Goal: Transaction & Acquisition: Book appointment/travel/reservation

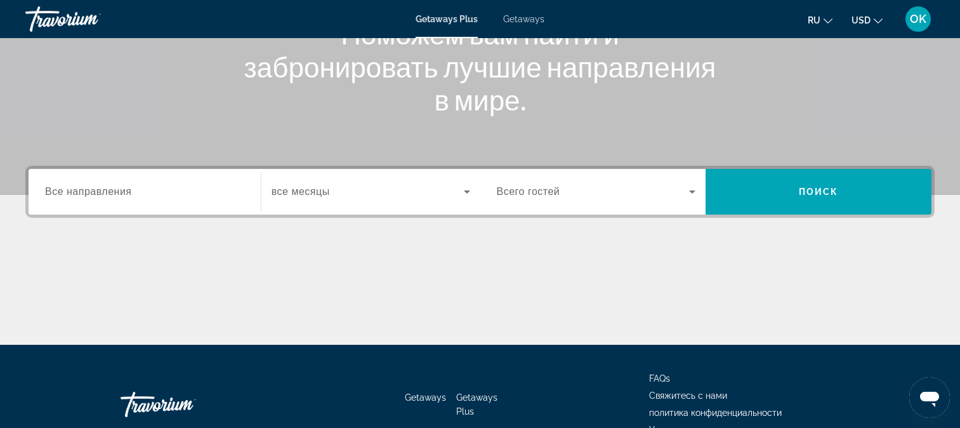
scroll to position [190, 0]
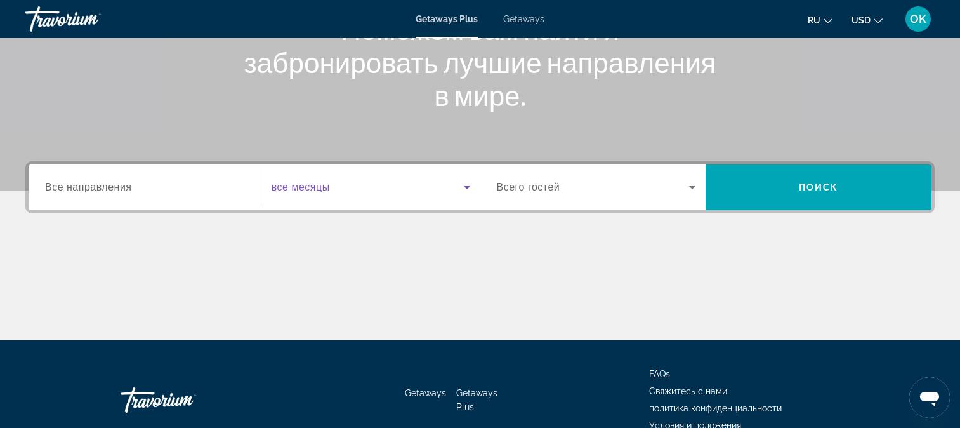
click at [469, 185] on icon "Search widget" at bounding box center [466, 187] width 15 height 15
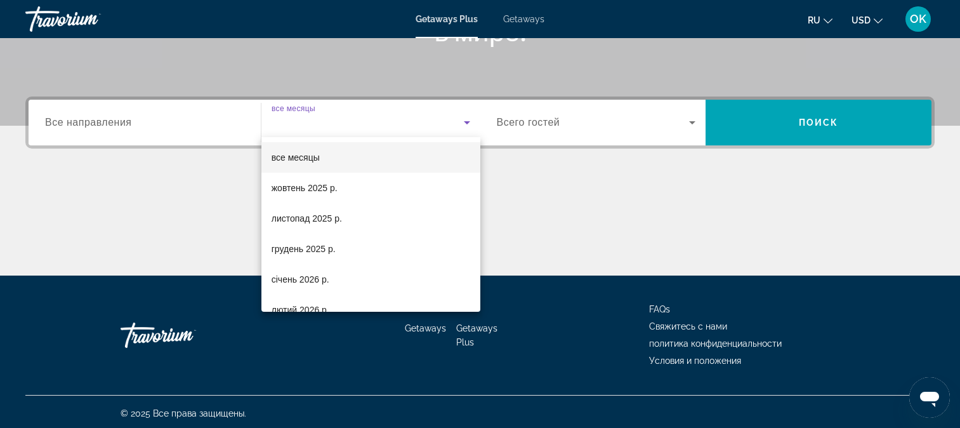
scroll to position [258, 0]
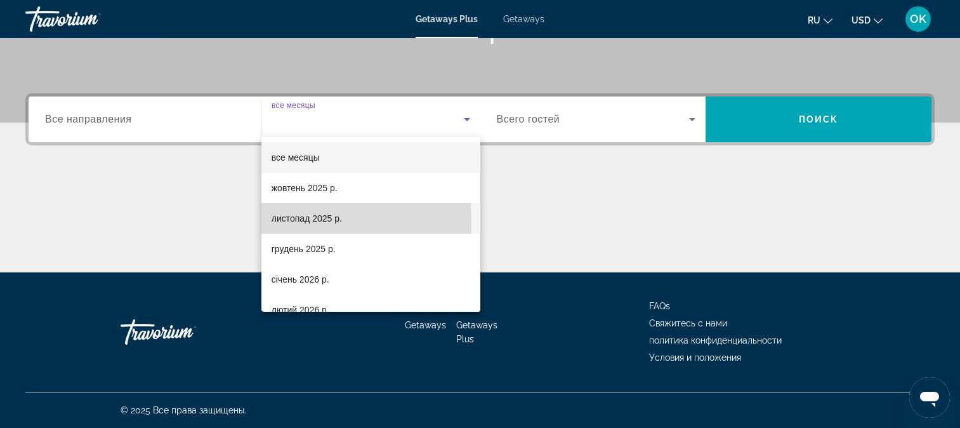
click at [296, 221] on span "листопад 2025 р." at bounding box center [306, 218] width 70 height 15
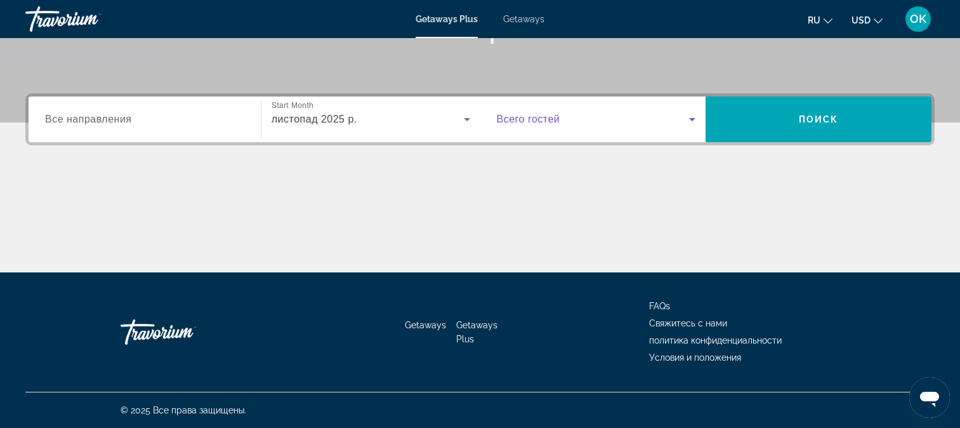
click at [698, 115] on icon "Search widget" at bounding box center [691, 119] width 15 height 15
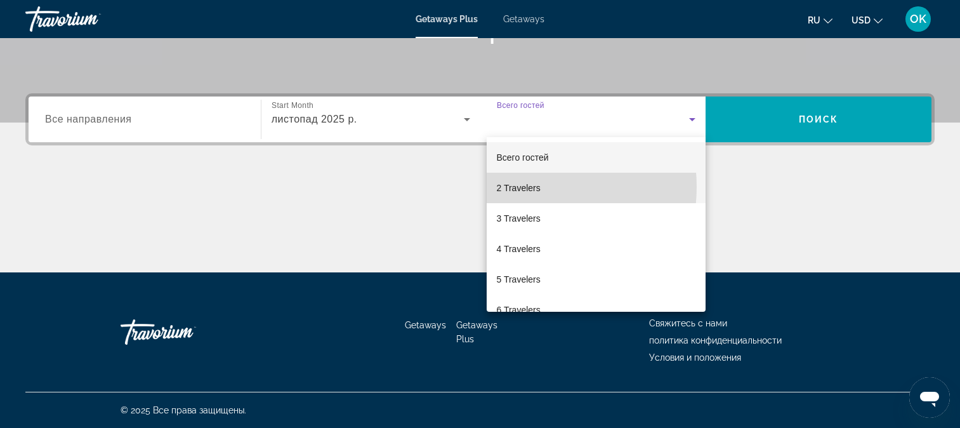
click at [516, 186] on span "2 Travelers" at bounding box center [519, 187] width 44 height 15
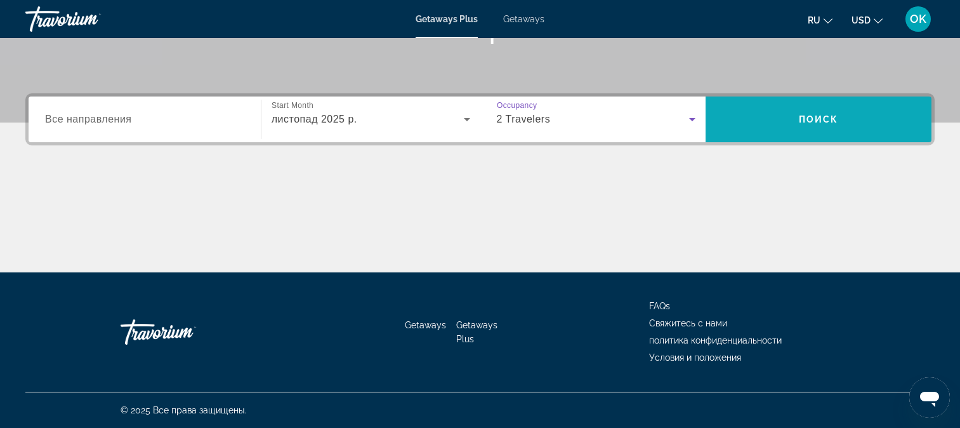
click at [837, 117] on span "Поиск" at bounding box center [819, 119] width 40 height 10
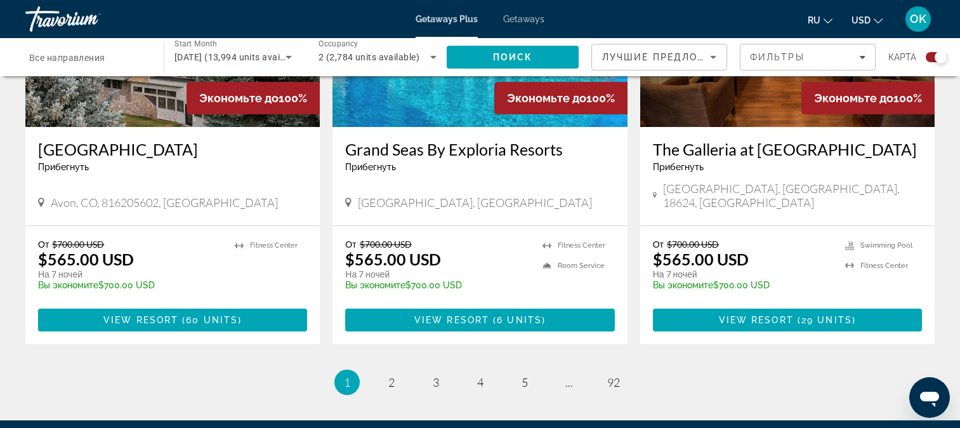
scroll to position [2056, 0]
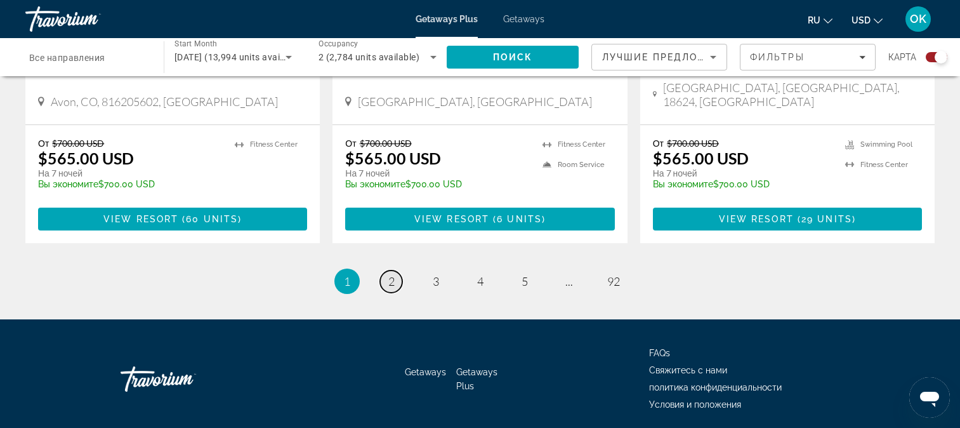
click at [389, 274] on span "2" at bounding box center [391, 281] width 6 height 14
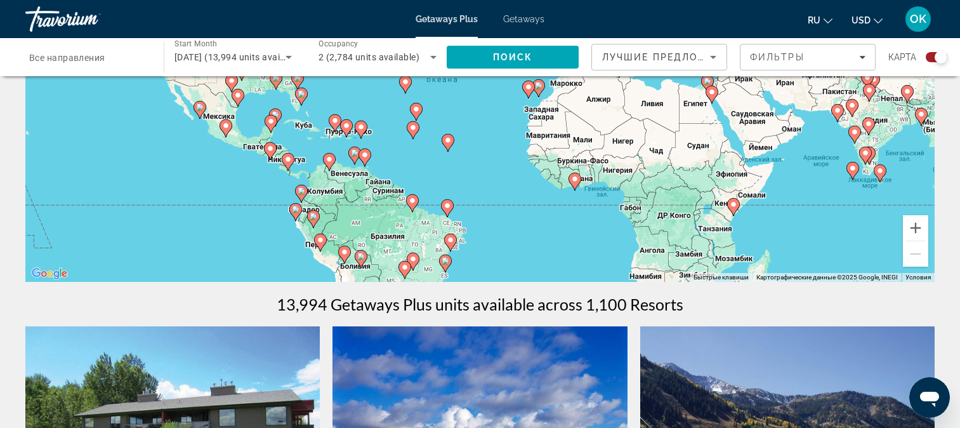
scroll to position [190, 0]
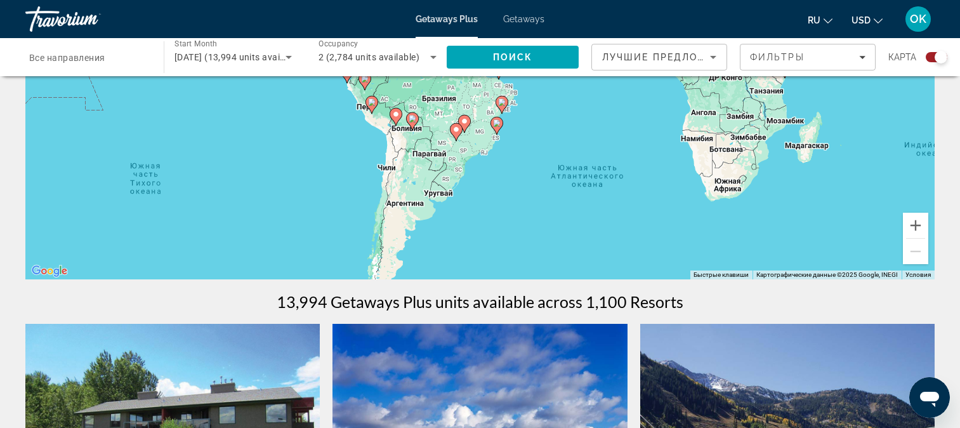
drag, startPoint x: 493, startPoint y: 228, endPoint x: 546, endPoint y: 91, distance: 146.0
click at [546, 91] on div "Чтобы активировать перетаскивание с помощью клавиатуры, нажмите Alt + Ввод. Пос…" at bounding box center [479, 89] width 909 height 381
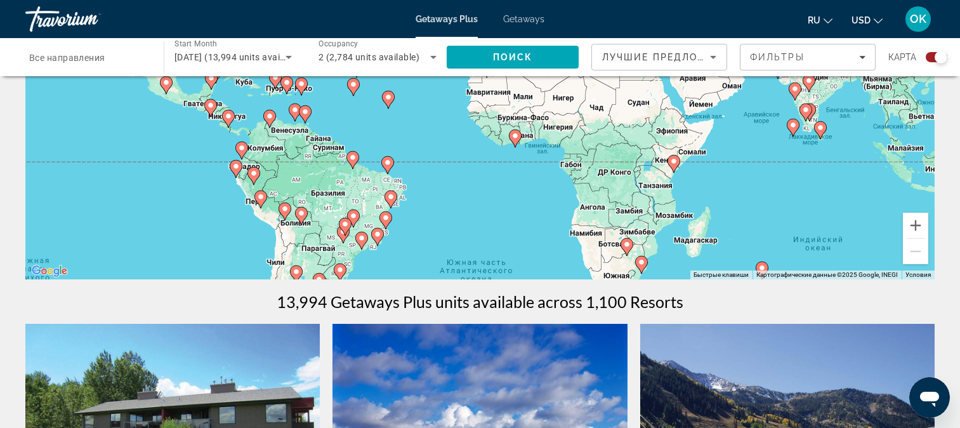
drag, startPoint x: 516, startPoint y: 223, endPoint x: 406, endPoint y: 317, distance: 144.0
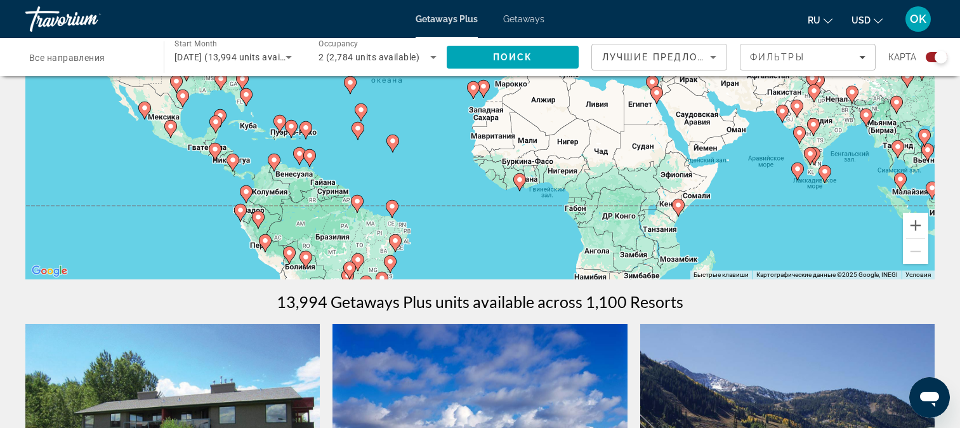
drag, startPoint x: 422, startPoint y: 147, endPoint x: 427, endPoint y: 199, distance: 52.2
click at [427, 197] on div "Чтобы активировать перетаскивание с помощью клавиатуры, нажмите Alt + Ввод. Пос…" at bounding box center [479, 89] width 909 height 381
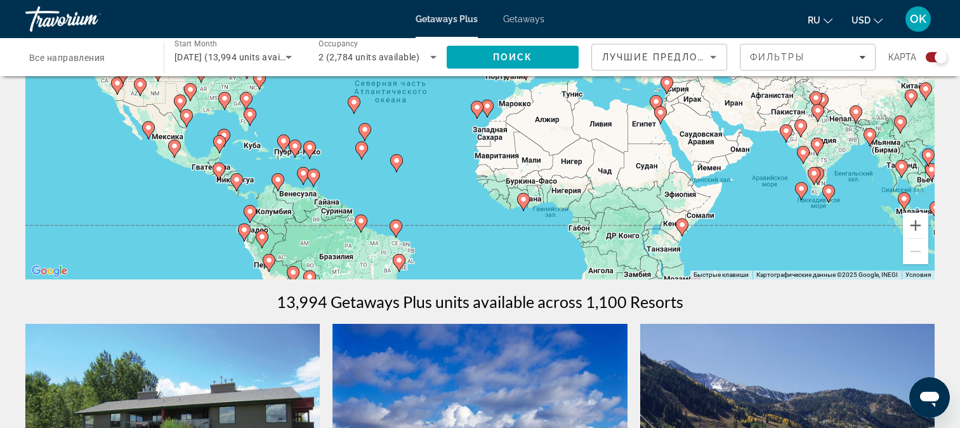
drag, startPoint x: 511, startPoint y: 225, endPoint x: 525, endPoint y: 206, distance: 23.8
click at [528, 213] on div "Чтобы активировать перетаскивание с помощью клавиатуры, нажмите Alt + Ввод. Пос…" at bounding box center [479, 89] width 909 height 381
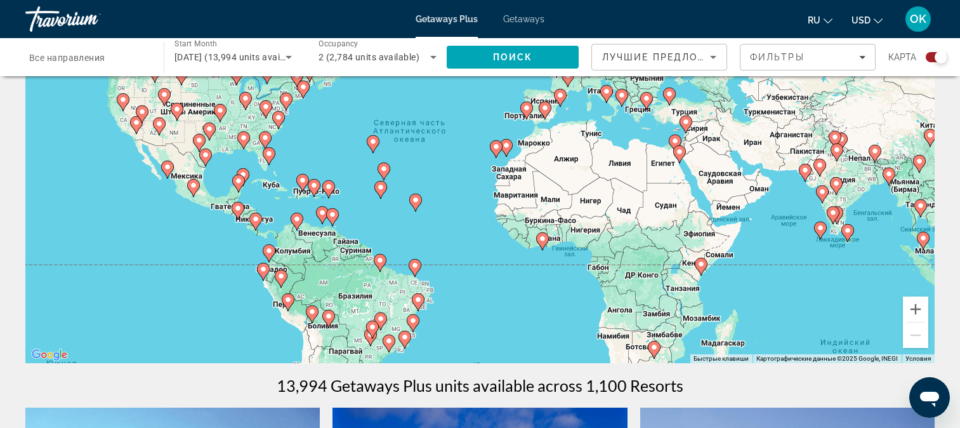
scroll to position [63, 0]
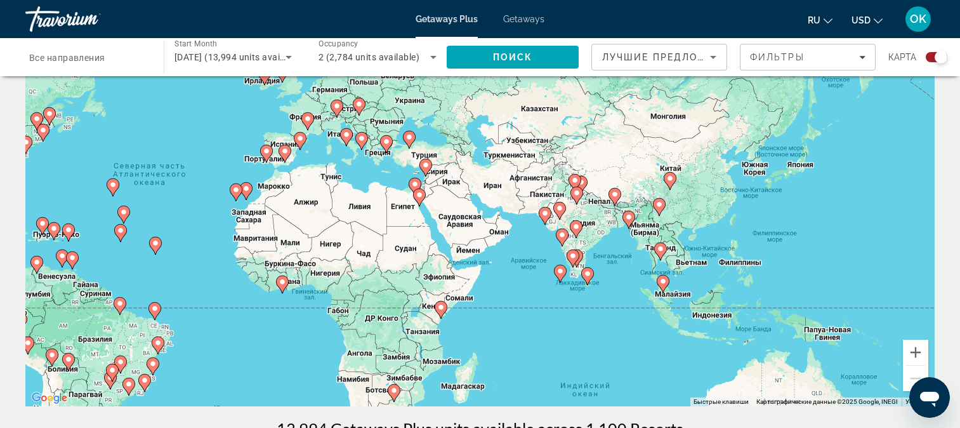
drag, startPoint x: 847, startPoint y: 303, endPoint x: 585, endPoint y: 303, distance: 261.3
click at [585, 303] on div "Чтобы активировать перетаскивание с помощью клавиатуры, нажмите Alt + Ввод. Пос…" at bounding box center [479, 215] width 909 height 381
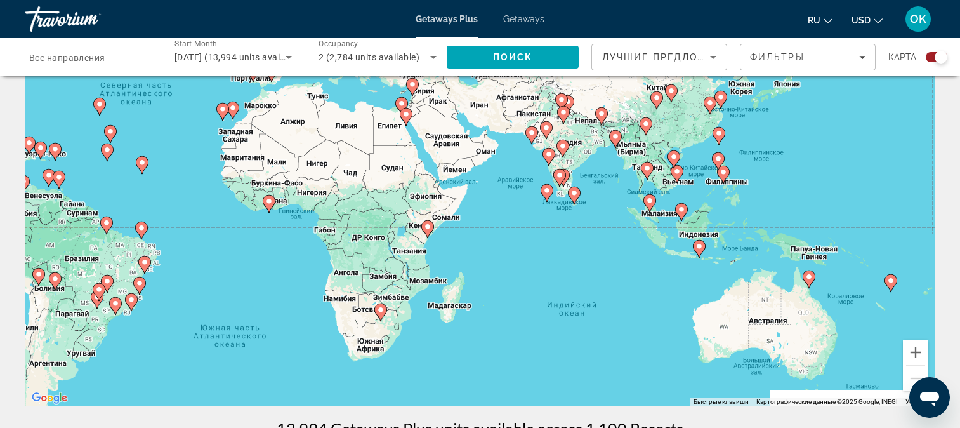
drag, startPoint x: 624, startPoint y: 350, endPoint x: 608, endPoint y: 260, distance: 91.6
click at [608, 260] on div "Чтобы активировать перетаскивание с помощью клавиатуры, нажмите Alt + Ввод. Пос…" at bounding box center [479, 215] width 909 height 381
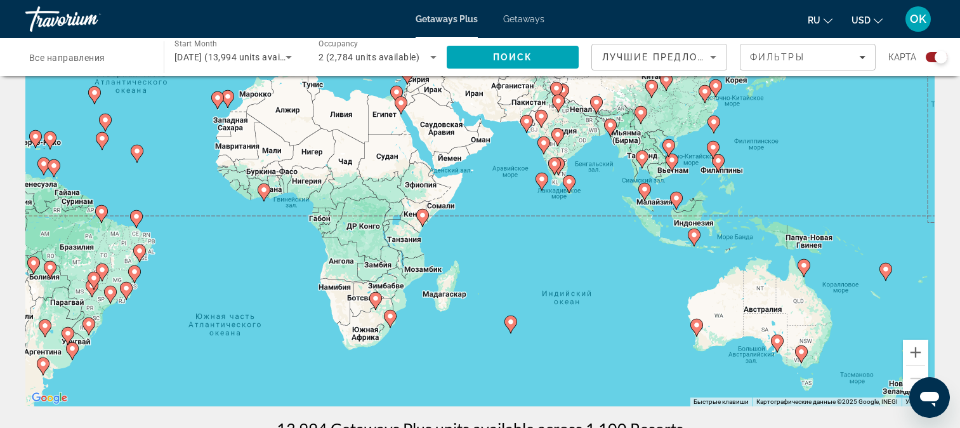
click at [886, 270] on image "Main content" at bounding box center [886, 269] width 8 height 8
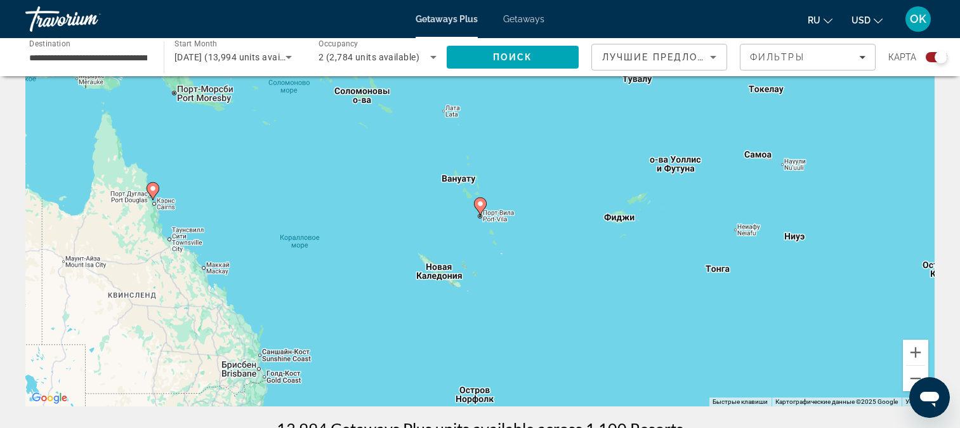
click at [483, 201] on image "Main content" at bounding box center [480, 204] width 8 height 8
type input "**********"
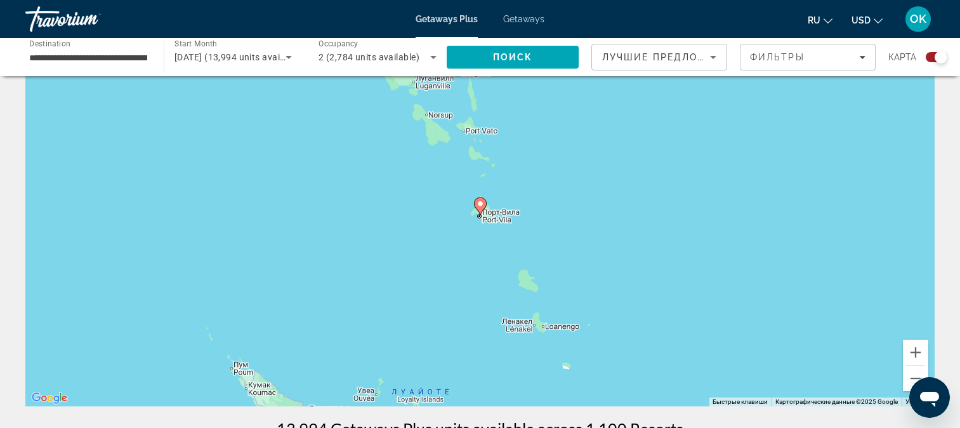
click at [481, 204] on image "Main content" at bounding box center [480, 204] width 8 height 8
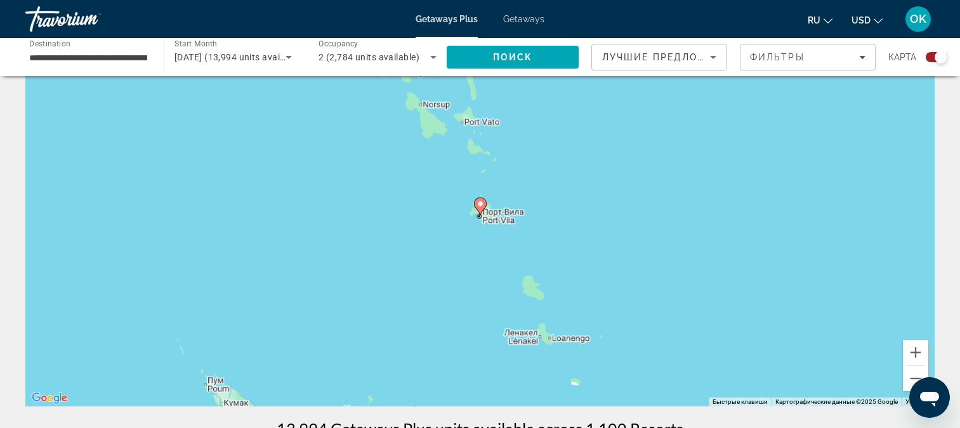
click at [481, 204] on image "Main content" at bounding box center [480, 204] width 8 height 8
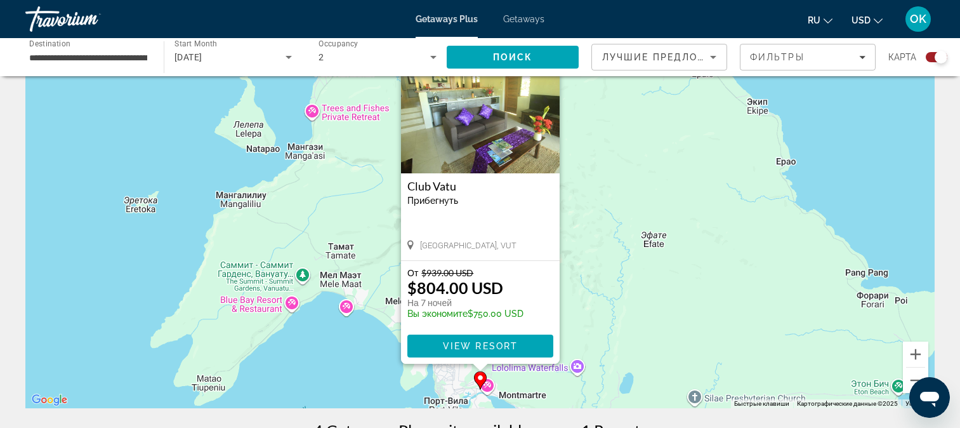
scroll to position [0, 0]
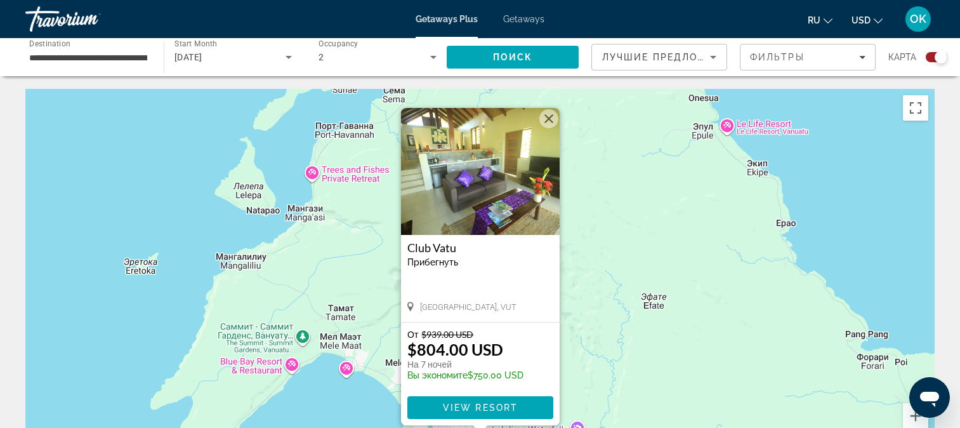
click at [726, 126] on div "Чтобы активировать перетаскивание с помощью клавиатуры, нажмите Alt + Ввод. Пос…" at bounding box center [479, 279] width 909 height 381
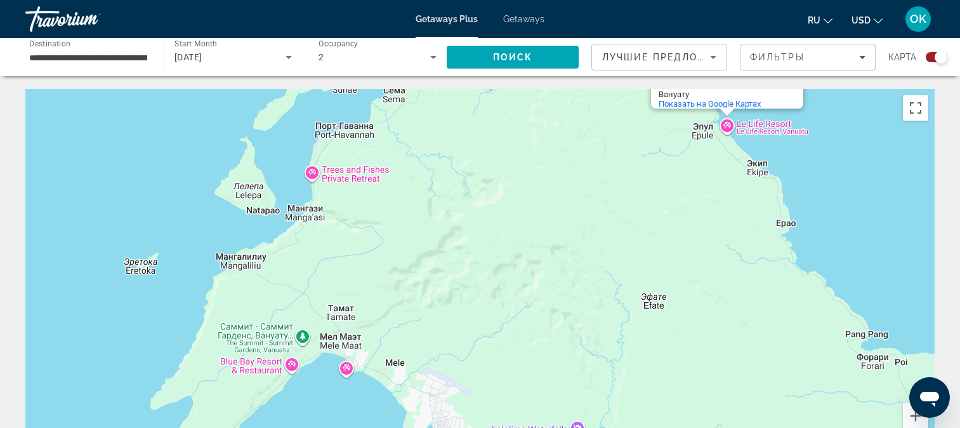
click at [726, 126] on div "Чтобы активировать перетаскивание с помощью клавиатуры, нажмите Alt + Ввод. Пос…" at bounding box center [479, 279] width 909 height 381
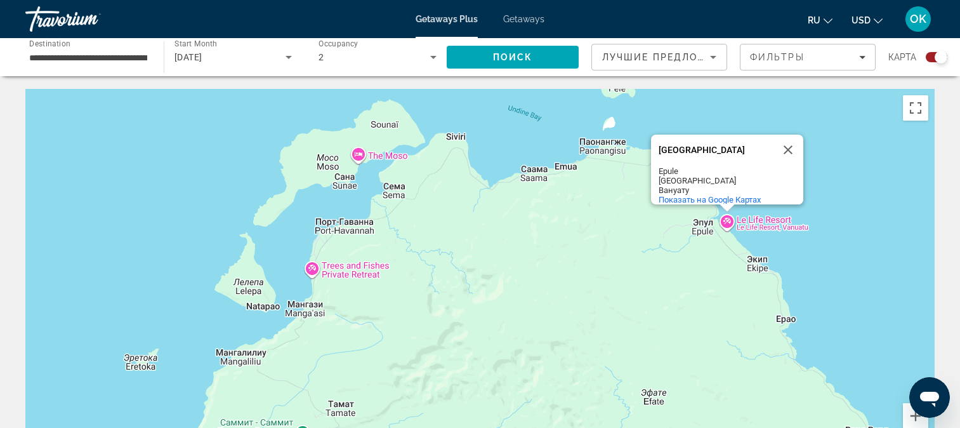
click at [723, 221] on div "Чтобы активировать перетаскивание с помощью клавиатуры, нажмите Alt + Ввод. Пос…" at bounding box center [479, 279] width 909 height 381
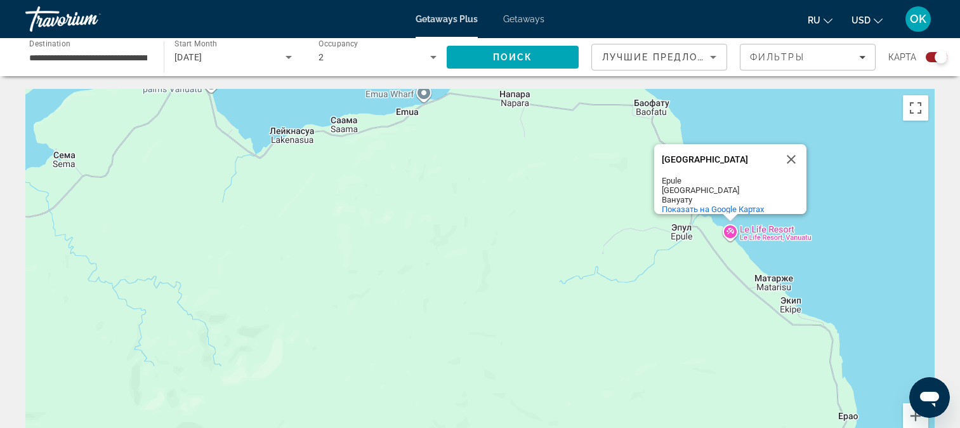
click at [726, 232] on div "Le Life Resort Le Life Resort Epule Port Vila Вануату Показать на Google Картах" at bounding box center [479, 279] width 909 height 381
click at [733, 230] on div "Le Life Resort Le Life Resort Epule Port Vila Вануату Показать на Google Картах" at bounding box center [479, 279] width 909 height 381
click at [781, 232] on div "Le Life Resort Le Life Resort Epule Port Vila Вануату Показать на Google Картах" at bounding box center [479, 279] width 909 height 381
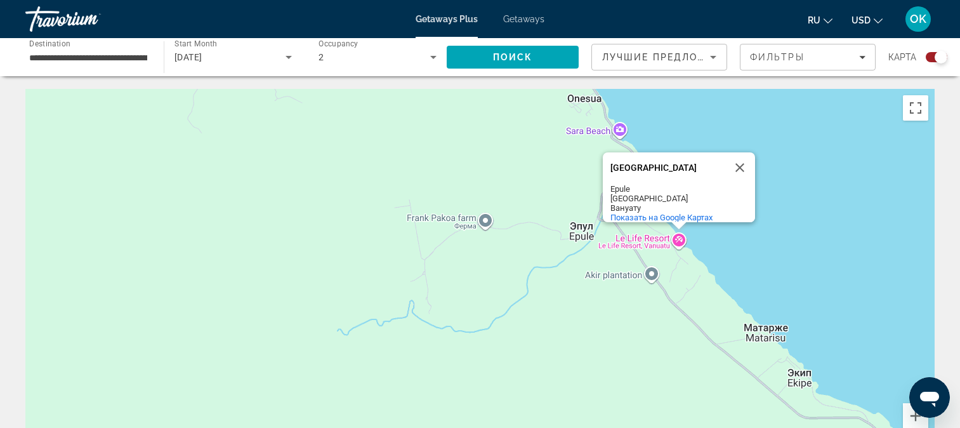
click at [677, 239] on div "Le Life Resort Le Life Resort Epule Port Vila Вануату Показать на Google Картах" at bounding box center [479, 279] width 909 height 381
click at [681, 239] on div "Le Life Resort Le Life Resort Epule Port Vila Вануату Показать на Google Картах" at bounding box center [479, 279] width 909 height 381
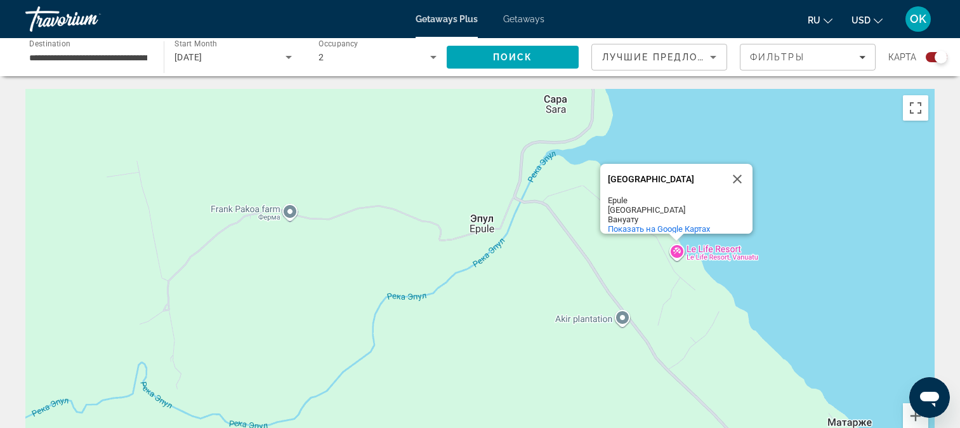
click at [728, 247] on div "Le Life Resort Le Life Resort Epule Port Vila Вануату Показать на Google Картах" at bounding box center [479, 279] width 909 height 381
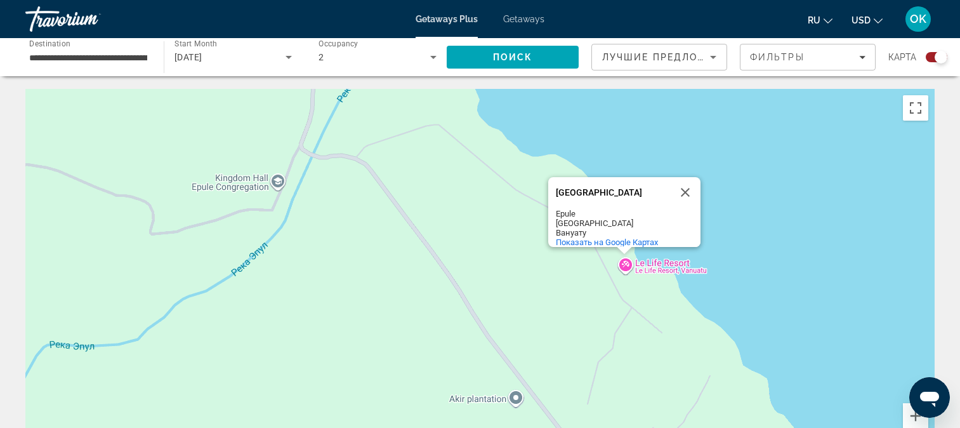
click at [693, 277] on div "Le Life Resort Le Life Resort Epule Port Vila Вануату Показать на Google Картах" at bounding box center [479, 279] width 909 height 381
click at [629, 262] on div "Le Life Resort Le Life Resort Epule Port Vila Вануату Показать на Google Картах" at bounding box center [479, 279] width 909 height 381
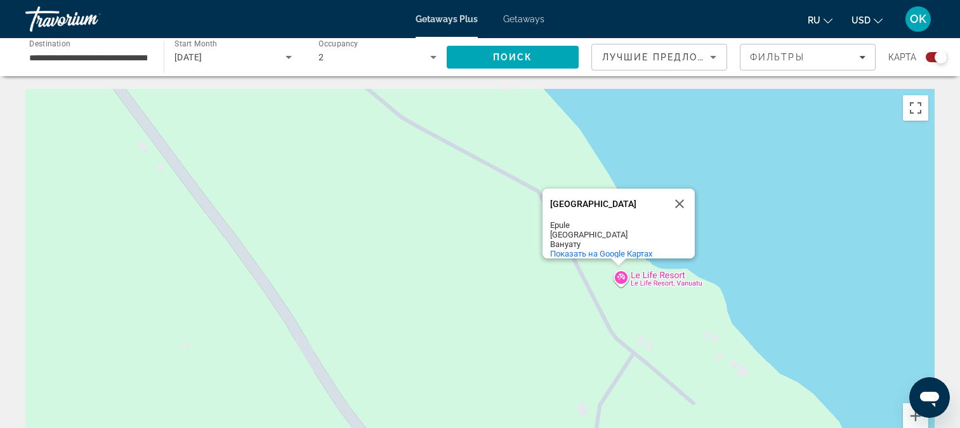
click at [668, 273] on div "Le Life Resort Le Life Resort Epule Port Vila Вануату Показать на Google Картах" at bounding box center [479, 279] width 909 height 381
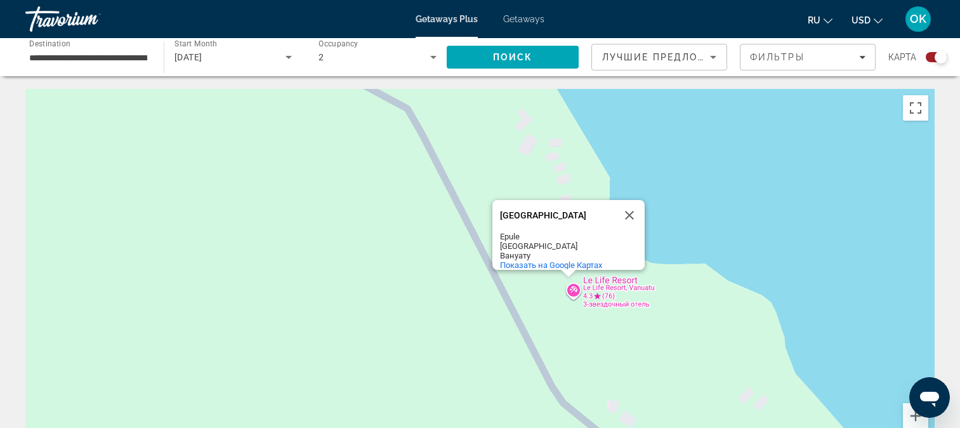
click at [571, 291] on div "Le Life Resort Le Life Resort Epule Port Vila Вануату Показать на Google Картах" at bounding box center [479, 279] width 909 height 381
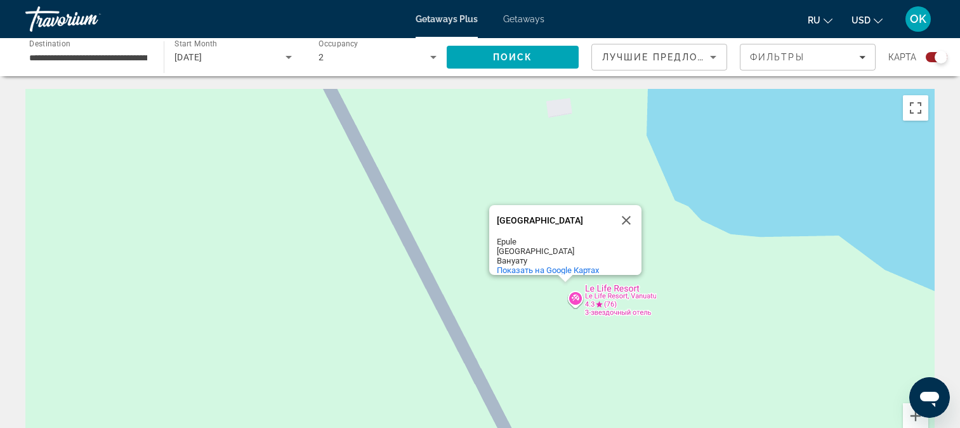
click at [592, 303] on div "Le Life Resort Le Life Resort Epule Port Vila Вануату Показать на Google Картах" at bounding box center [479, 279] width 909 height 381
click at [605, 291] on div "Le Life Resort Le Life Resort Epule Port Vila Вануату Показать на Google Картах" at bounding box center [479, 279] width 909 height 381
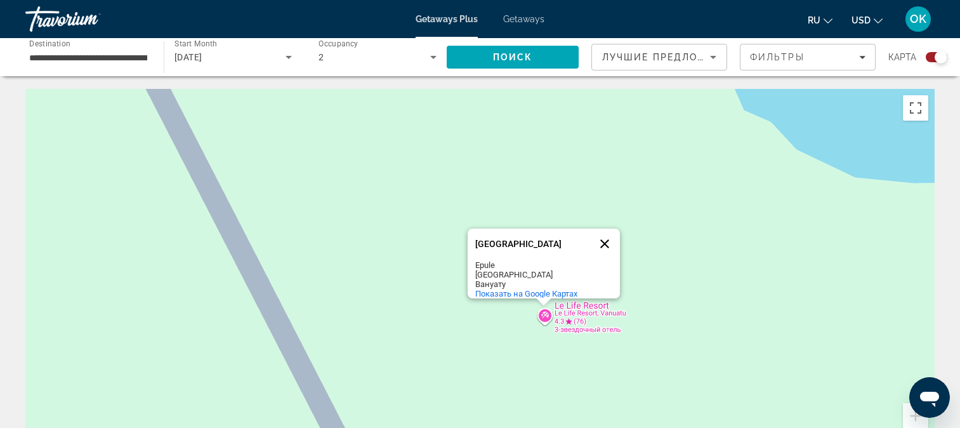
click at [605, 236] on button "Закрыть" at bounding box center [604, 243] width 30 height 30
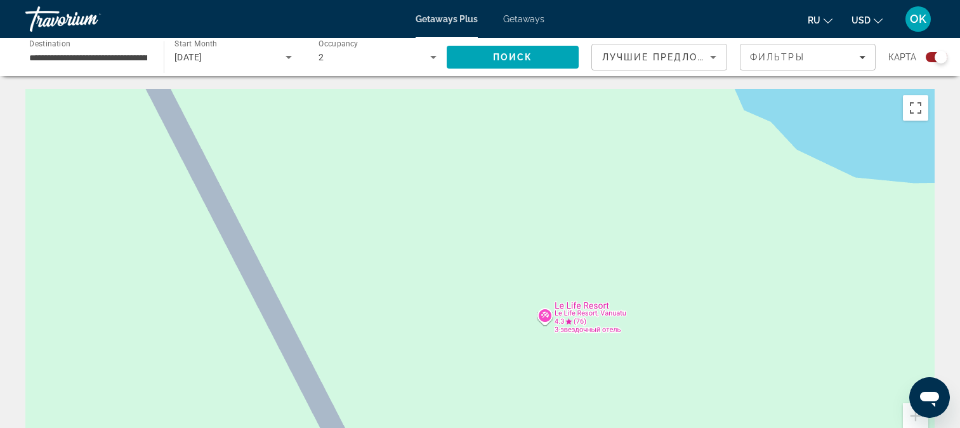
click at [463, 237] on div "Main content" at bounding box center [479, 279] width 909 height 381
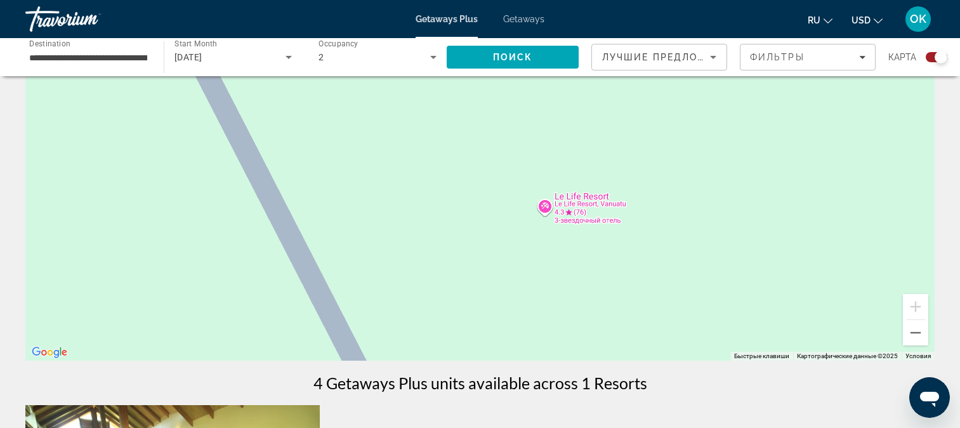
scroll to position [127, 0]
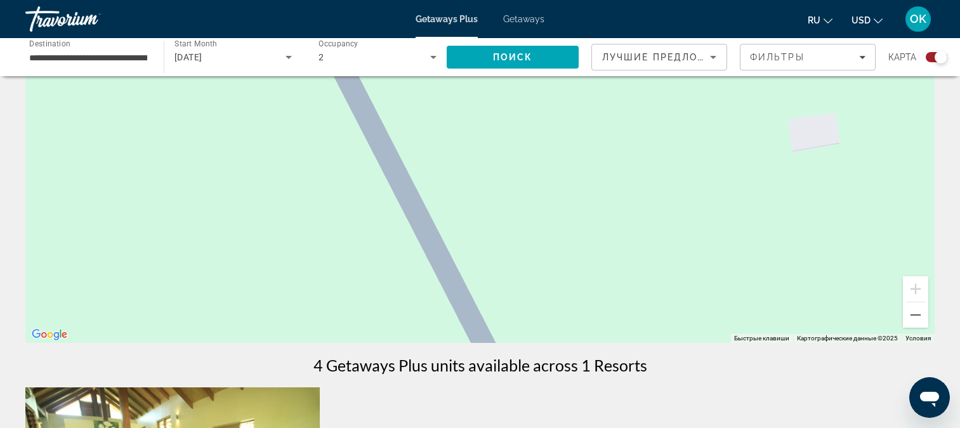
drag, startPoint x: 30, startPoint y: 117, endPoint x: 300, endPoint y: 422, distance: 407.6
click at [299, 301] on html "**********" at bounding box center [480, 87] width 960 height 428
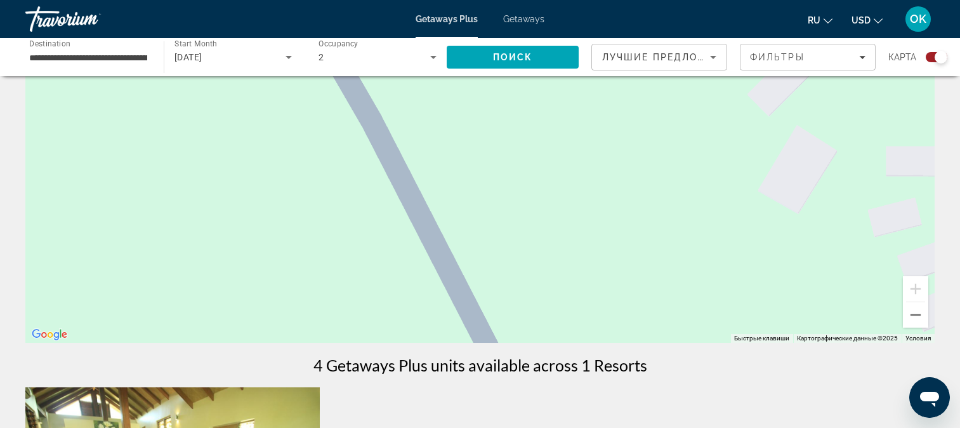
drag, startPoint x: 317, startPoint y: 154, endPoint x: 566, endPoint y: 356, distance: 321.1
click at [533, 301] on html "**********" at bounding box center [480, 87] width 960 height 428
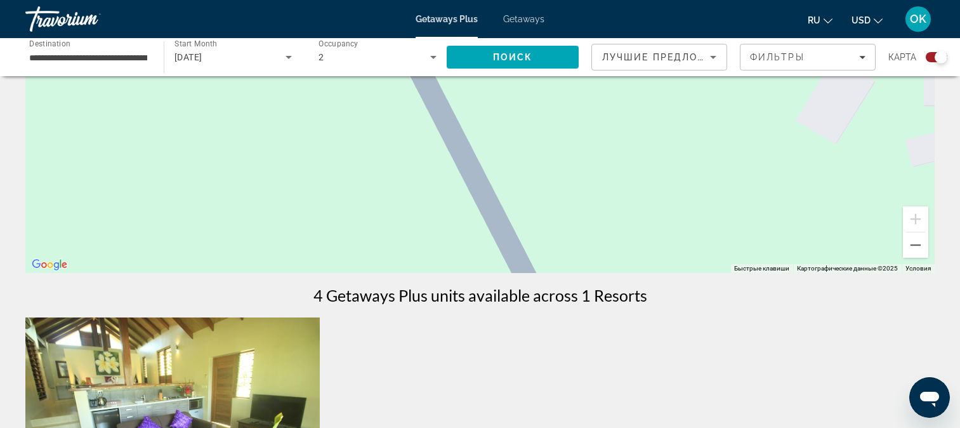
scroll to position [0, 0]
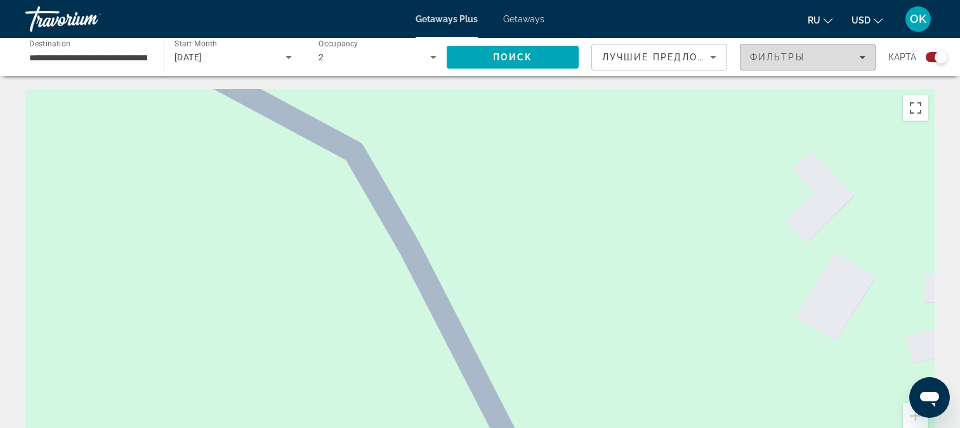
click at [865, 57] on span "Filters" at bounding box center [807, 57] width 134 height 30
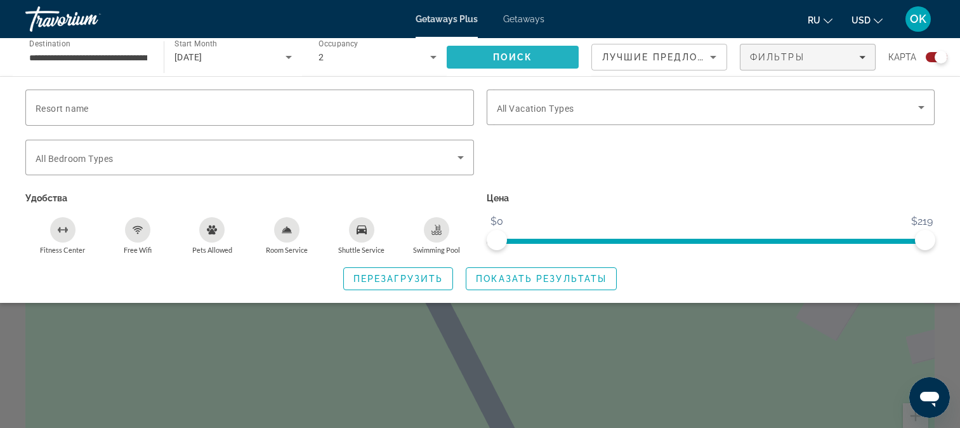
click at [524, 61] on span "Поиск" at bounding box center [513, 57] width 40 height 10
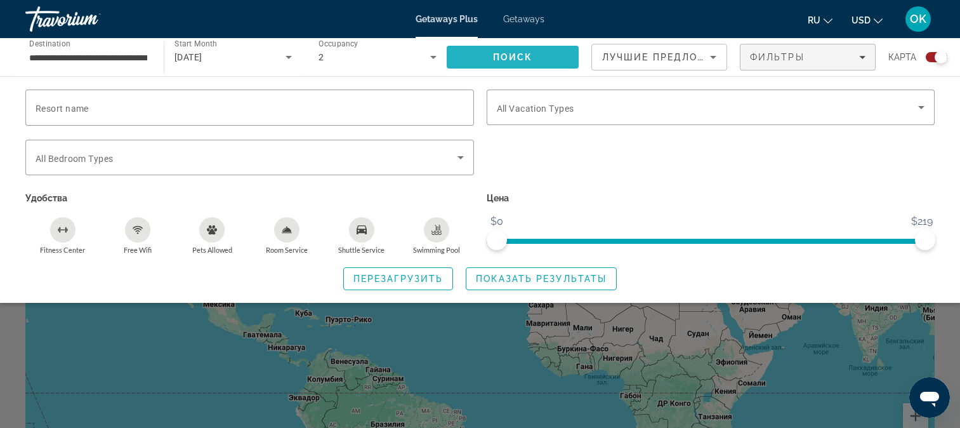
click at [525, 58] on span "Поиск" at bounding box center [513, 57] width 40 height 10
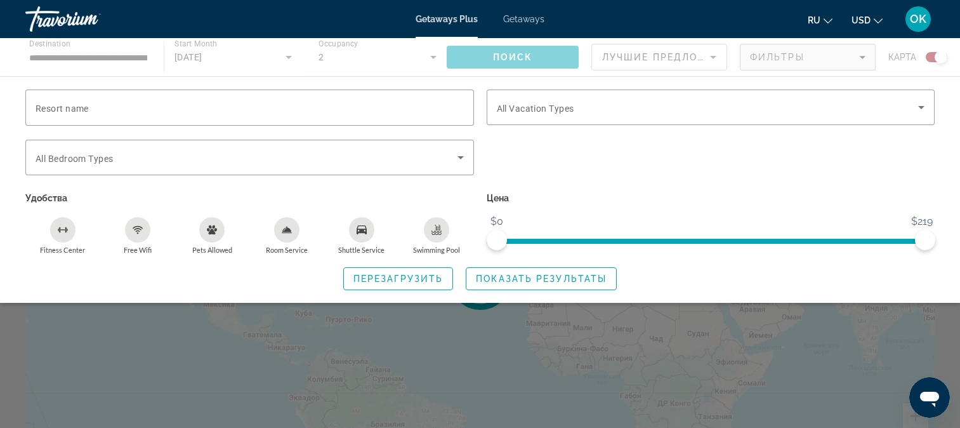
click at [525, 58] on div "Main content" at bounding box center [480, 57] width 960 height 38
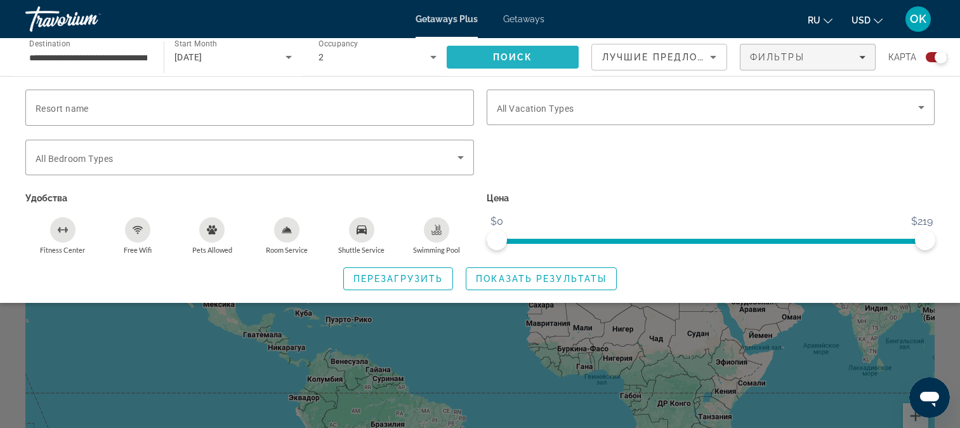
click at [525, 58] on span "Поиск" at bounding box center [513, 57] width 40 height 10
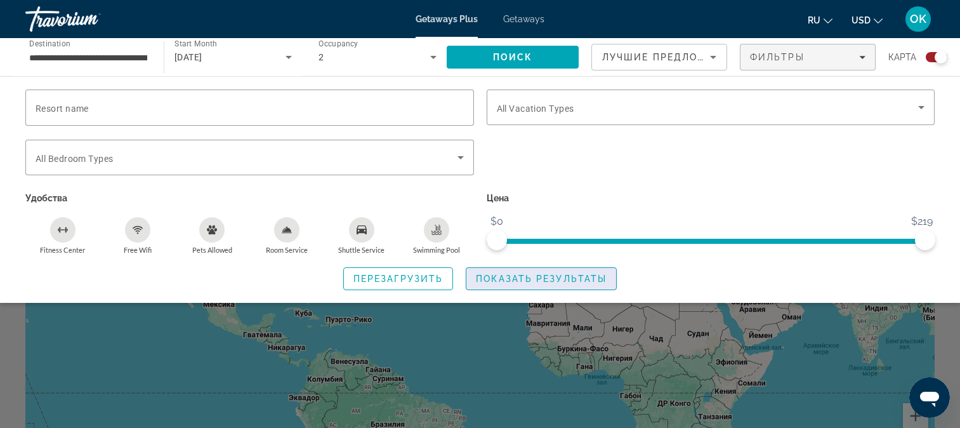
click at [525, 284] on span "Search widget" at bounding box center [541, 278] width 150 height 30
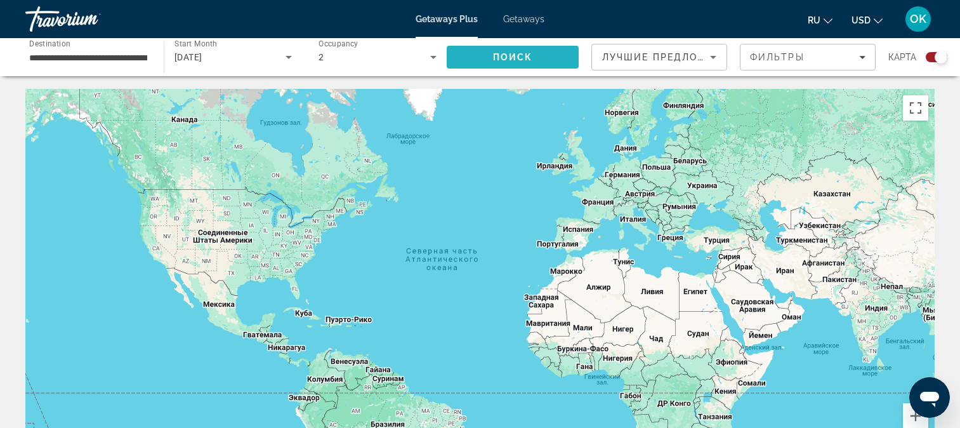
click at [542, 48] on span "Search" at bounding box center [513, 57] width 132 height 30
drag, startPoint x: 936, startPoint y: 55, endPoint x: 953, endPoint y: 53, distance: 17.2
click at [953, 53] on div "**********" at bounding box center [480, 57] width 960 height 38
click at [884, 58] on div "Лучшие предложения Фильтры карта" at bounding box center [769, 57] width 356 height 27
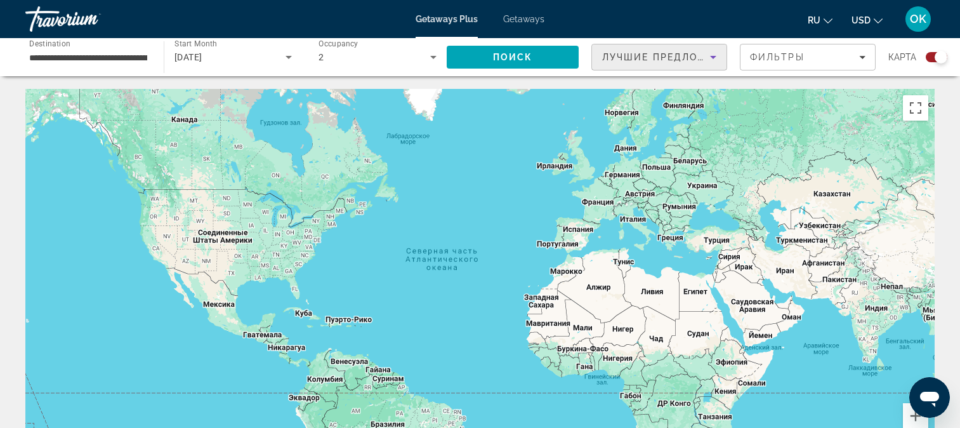
click at [710, 56] on icon "Sort by" at bounding box center [713, 57] width 6 height 3
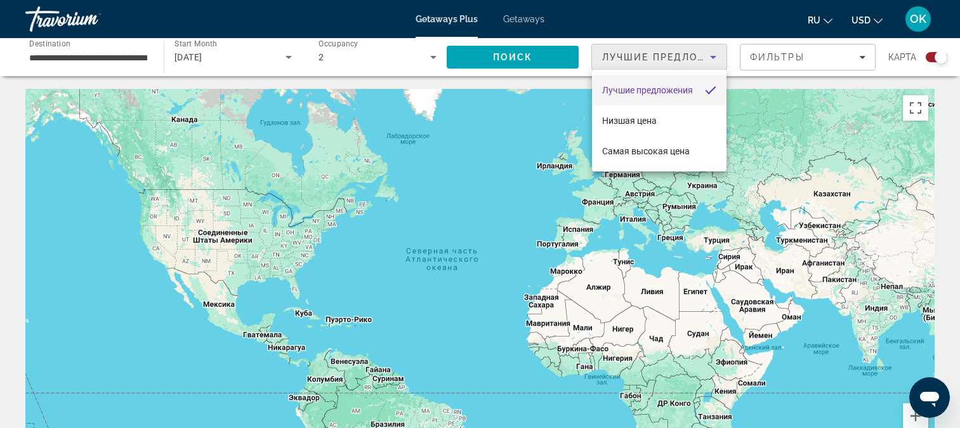
click at [683, 87] on span "Лучшие предложения" at bounding box center [647, 90] width 91 height 10
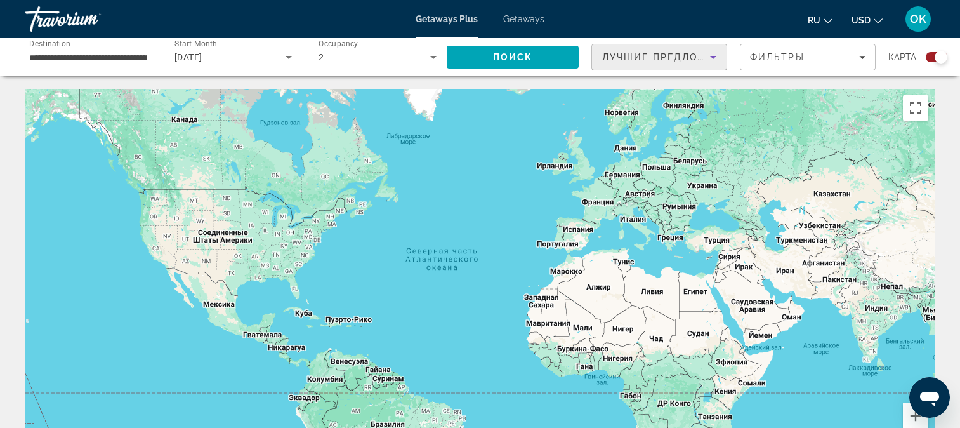
click at [712, 53] on icon "Sort by" at bounding box center [712, 56] width 15 height 15
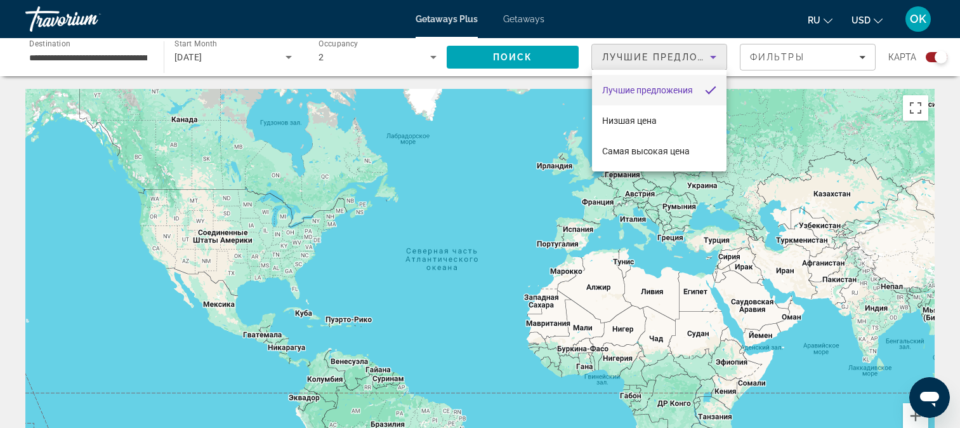
click at [679, 91] on span "Лучшие предложения" at bounding box center [647, 90] width 91 height 10
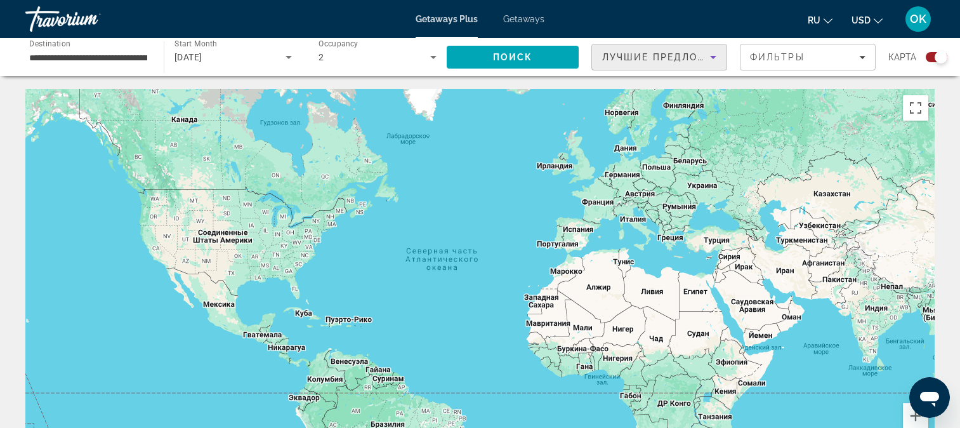
click at [532, 18] on span "Getaways" at bounding box center [523, 19] width 41 height 10
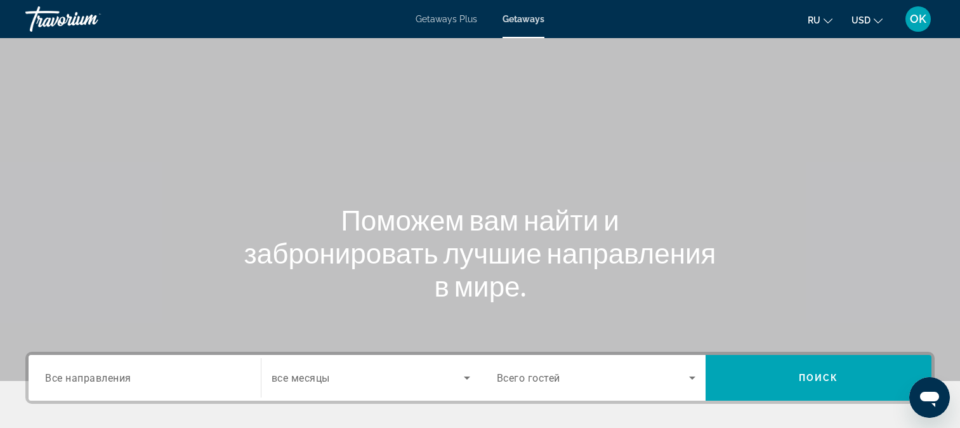
click at [463, 20] on span "Getaways Plus" at bounding box center [446, 19] width 62 height 10
click at [530, 14] on div "Getaways Plus Getaways ru English Español Français Italiano Português русский U…" at bounding box center [480, 19] width 960 height 33
click at [531, 20] on span "Getaways" at bounding box center [523, 19] width 41 height 10
click at [457, 20] on span "Getaways Plus" at bounding box center [446, 19] width 62 height 10
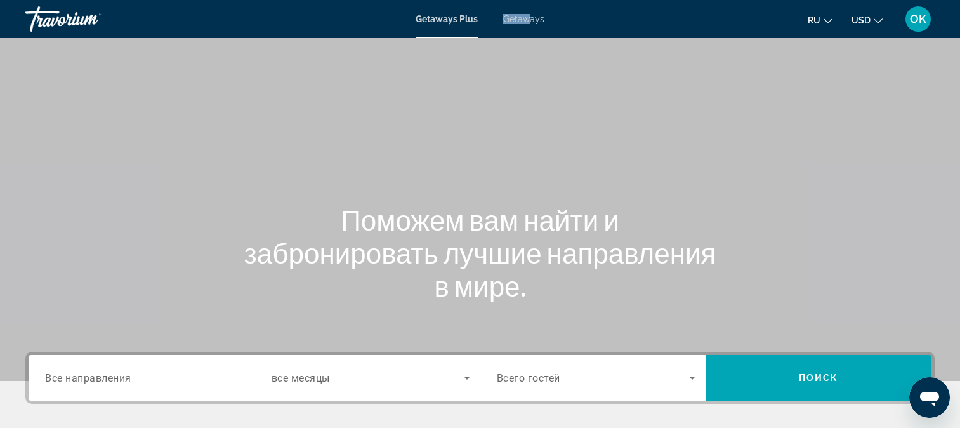
click at [457, 20] on span "Getaways Plus" at bounding box center [446, 19] width 62 height 10
click at [468, 379] on icon "Search widget" at bounding box center [466, 377] width 15 height 15
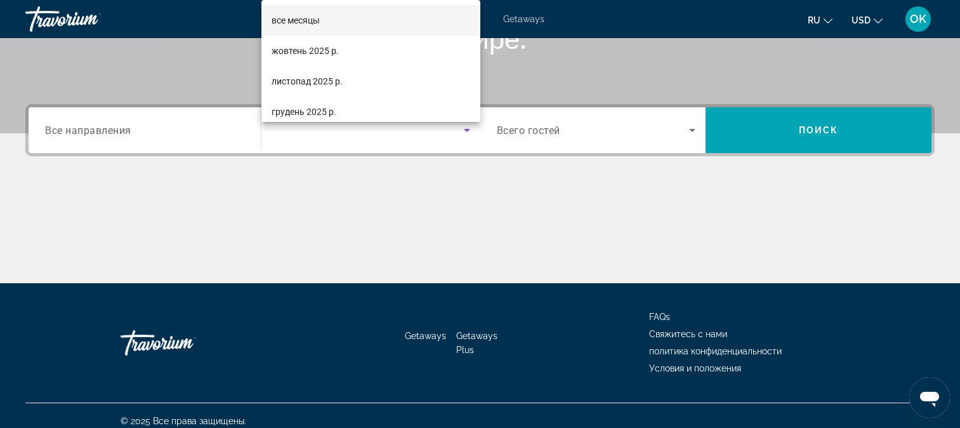
scroll to position [258, 0]
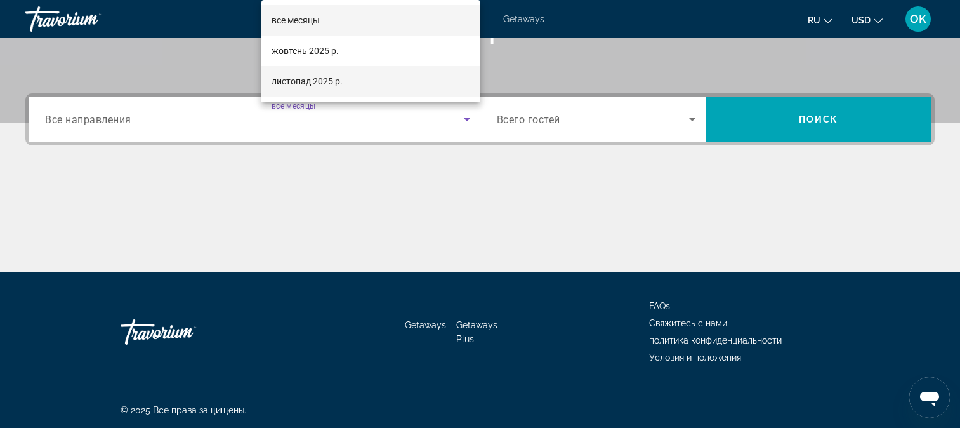
click at [334, 87] on span "листопад 2025 р." at bounding box center [306, 81] width 71 height 15
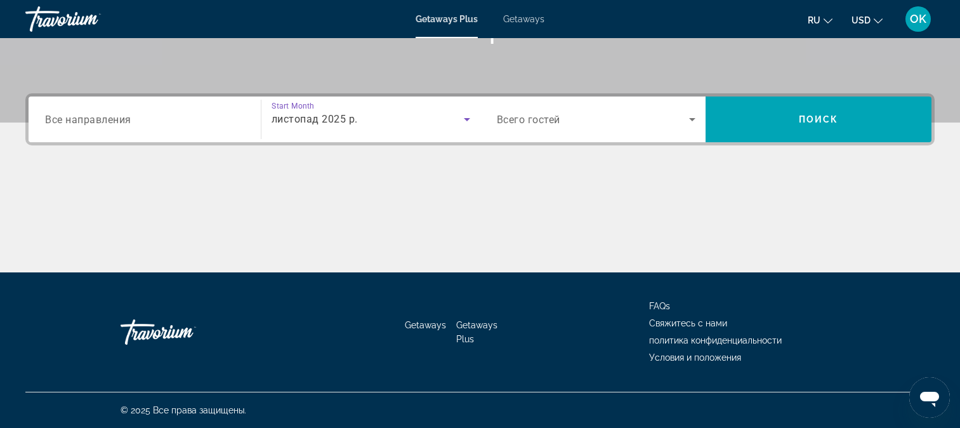
click at [210, 115] on input "Destination Все направления" at bounding box center [144, 119] width 199 height 15
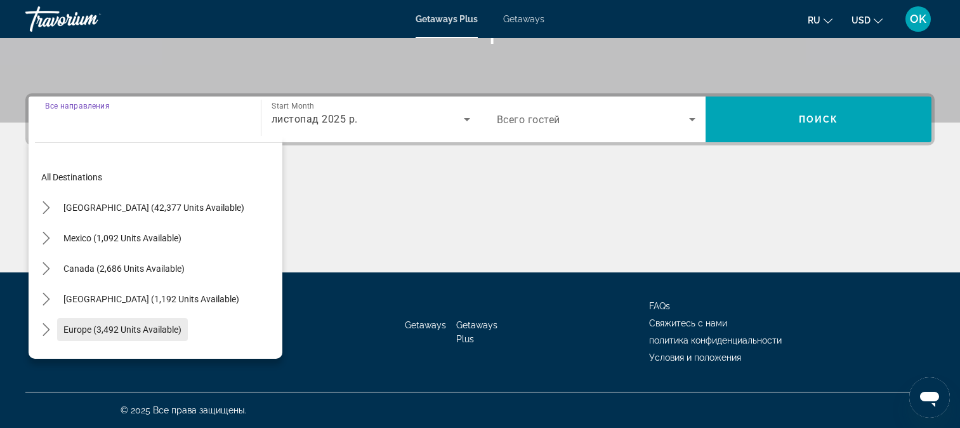
click at [163, 327] on span "Europe (3,492 units available)" at bounding box center [122, 329] width 118 height 10
type input "**********"
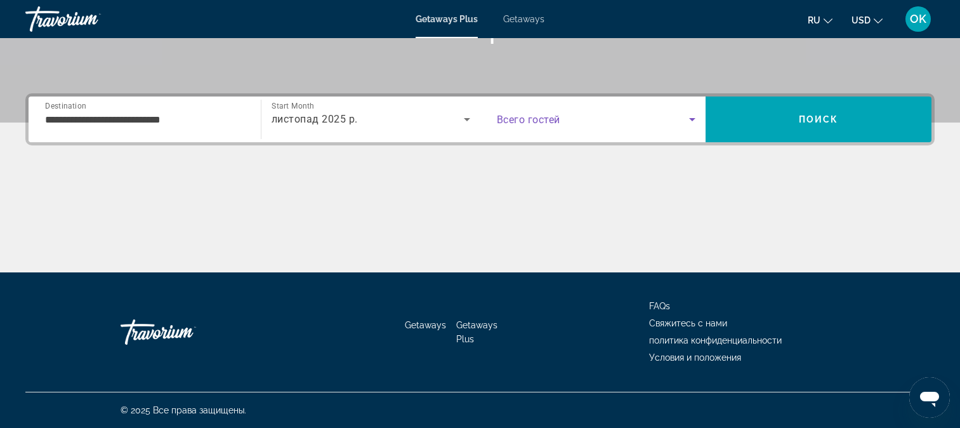
click at [689, 115] on icon "Search widget" at bounding box center [691, 119] width 15 height 15
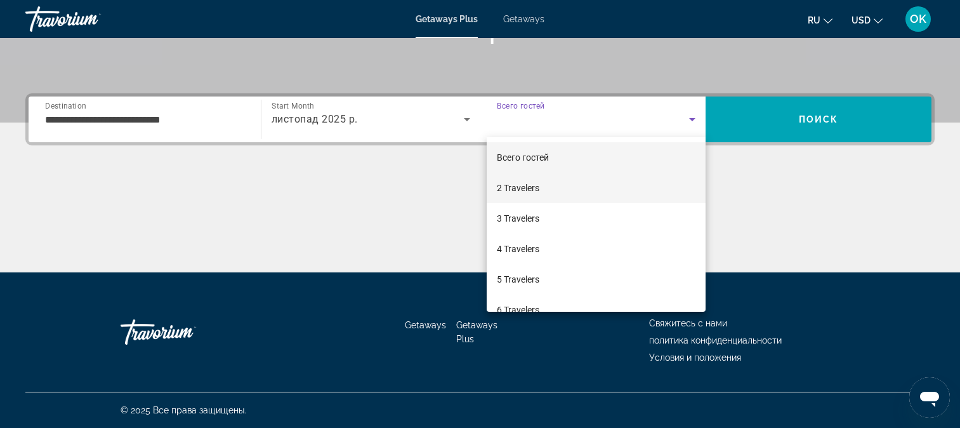
click at [551, 188] on mat-option "2 Travelers" at bounding box center [596, 188] width 219 height 30
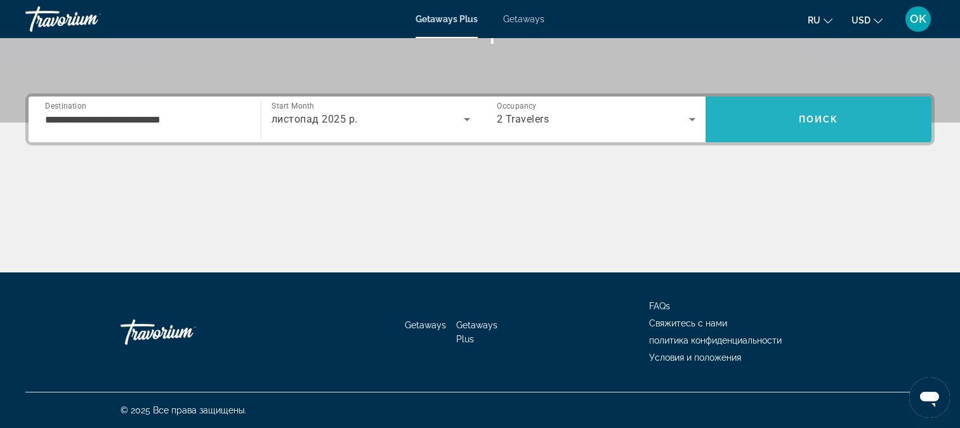
click at [812, 108] on span "Search" at bounding box center [818, 119] width 226 height 30
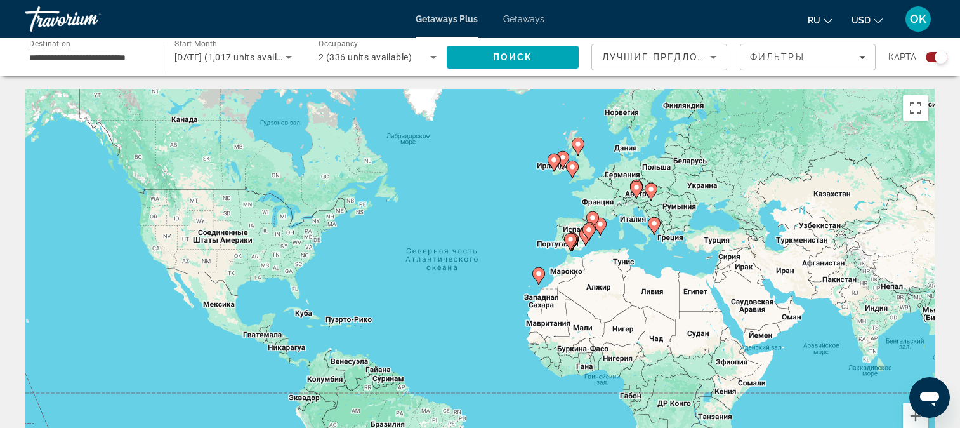
click at [584, 234] on icon "Main content" at bounding box center [588, 232] width 13 height 18
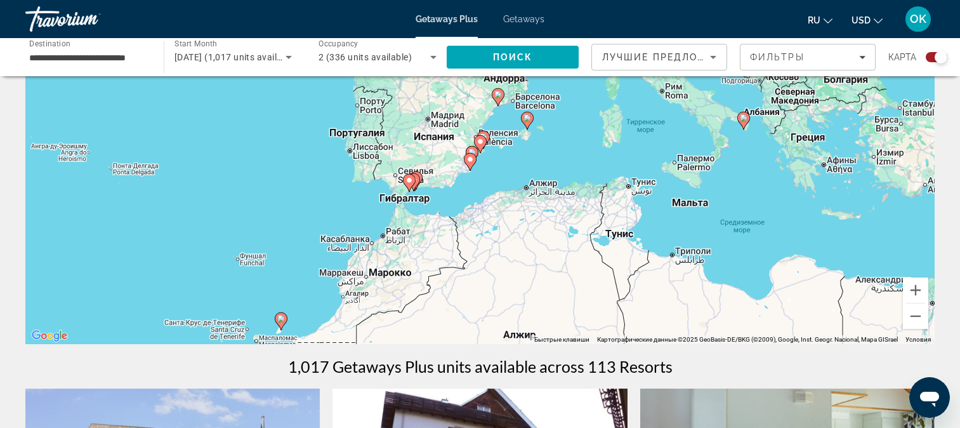
scroll to position [127, 0]
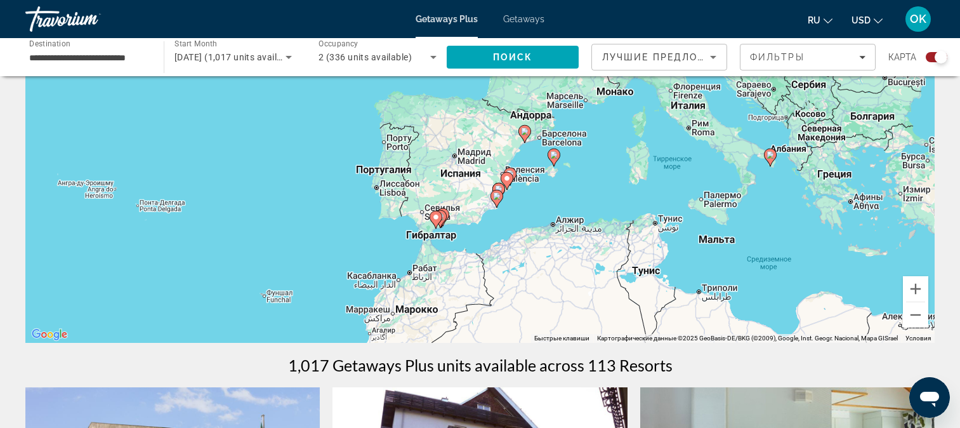
drag, startPoint x: 411, startPoint y: 180, endPoint x: 450, endPoint y: 236, distance: 68.3
click at [440, 221] on image "Main content" at bounding box center [436, 217] width 8 height 8
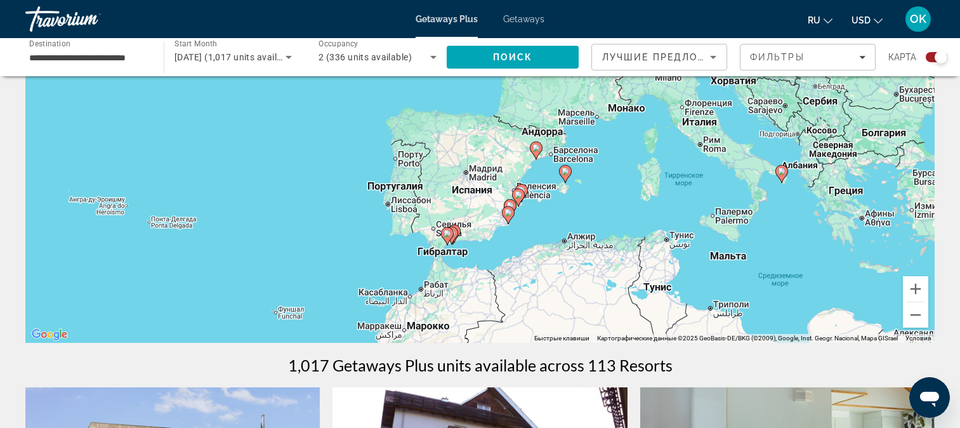
click at [446, 233] on image "Main content" at bounding box center [447, 234] width 8 height 8
type input "**********"
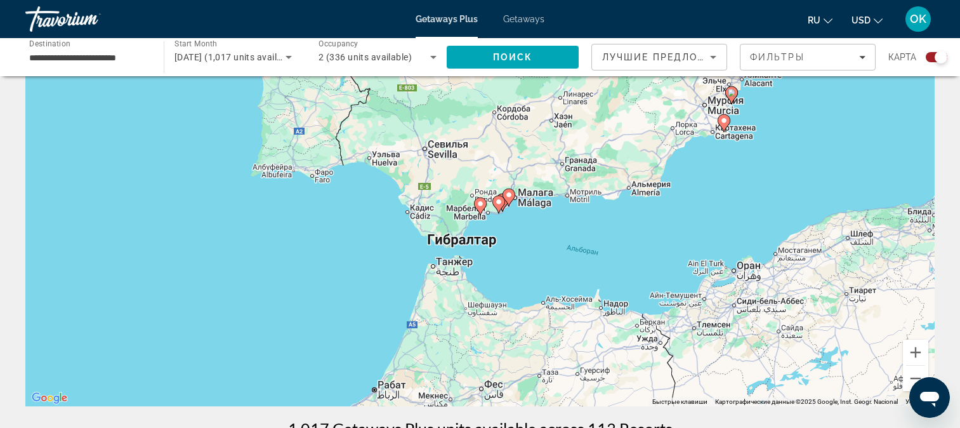
scroll to position [0, 0]
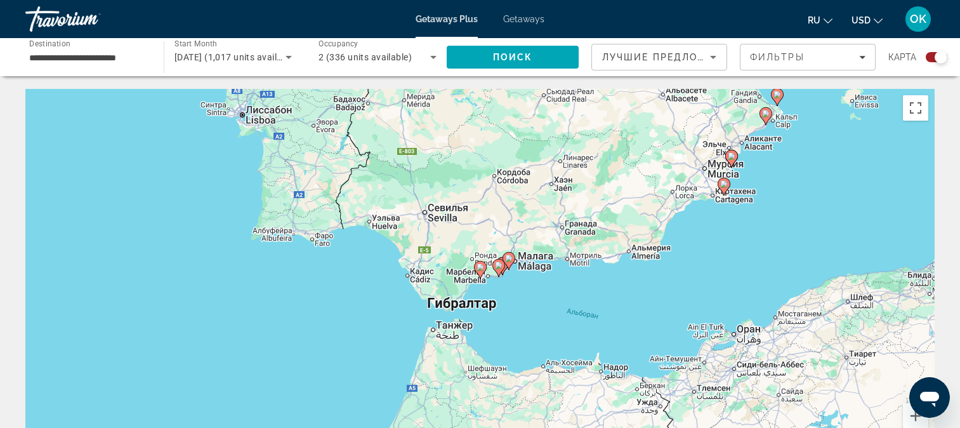
click at [554, 202] on div "Чтобы активировать перетаскивание с помощью клавиатуры, нажмите Alt + Ввод. Пос…" at bounding box center [479, 279] width 909 height 381
click at [917, 105] on button "Включить полноэкранный режим" at bounding box center [915, 107] width 25 height 25
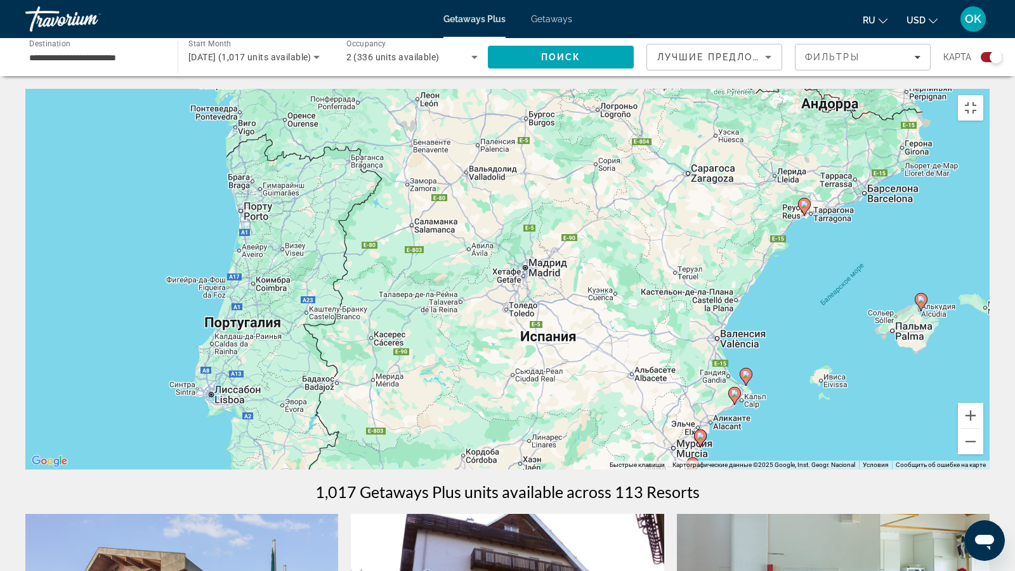
drag, startPoint x: 718, startPoint y: 289, endPoint x: 662, endPoint y: 547, distance: 263.6
click at [658, 427] on div "Чтобы активировать перетаскивание с помощью клавиатуры, нажмите Alt + Ввод. Пос…" at bounding box center [507, 279] width 964 height 381
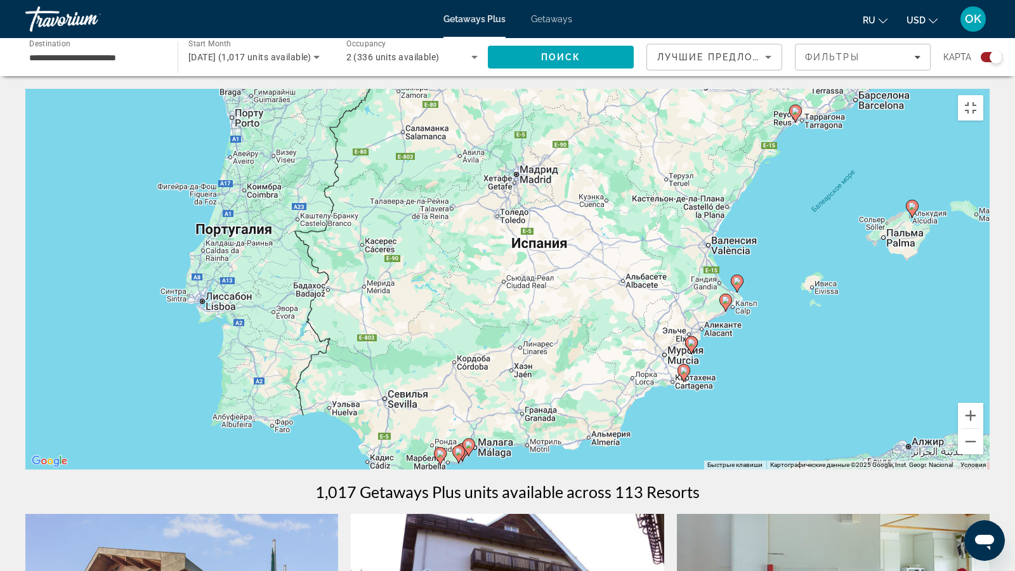
drag, startPoint x: 813, startPoint y: 493, endPoint x: 806, endPoint y: 400, distance: 93.5
click at [806, 400] on div "Чтобы активировать перетаскивание с помощью клавиатуры, нажмите Alt + Ввод. Пос…" at bounding box center [507, 279] width 964 height 381
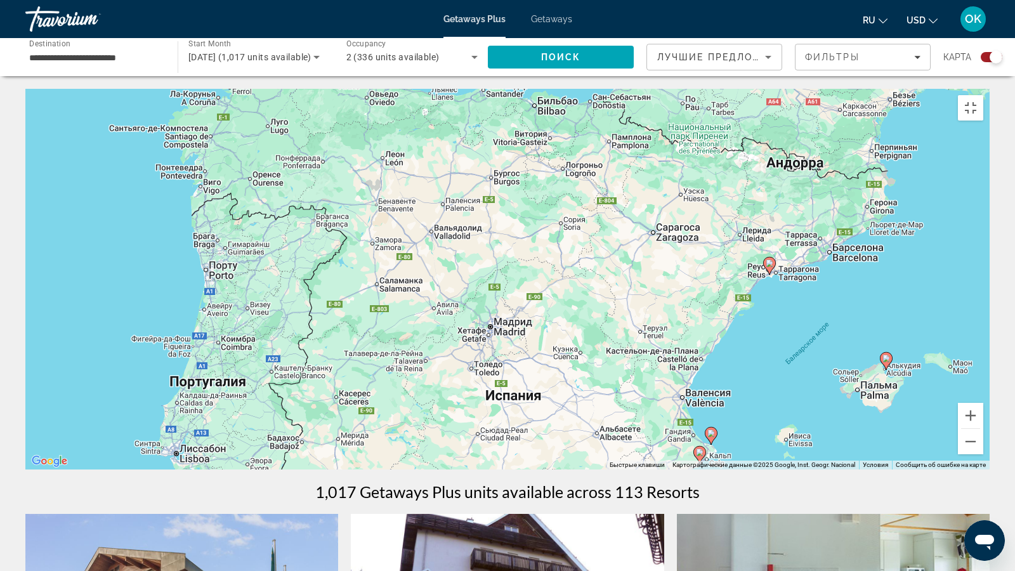
drag, startPoint x: 568, startPoint y: 389, endPoint x: 543, endPoint y: 551, distance: 164.3
click at [543, 427] on div "Чтобы активировать перетаскивание с помощью клавиатуры, нажмите Alt + Ввод. Пос…" at bounding box center [507, 279] width 964 height 381
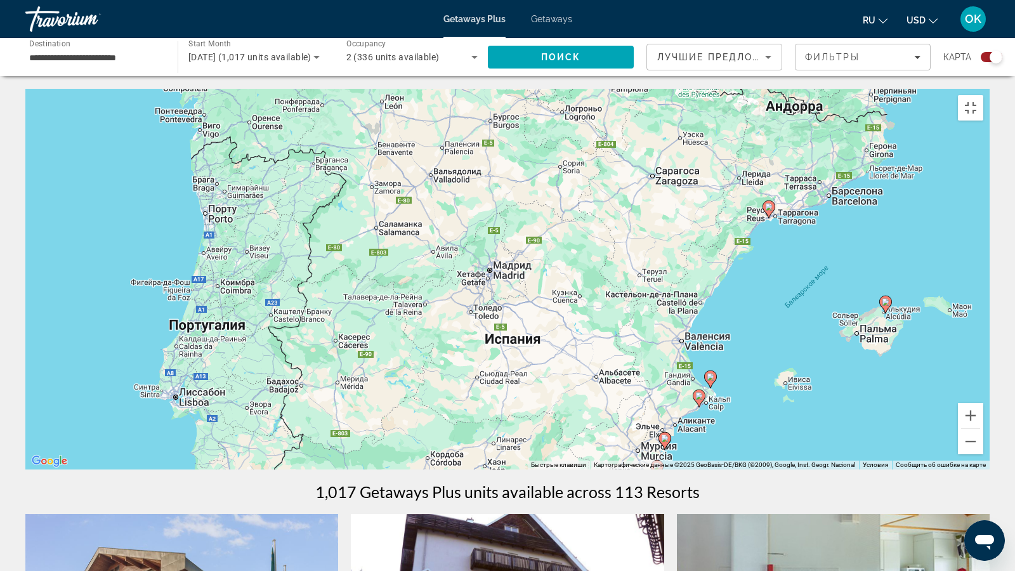
drag, startPoint x: 624, startPoint y: 392, endPoint x: 622, endPoint y: 304, distance: 87.5
click at [622, 304] on div "Чтобы активировать перетаскивание с помощью клавиатуры, нажмите Alt + Ввод. Пос…" at bounding box center [507, 279] width 964 height 381
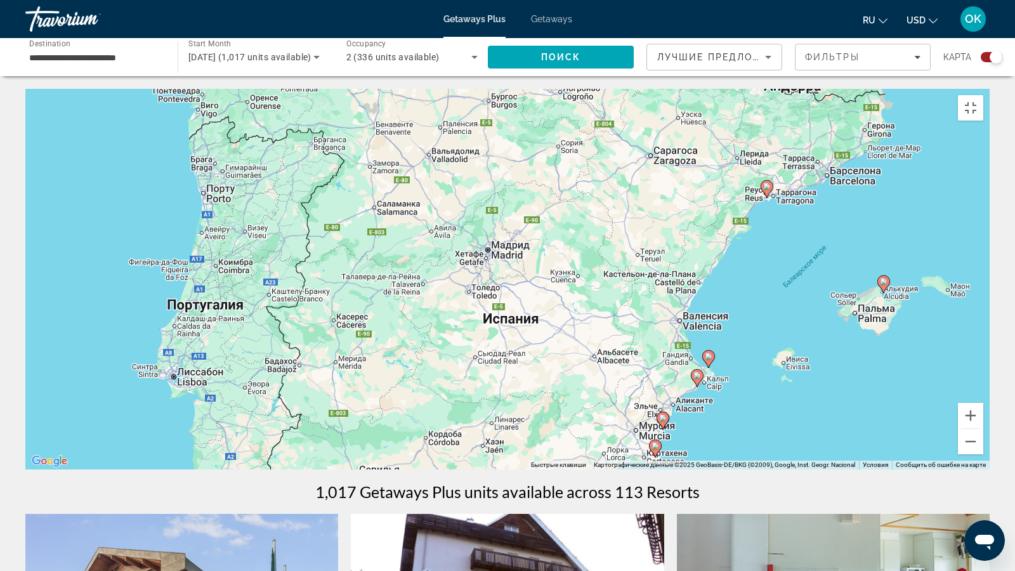
click at [707, 358] on icon "Main content" at bounding box center [708, 359] width 11 height 16
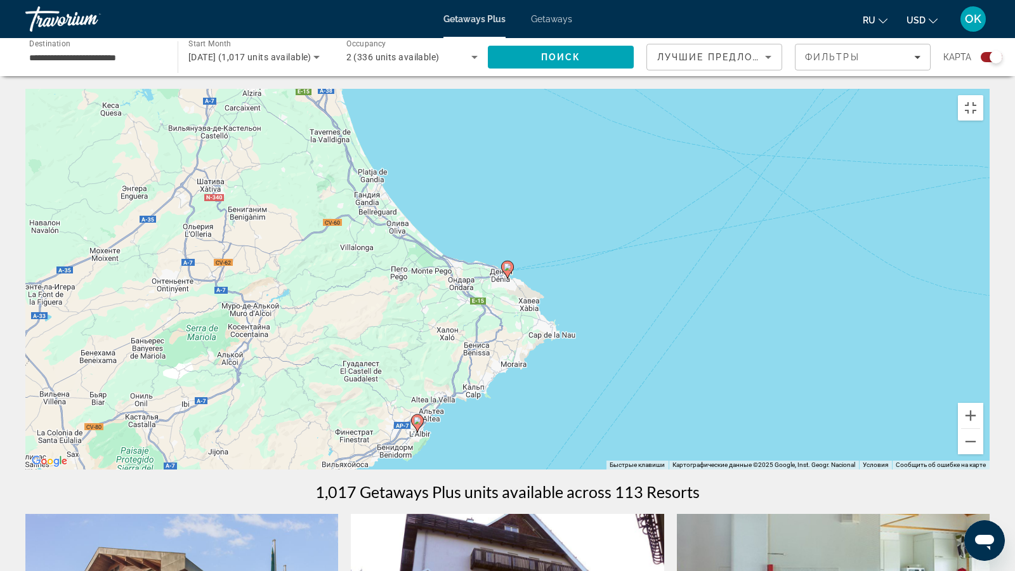
click at [505, 271] on image "Main content" at bounding box center [508, 267] width 8 height 8
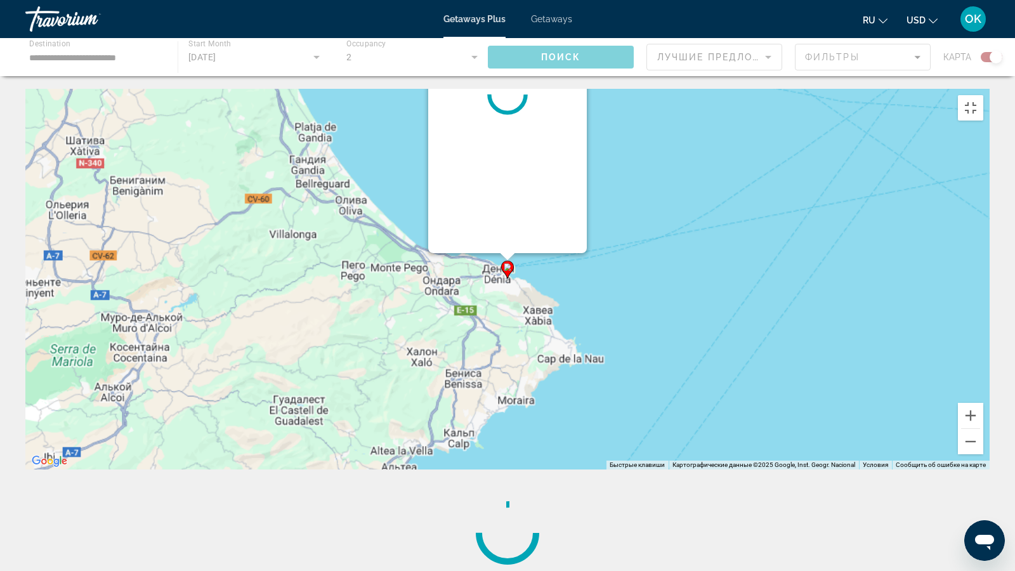
click at [505, 271] on image "Main content" at bounding box center [508, 267] width 8 height 8
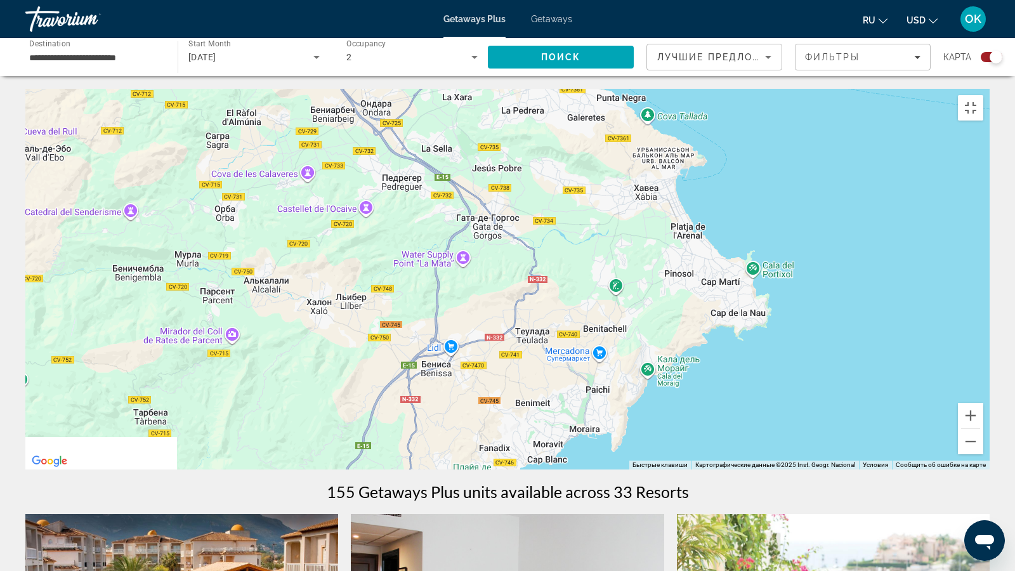
drag, startPoint x: 966, startPoint y: 518, endPoint x: 1014, endPoint y: 213, distance: 308.3
click at [969, 215] on div "Чтобы активировать перетаскивание с помощью клавиатуры, нажмите Alt + Ввод. Пос…" at bounding box center [507, 279] width 964 height 381
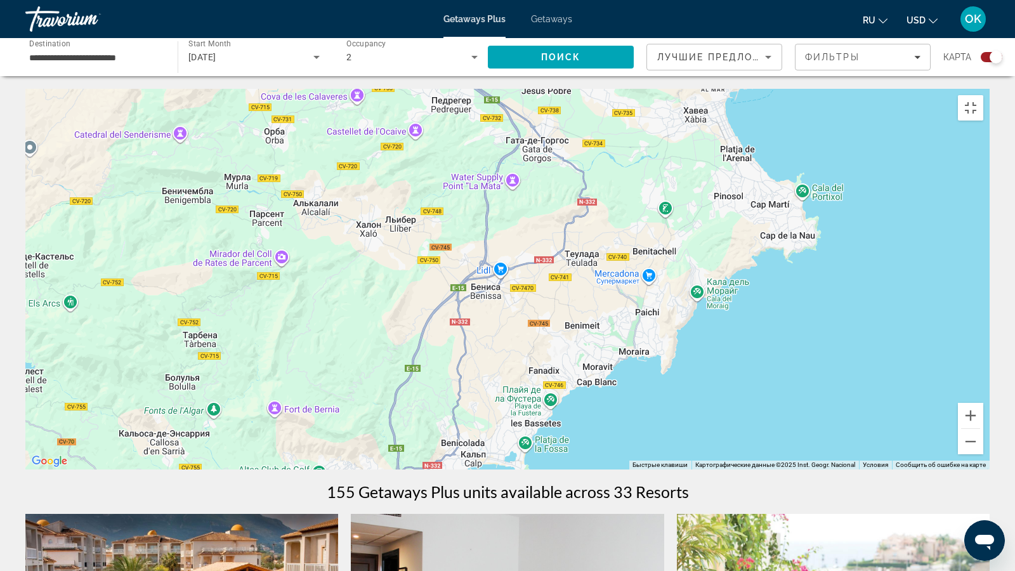
drag, startPoint x: 742, startPoint y: 485, endPoint x: 833, endPoint y: 391, distance: 130.5
click at [834, 389] on div "Чтобы активировать перетаскивание с помощью клавиатуры, нажмите Alt + Ввод. Пос…" at bounding box center [507, 279] width 964 height 381
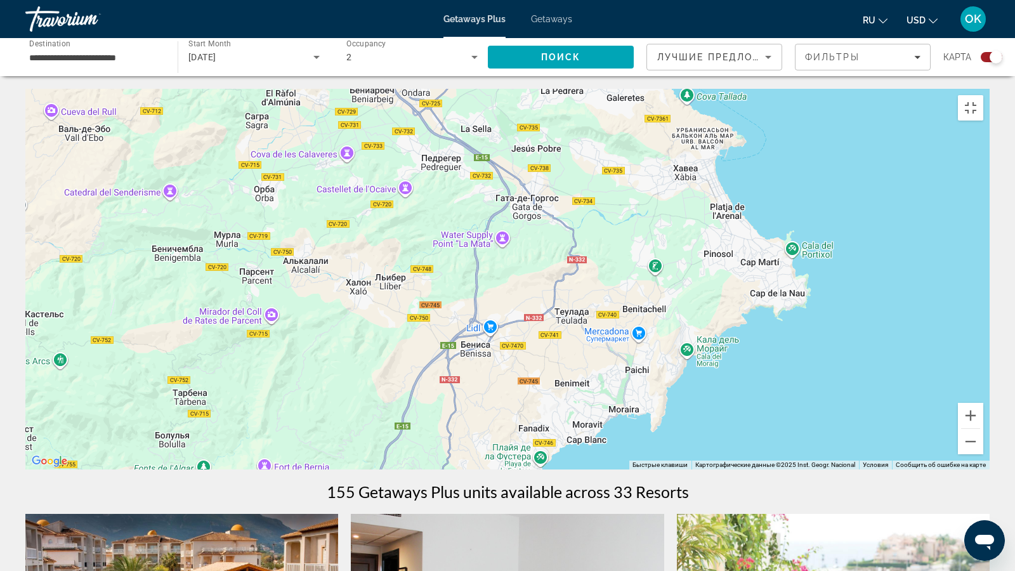
drag, startPoint x: 820, startPoint y: 499, endPoint x: 769, endPoint y: 566, distance: 83.9
click at [768, 427] on div "Чтобы активировать перетаскивание с помощью клавиатуры, нажмите Alt + Ввод. Пос…" at bounding box center [507, 279] width 964 height 381
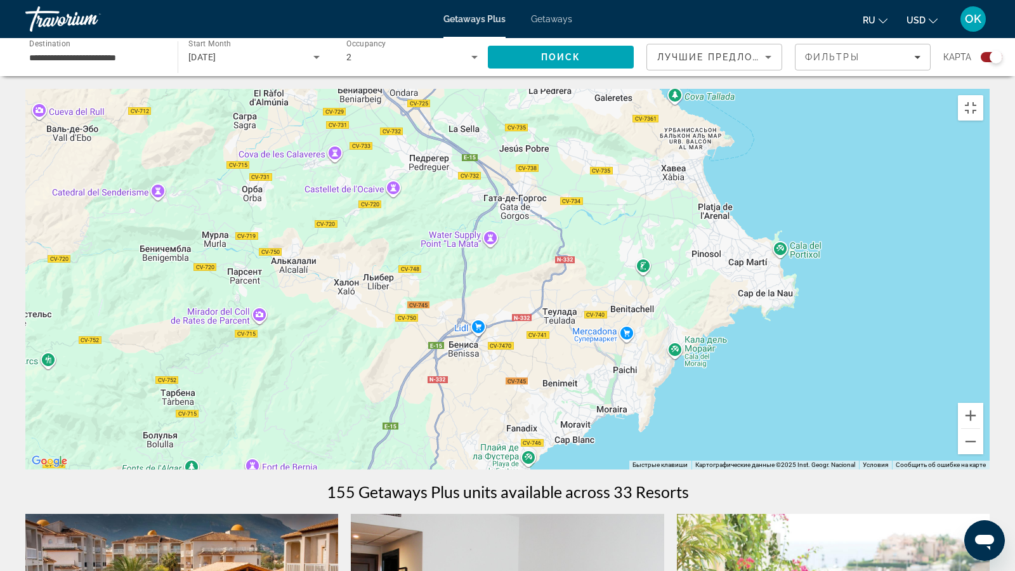
click at [626, 23] on span "Main content" at bounding box center [588, 26] width 146 height 30
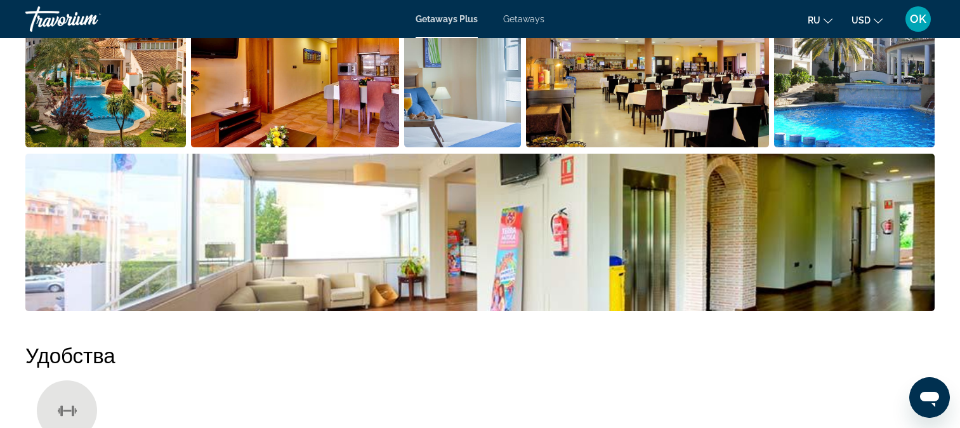
scroll to position [634, 0]
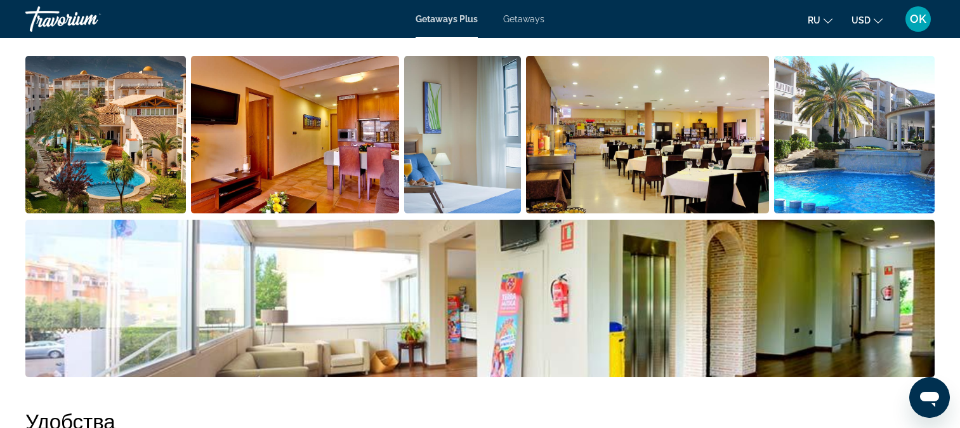
click at [142, 158] on img "Open full-screen image slider" at bounding box center [105, 134] width 160 height 157
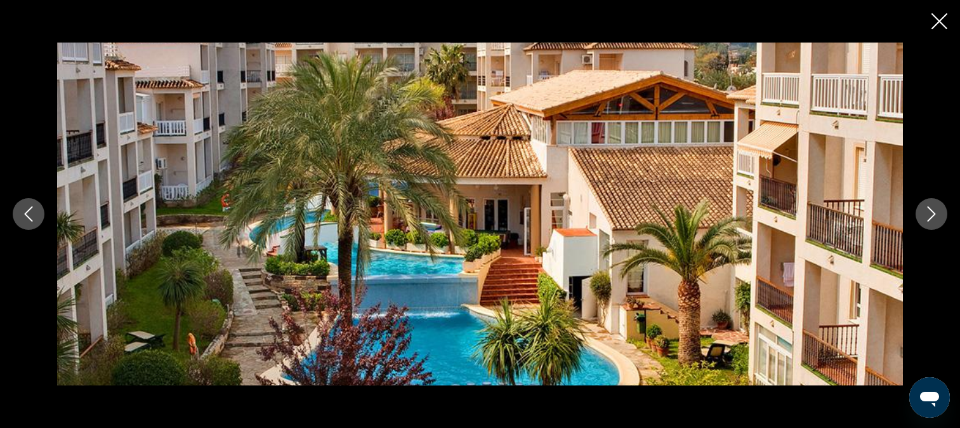
click at [938, 205] on button "Next image" at bounding box center [931, 214] width 32 height 32
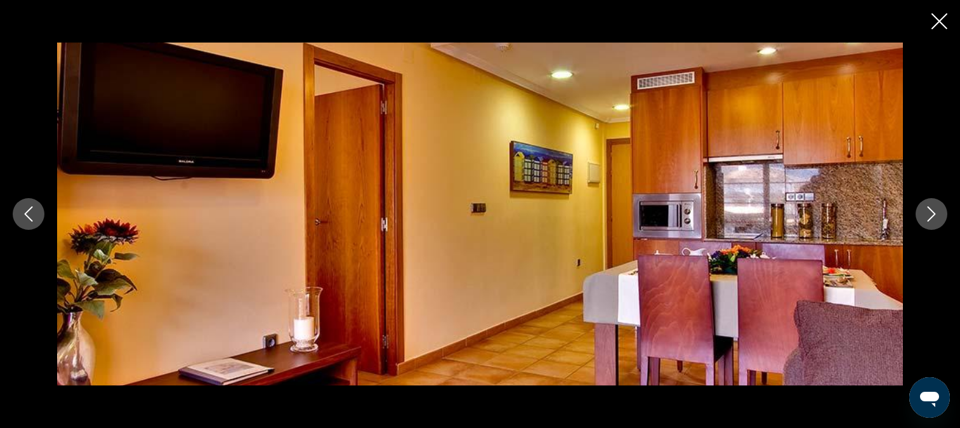
click at [938, 205] on button "Next image" at bounding box center [931, 214] width 32 height 32
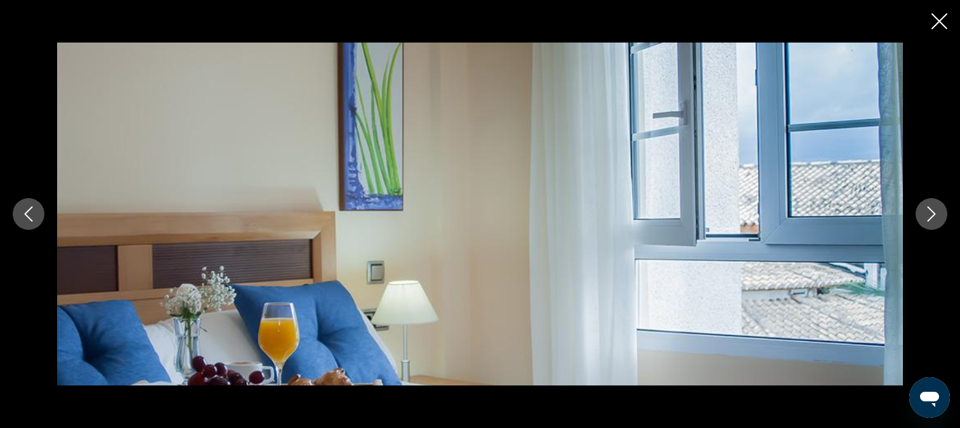
click at [938, 205] on button "Next image" at bounding box center [931, 214] width 32 height 32
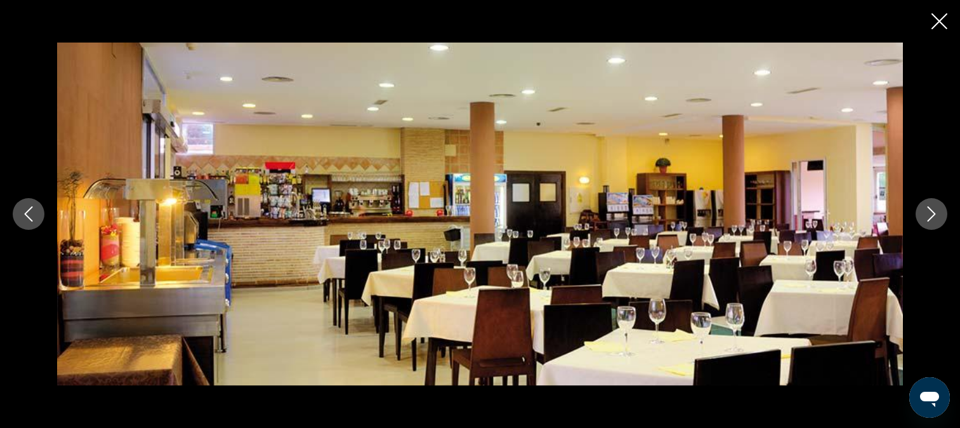
click at [938, 205] on button "Next image" at bounding box center [931, 214] width 32 height 32
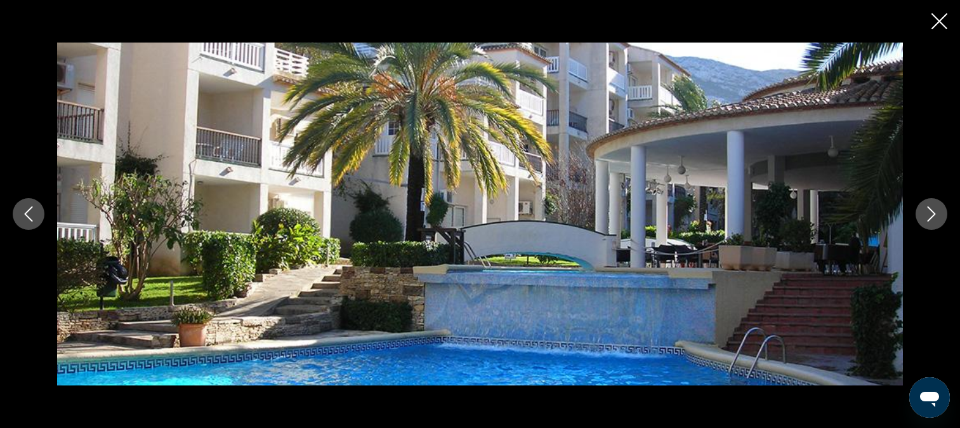
click at [938, 205] on button "Next image" at bounding box center [931, 214] width 32 height 32
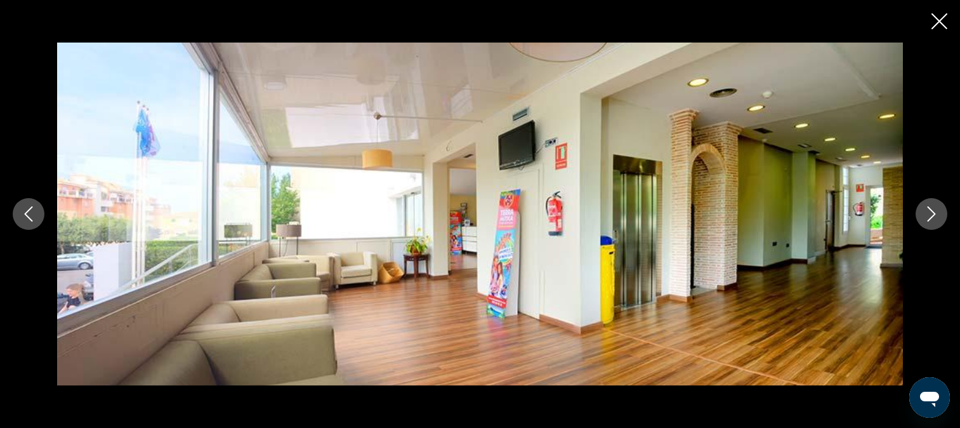
click at [938, 205] on button "Next image" at bounding box center [931, 214] width 32 height 32
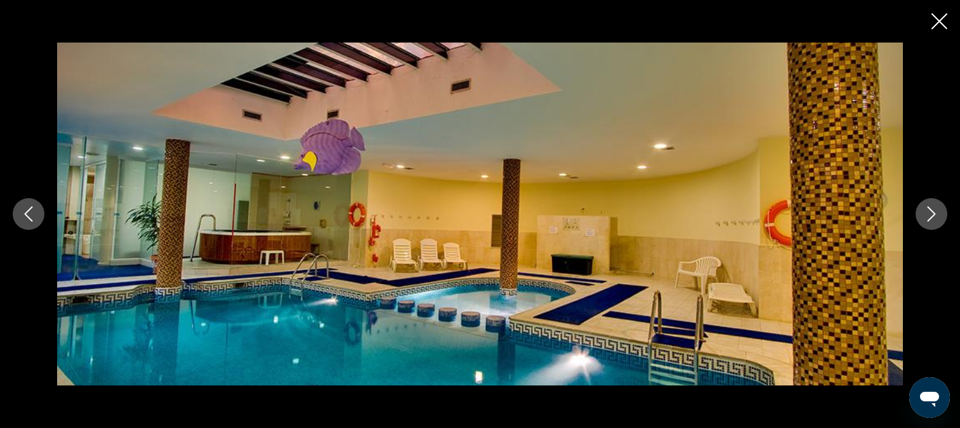
click at [938, 205] on button "Next image" at bounding box center [931, 214] width 32 height 32
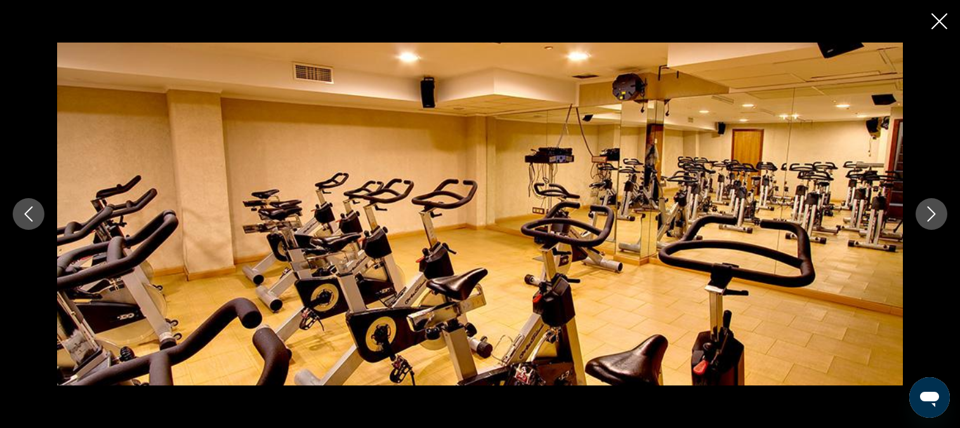
click at [938, 205] on button "Next image" at bounding box center [931, 214] width 32 height 32
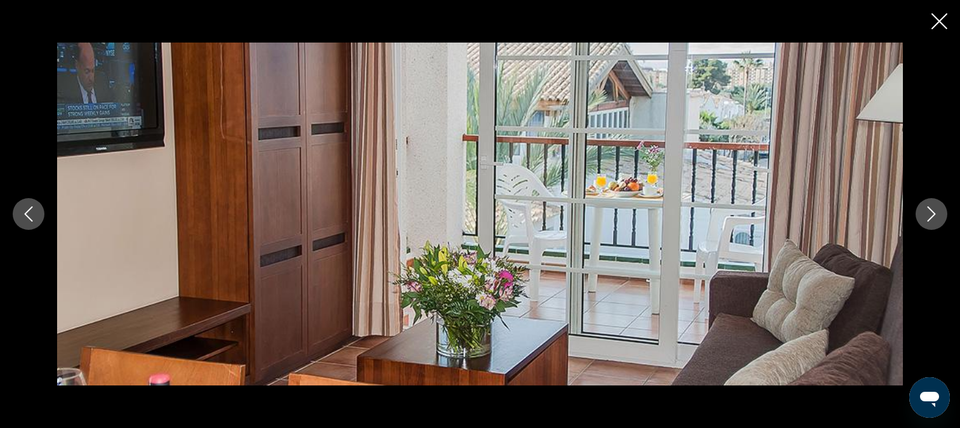
click at [938, 205] on button "Next image" at bounding box center [931, 214] width 32 height 32
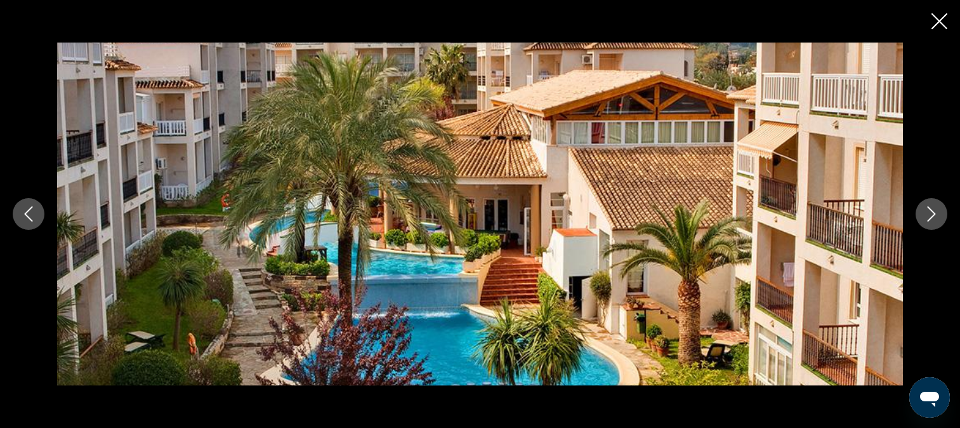
click at [938, 205] on button "Next image" at bounding box center [931, 214] width 32 height 32
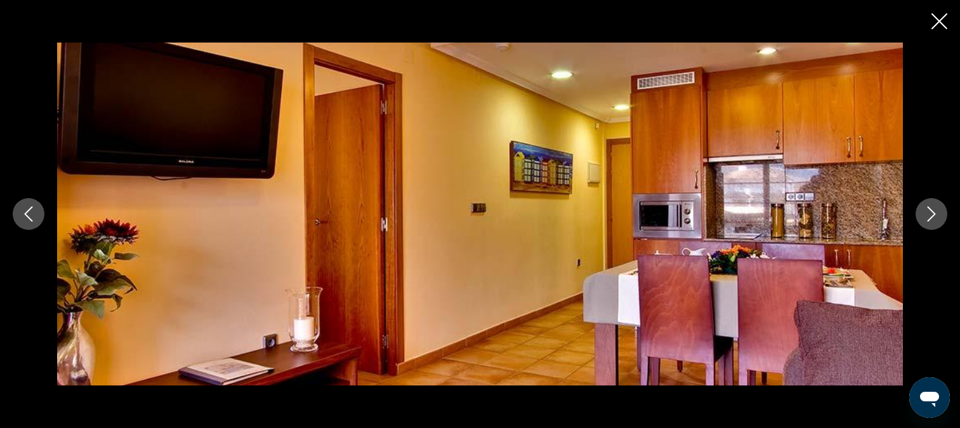
click at [938, 205] on button "Next image" at bounding box center [931, 214] width 32 height 32
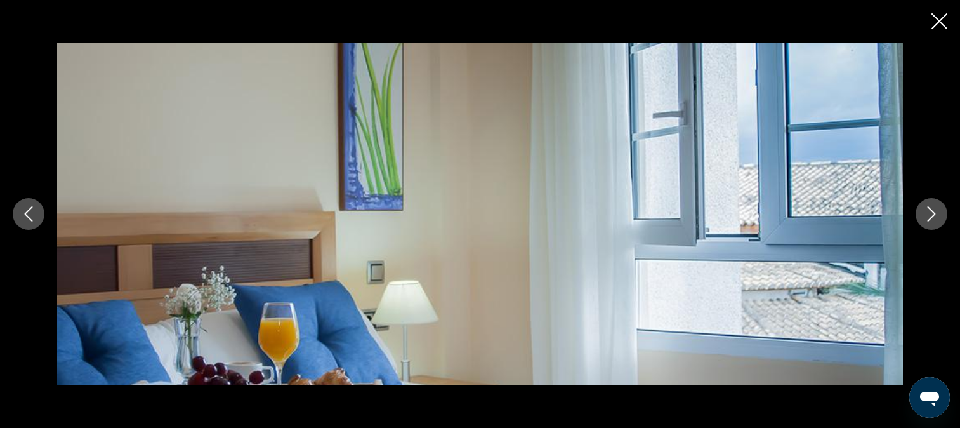
click at [937, 25] on icon "Close slideshow" at bounding box center [939, 21] width 16 height 16
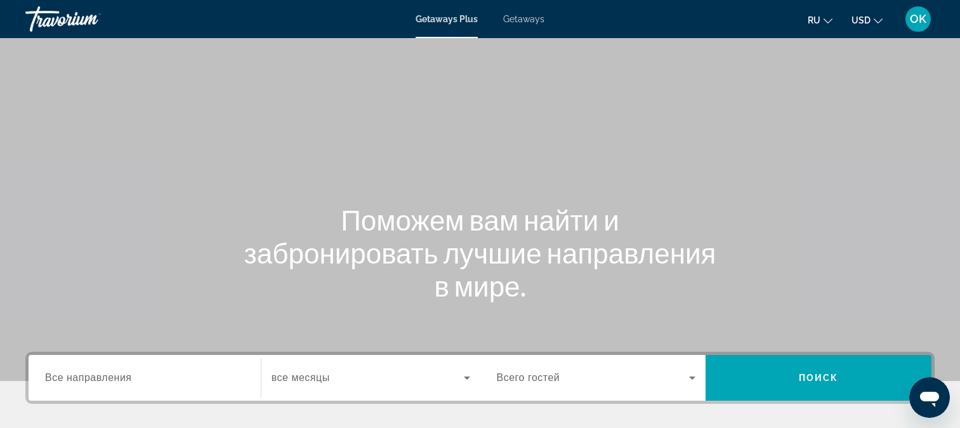
click at [467, 377] on icon "Search widget" at bounding box center [467, 377] width 6 height 3
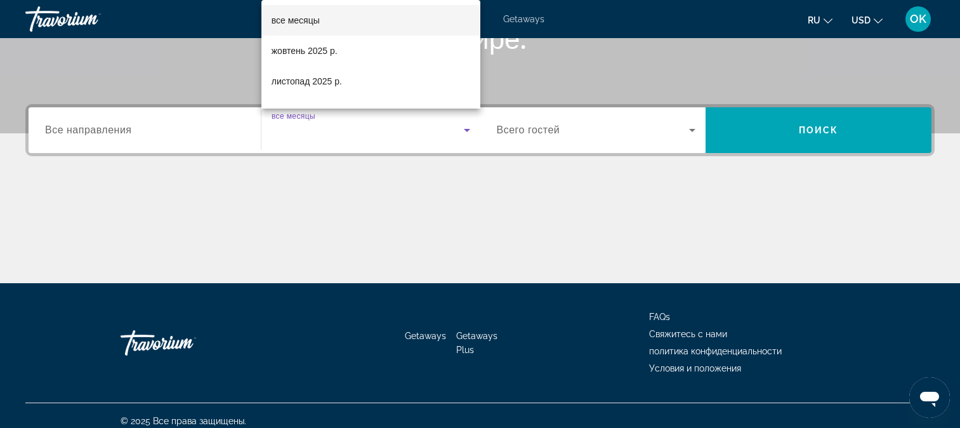
scroll to position [258, 0]
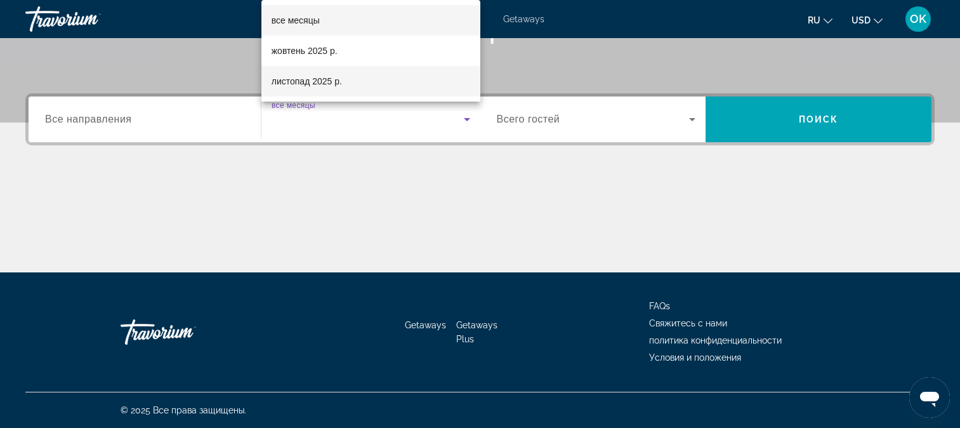
click at [377, 86] on mat-option "листопад 2025 р." at bounding box center [370, 81] width 219 height 30
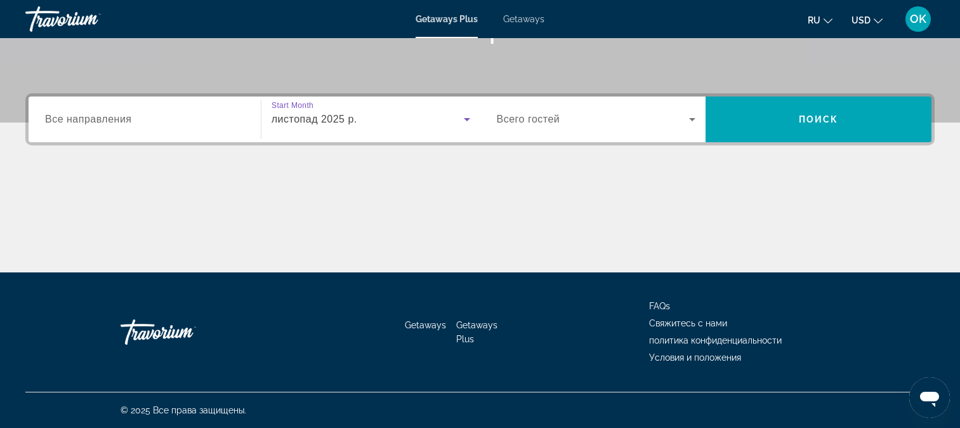
click at [693, 122] on icon "Search widget" at bounding box center [691, 119] width 15 height 15
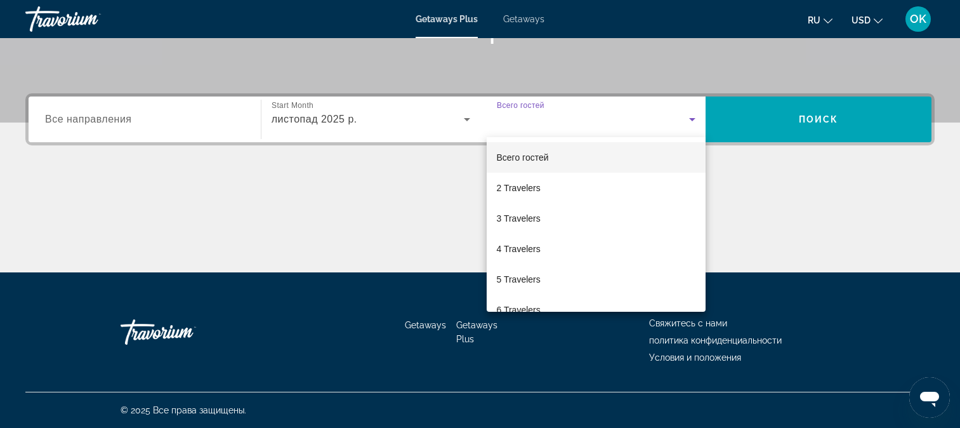
click at [532, 157] on span "Всего гостей" at bounding box center [523, 157] width 52 height 10
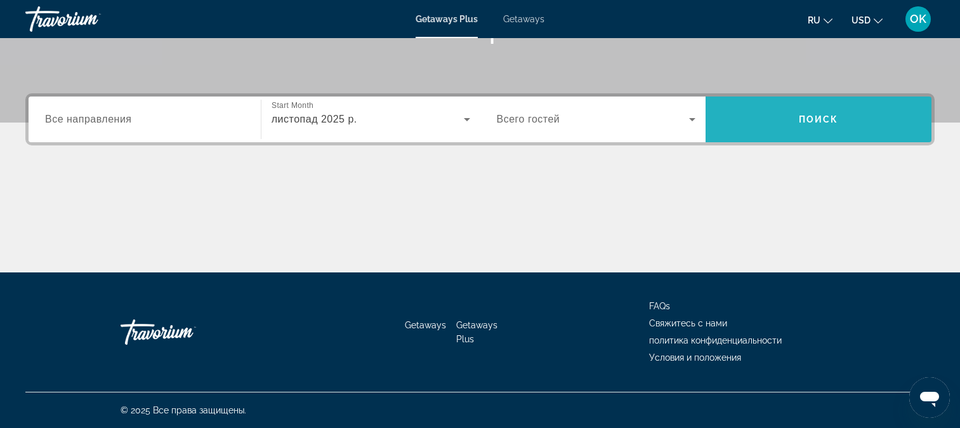
click at [806, 116] on span "Поиск" at bounding box center [819, 119] width 40 height 10
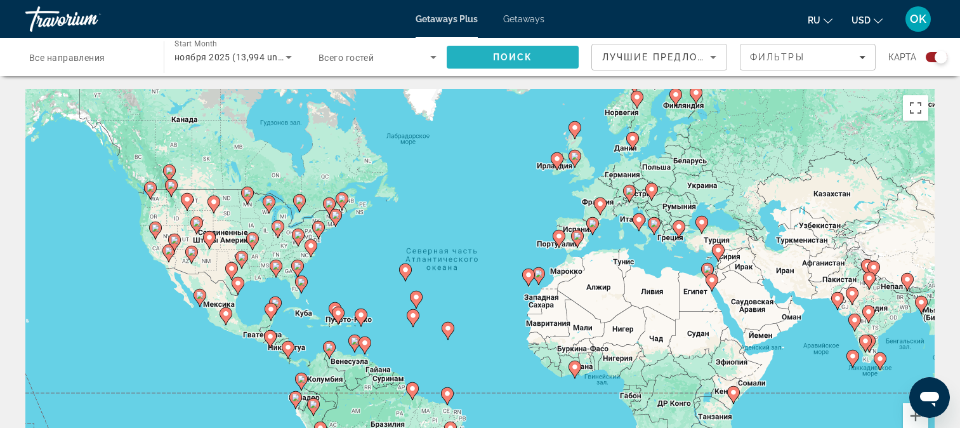
click at [523, 55] on span "Поиск" at bounding box center [513, 57] width 40 height 10
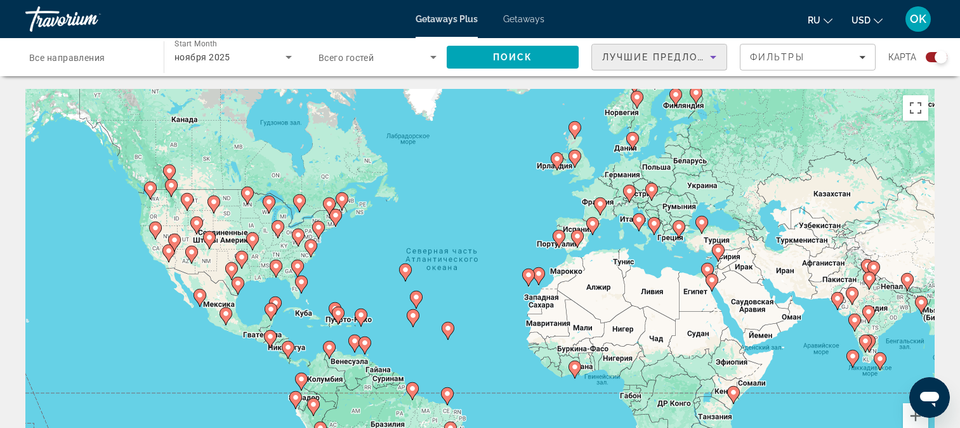
click at [664, 55] on span "Лучшие предложения" at bounding box center [669, 57] width 135 height 10
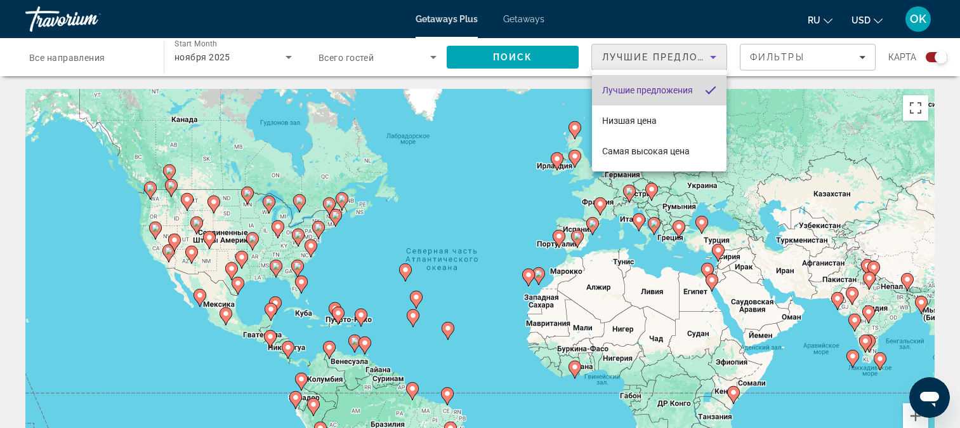
click at [679, 88] on span "Лучшие предложения" at bounding box center [647, 90] width 91 height 10
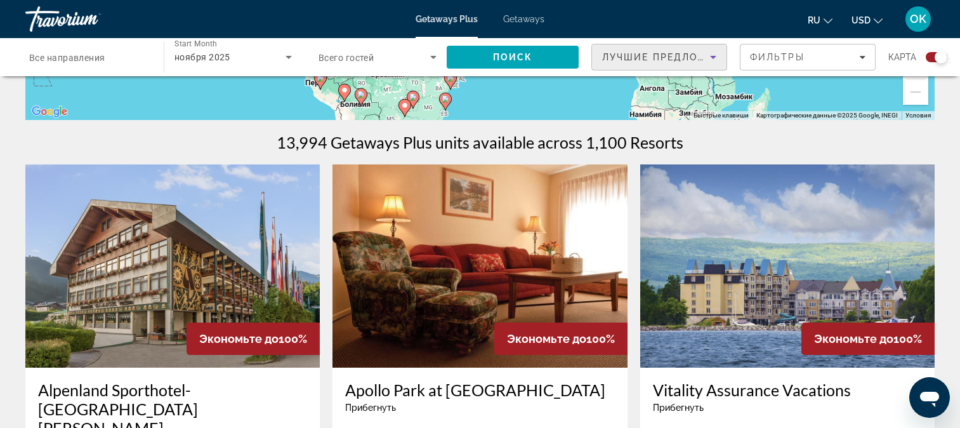
scroll to position [444, 0]
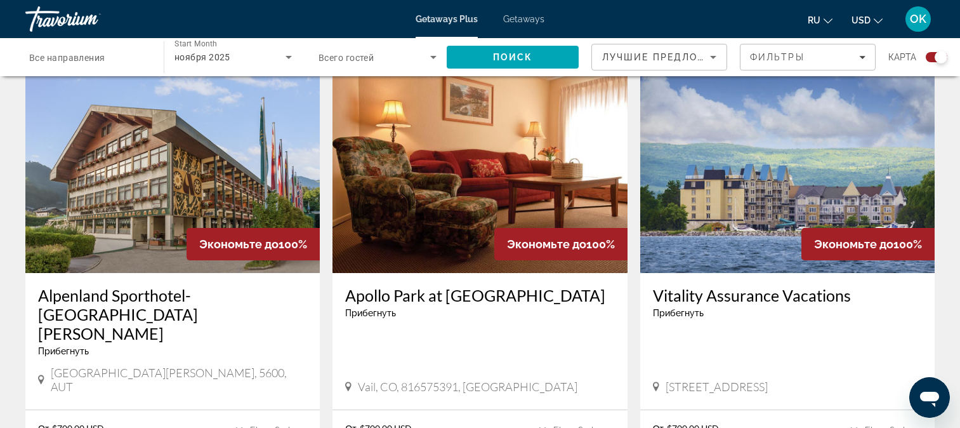
click at [99, 59] on span "Все направления" at bounding box center [67, 58] width 76 height 10
click at [99, 59] on input "Destination Все направления" at bounding box center [88, 57] width 118 height 15
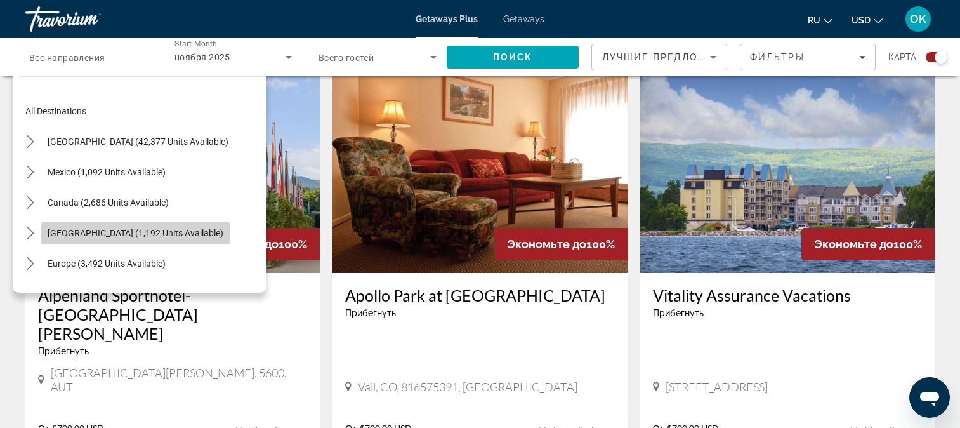
click at [188, 230] on span "[GEOGRAPHIC_DATA] (1,192 units available)" at bounding box center [136, 233] width 176 height 10
type input "**********"
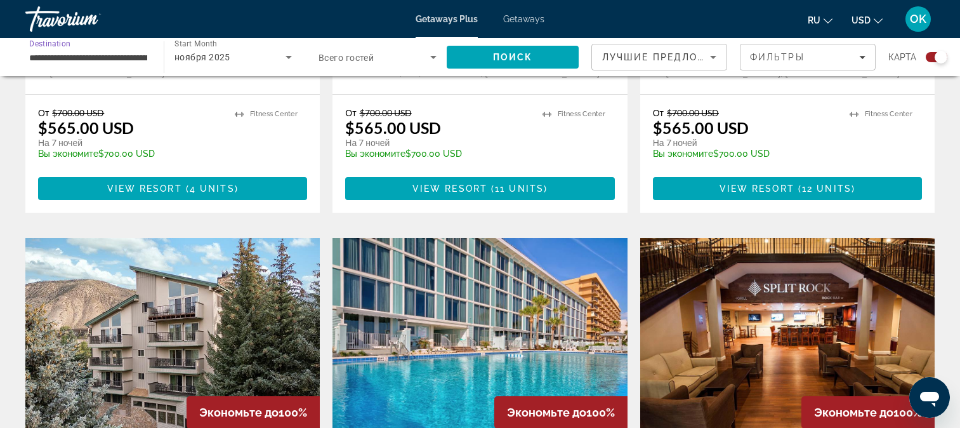
scroll to position [1649, 0]
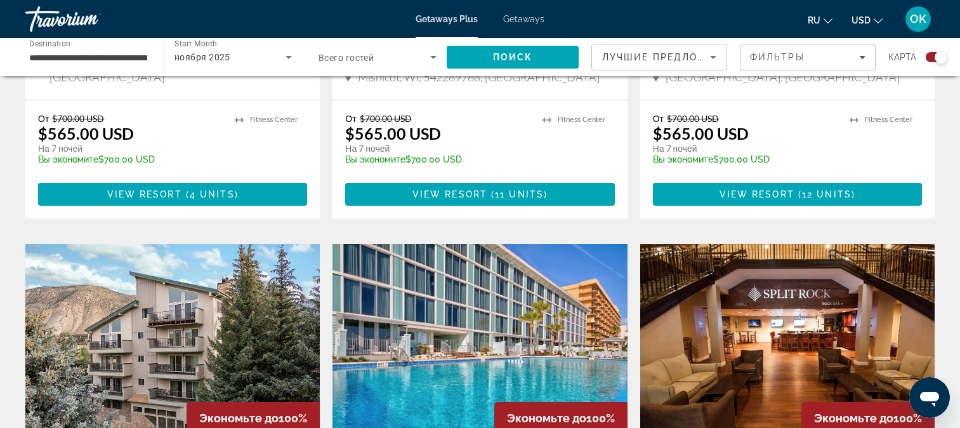
click at [461, 294] on img "Main content" at bounding box center [479, 345] width 294 height 203
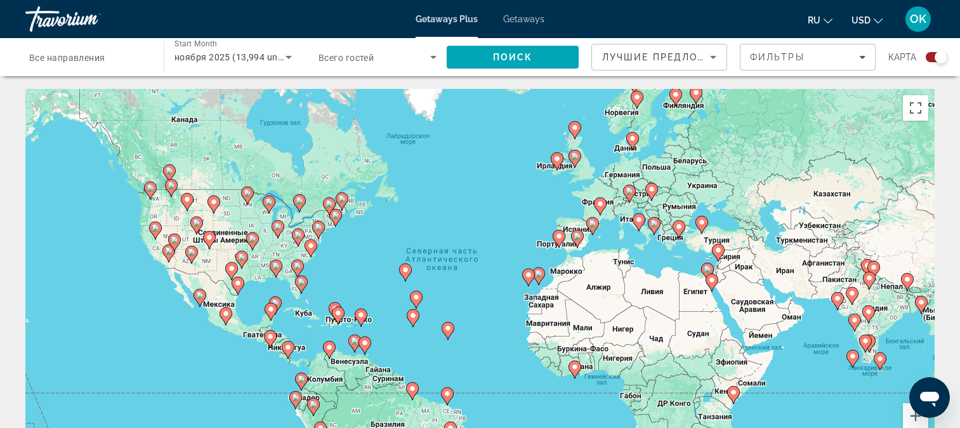
click at [82, 53] on span "Все направления" at bounding box center [67, 58] width 76 height 10
click at [82, 52] on input "Destination Все направления" at bounding box center [88, 57] width 118 height 15
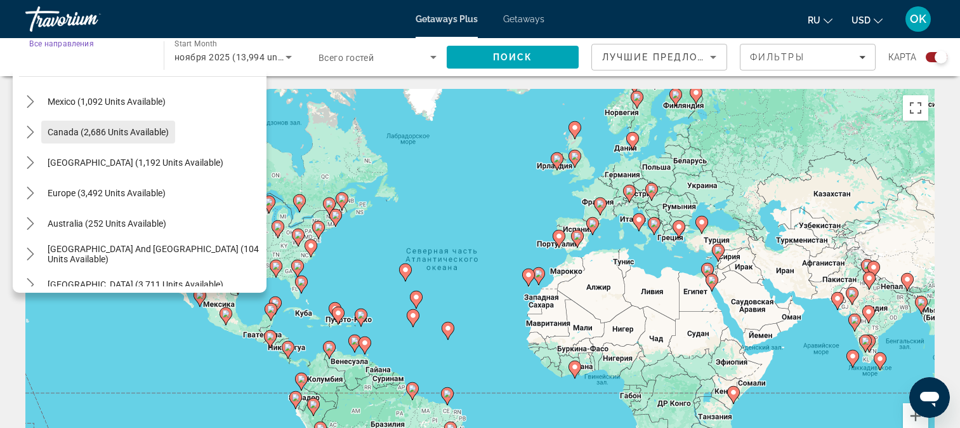
scroll to position [63, 0]
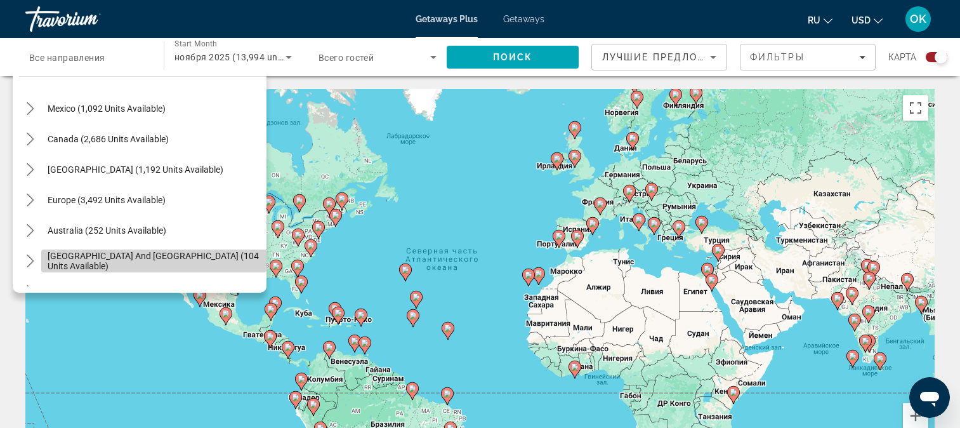
click at [203, 260] on span "[GEOGRAPHIC_DATA] and [GEOGRAPHIC_DATA] (104 units available)" at bounding box center [154, 261] width 212 height 20
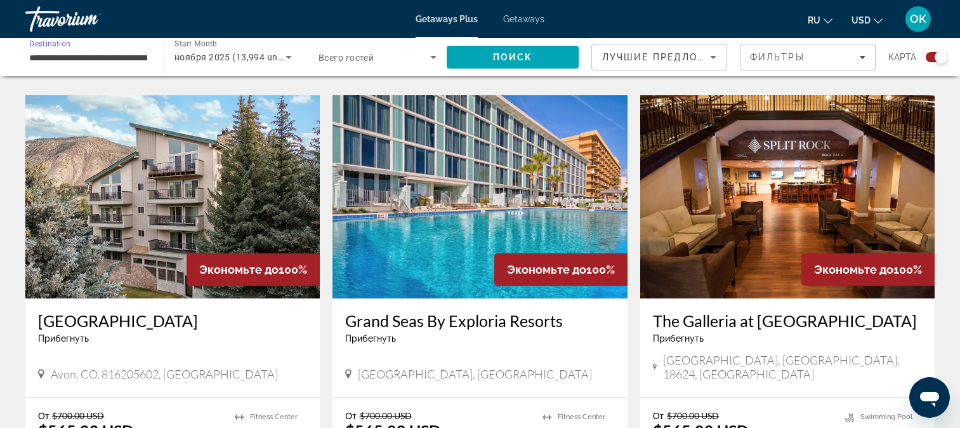
scroll to position [1966, 0]
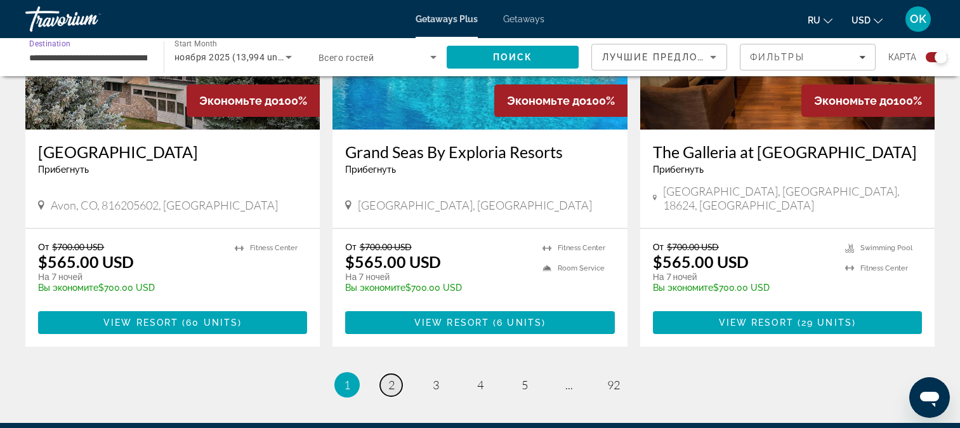
click at [388, 377] on span "2" at bounding box center [391, 384] width 6 height 14
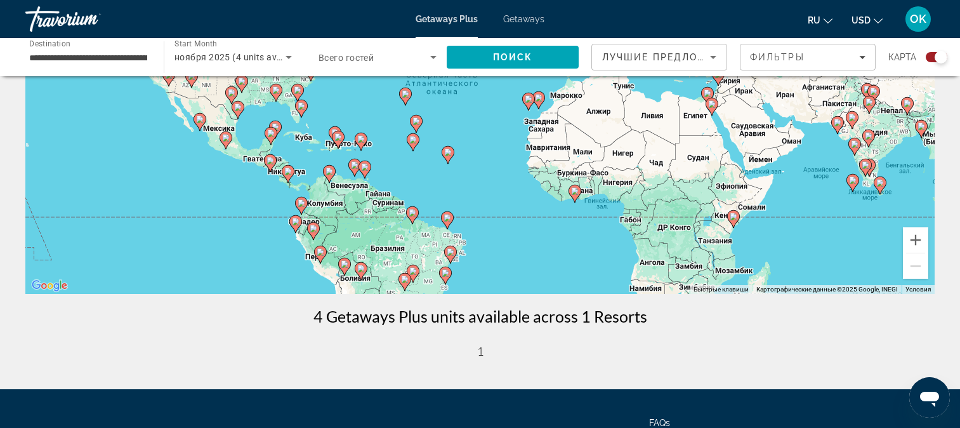
scroll to position [190, 0]
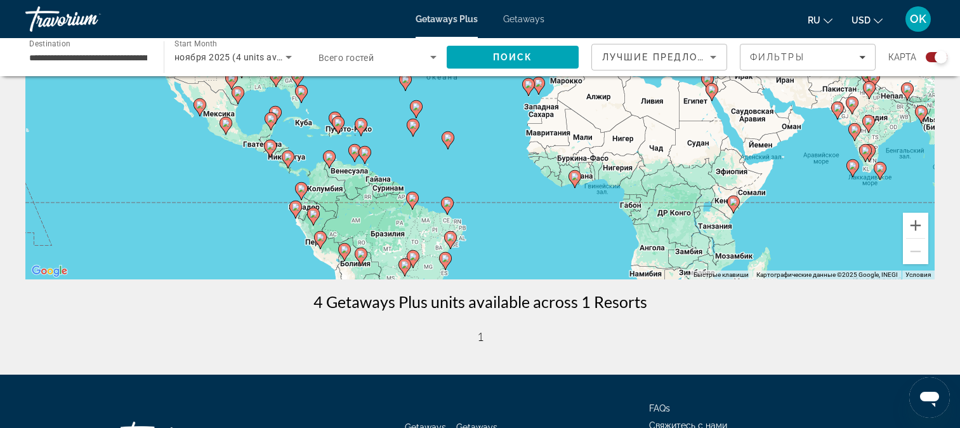
click at [414, 195] on image "Main content" at bounding box center [412, 198] width 8 height 8
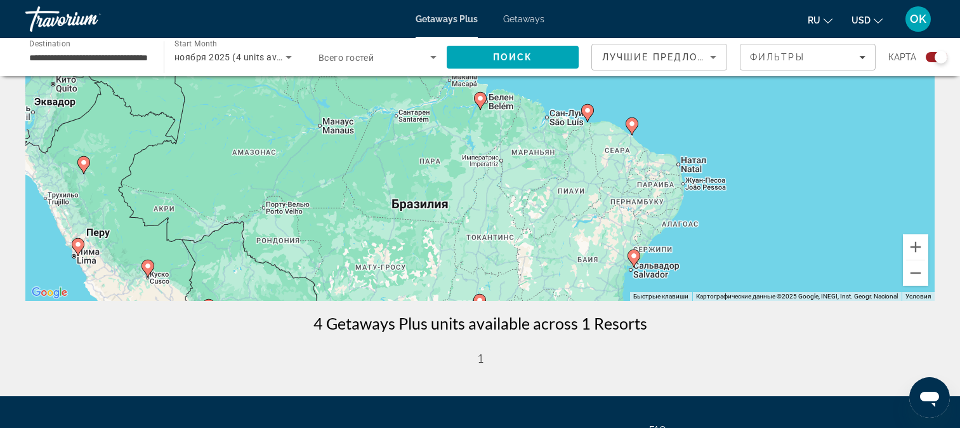
scroll to position [0, 0]
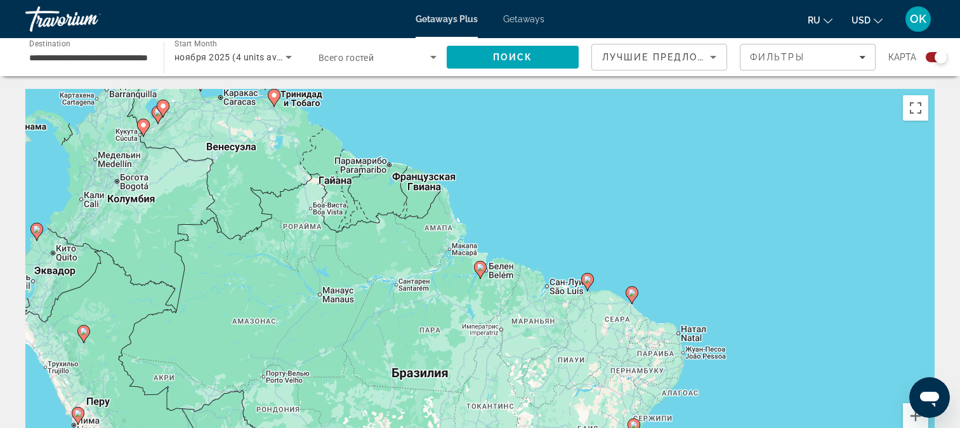
click at [480, 273] on icon "Main content" at bounding box center [479, 269] width 11 height 16
type input "**********"
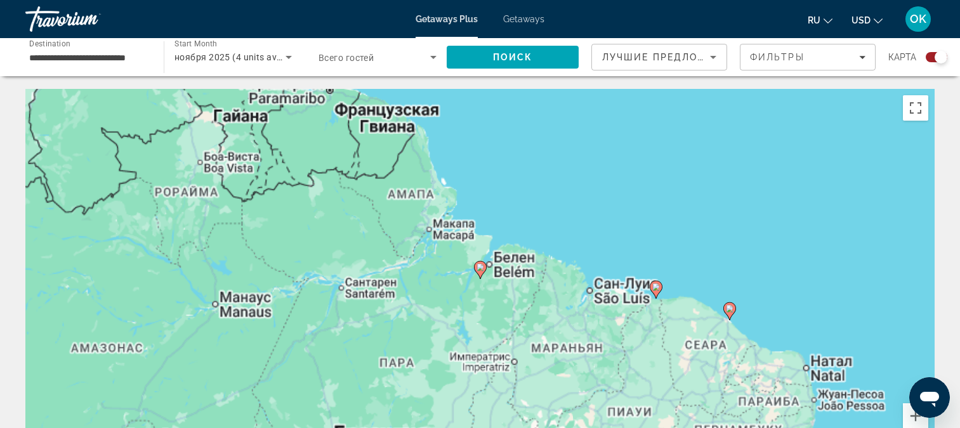
click at [480, 273] on icon "Main content" at bounding box center [479, 269] width 11 height 16
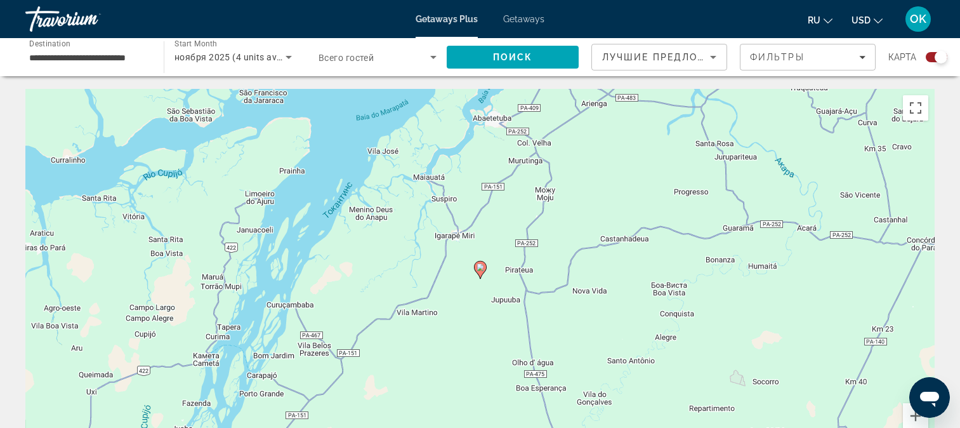
click at [480, 269] on image "Main content" at bounding box center [480, 267] width 8 height 8
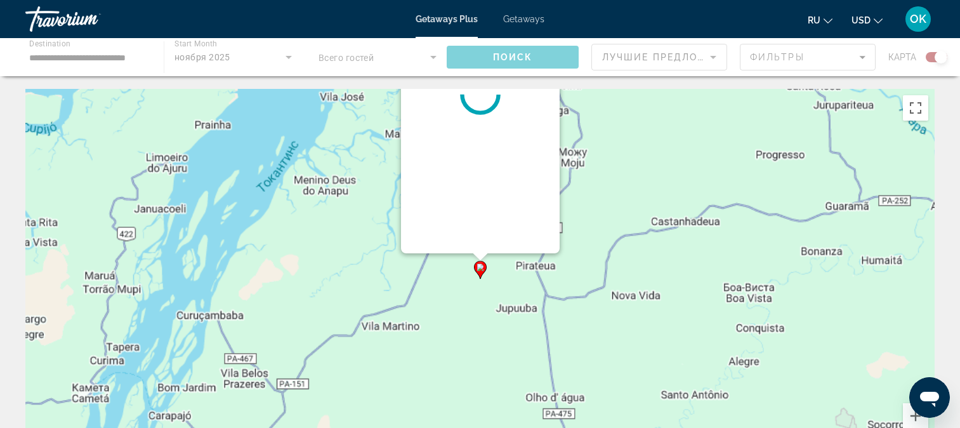
click at [480, 279] on div "Чтобы активировать перетаскивание с помощью клавиатуры, нажмите Alt + Ввод. Пос…" at bounding box center [934, 279] width 909 height 0
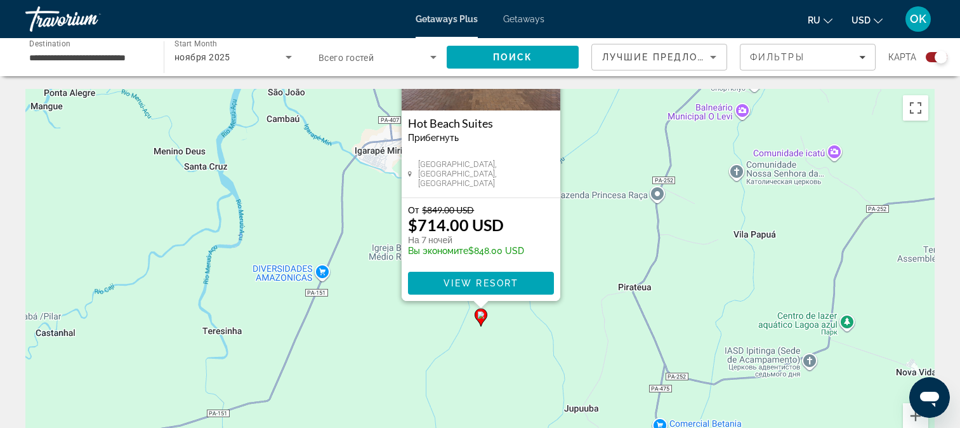
click at [481, 315] on image "Main content" at bounding box center [481, 315] width 8 height 8
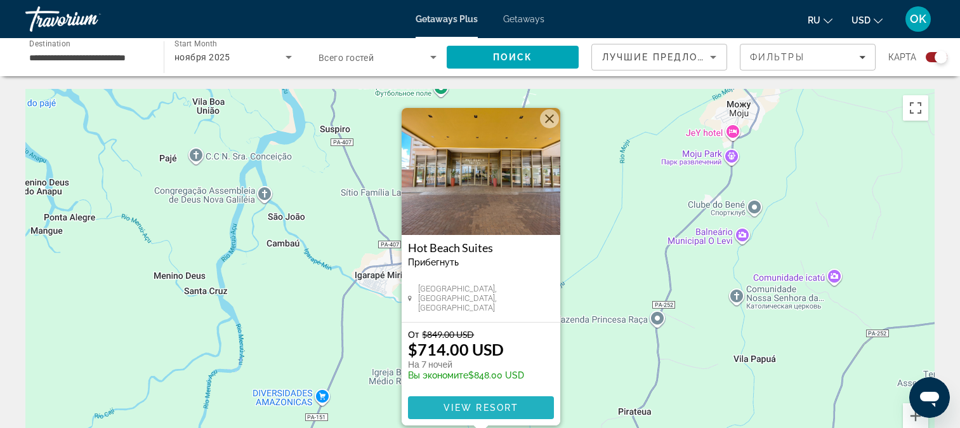
click at [473, 405] on span "View Resort" at bounding box center [480, 407] width 75 height 10
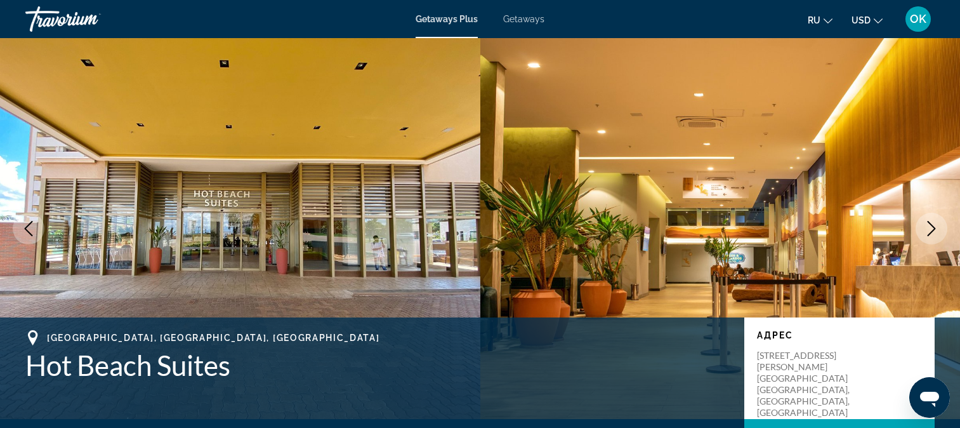
click at [932, 231] on icon "Next image" at bounding box center [931, 228] width 8 height 15
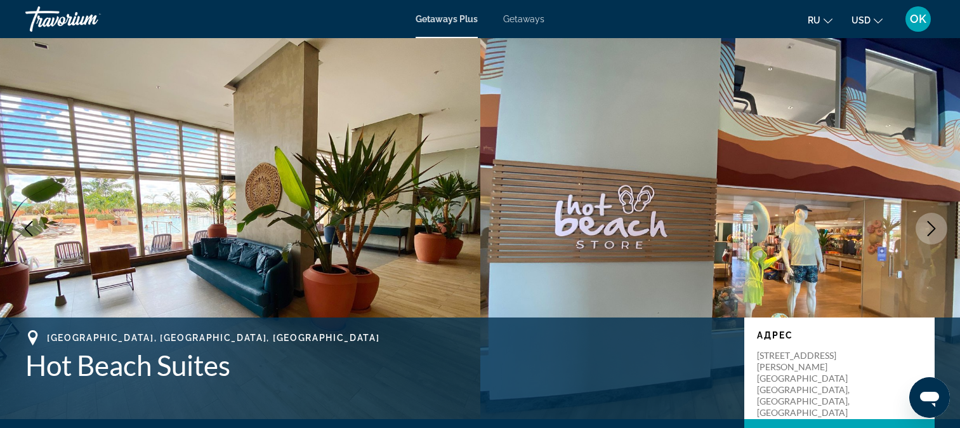
click at [932, 231] on icon "Next image" at bounding box center [931, 228] width 8 height 15
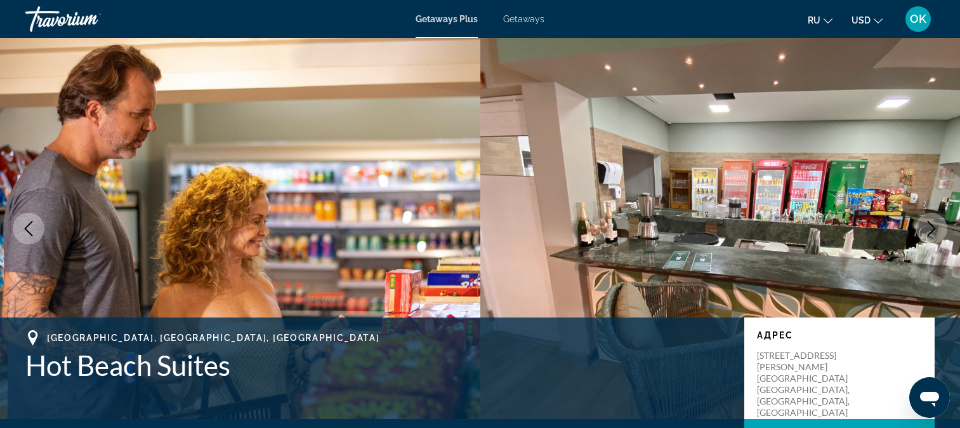
click at [932, 231] on icon "Next image" at bounding box center [931, 228] width 8 height 15
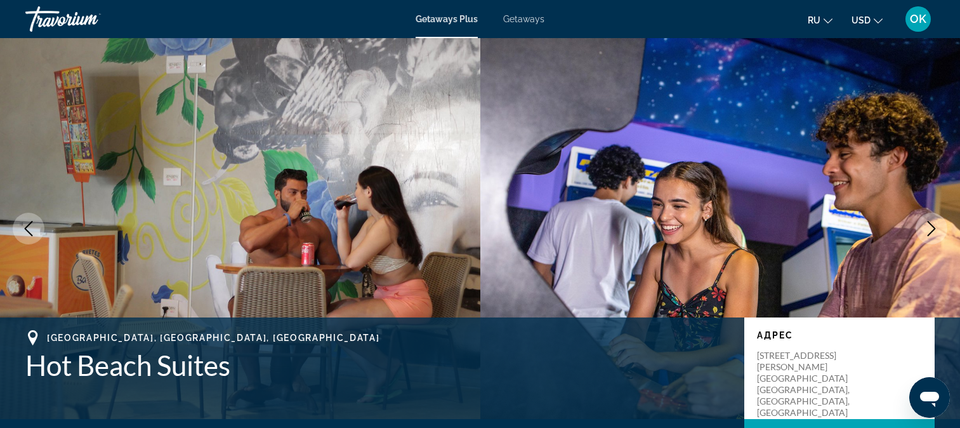
click at [932, 231] on icon "Next image" at bounding box center [931, 228] width 8 height 15
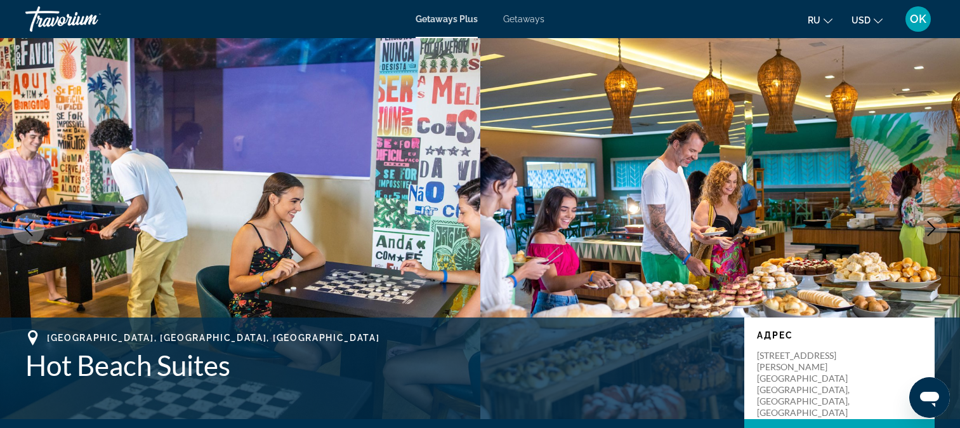
click at [932, 231] on icon "Next image" at bounding box center [931, 228] width 8 height 15
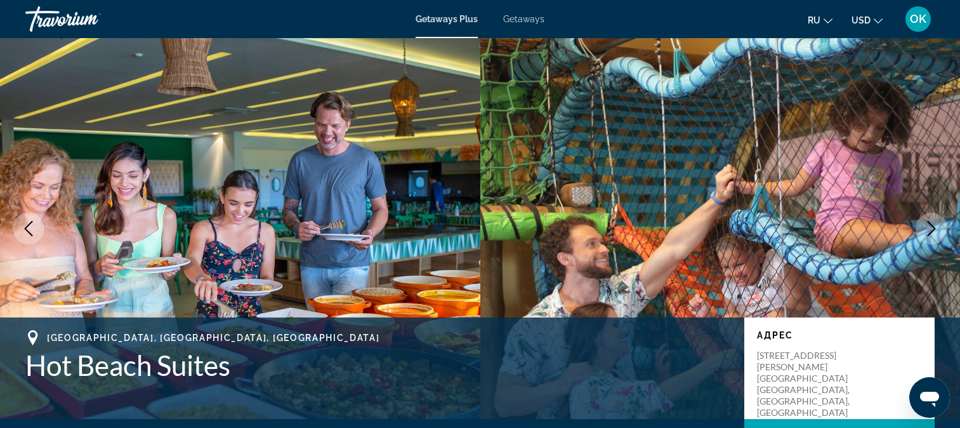
click at [932, 231] on icon "Next image" at bounding box center [931, 228] width 8 height 15
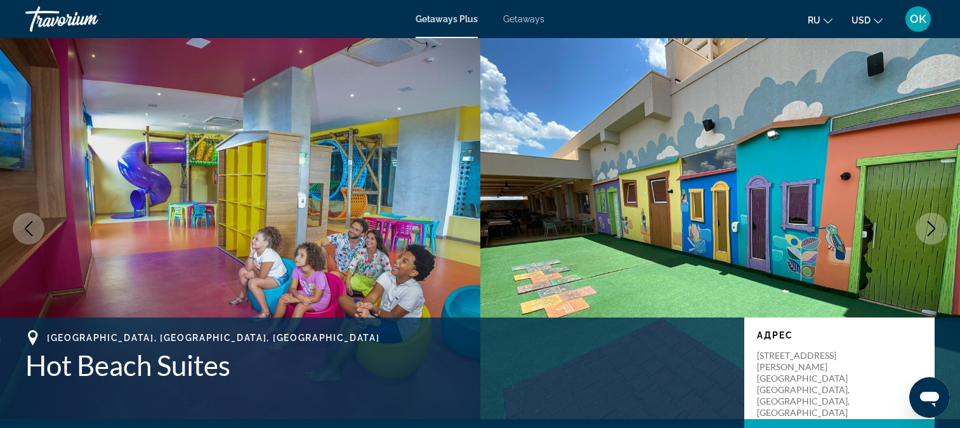
click at [530, 16] on span "Getaways" at bounding box center [523, 19] width 41 height 10
click at [0, 0] on div at bounding box center [0, 0] width 0 height 0
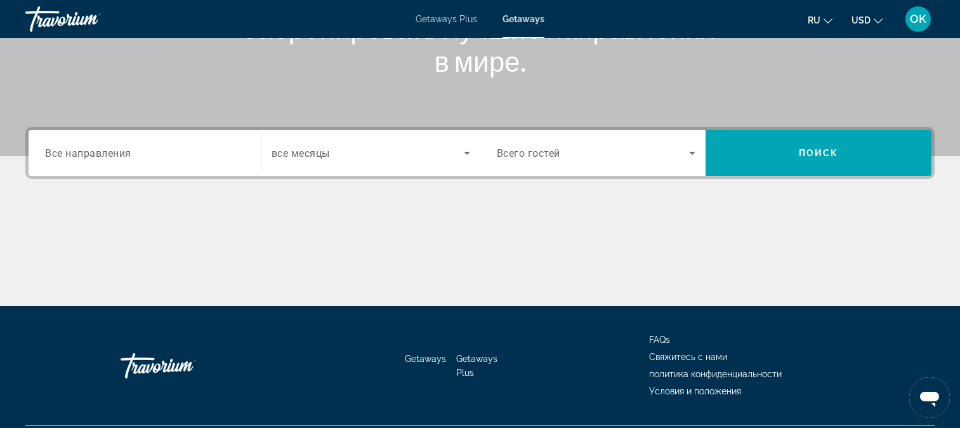
scroll to position [254, 0]
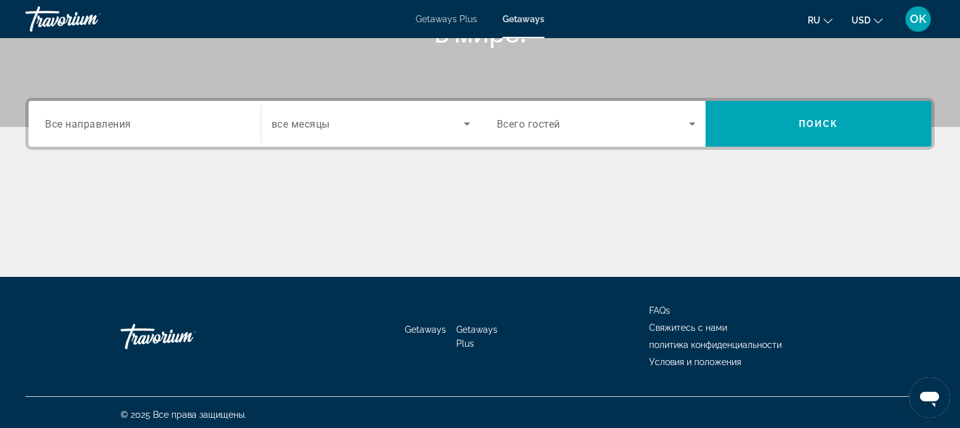
click at [466, 119] on icon "Search widget" at bounding box center [466, 123] width 15 height 15
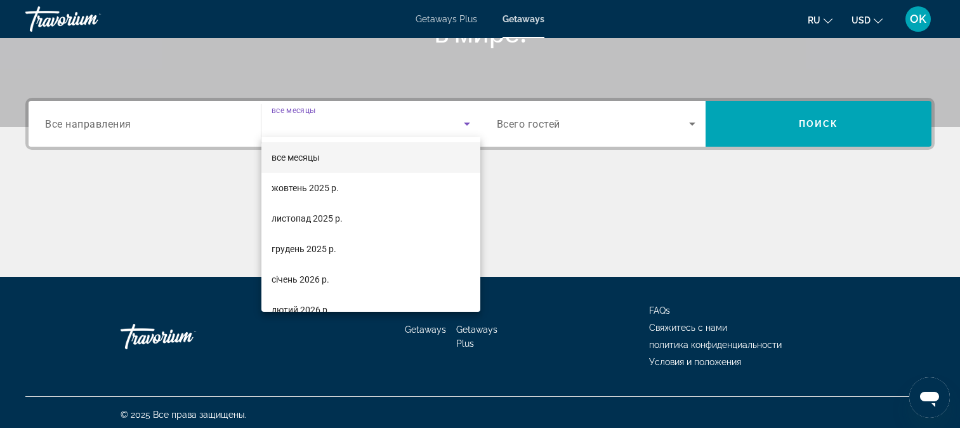
scroll to position [258, 0]
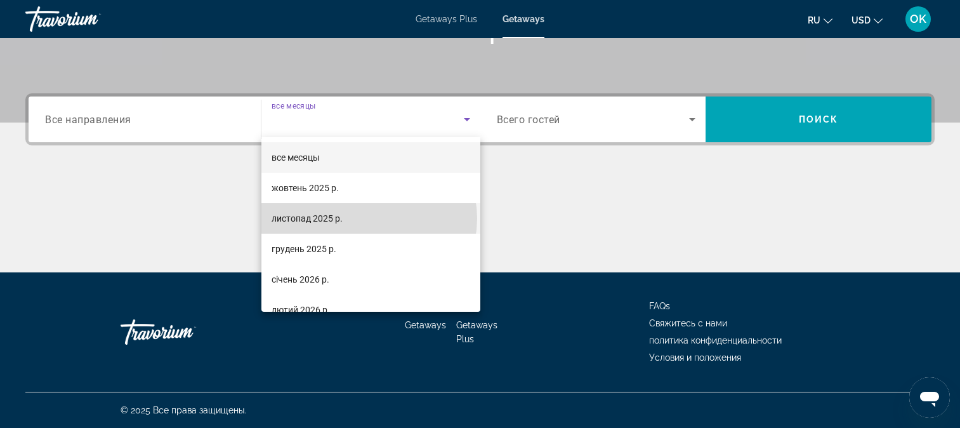
click at [369, 218] on mat-option "листопад 2025 р." at bounding box center [370, 218] width 219 height 30
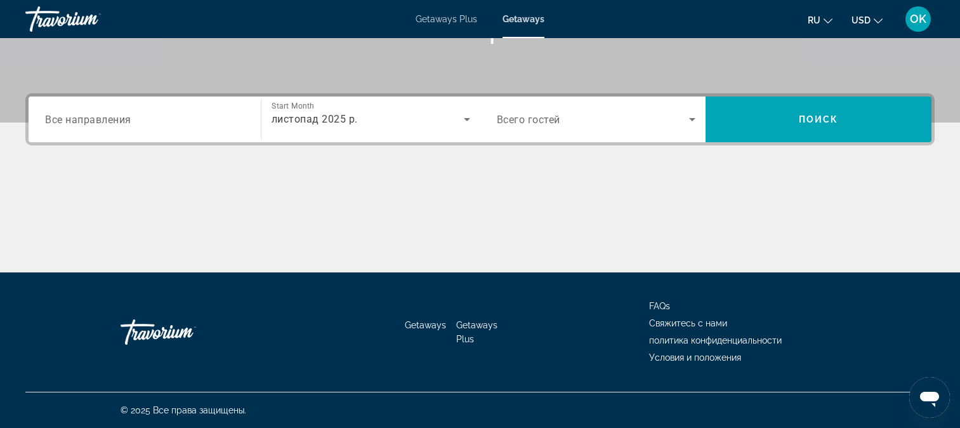
click at [58, 119] on span "Все направления" at bounding box center [88, 119] width 86 height 12
click at [58, 119] on input "Destination Все направления" at bounding box center [144, 119] width 199 height 15
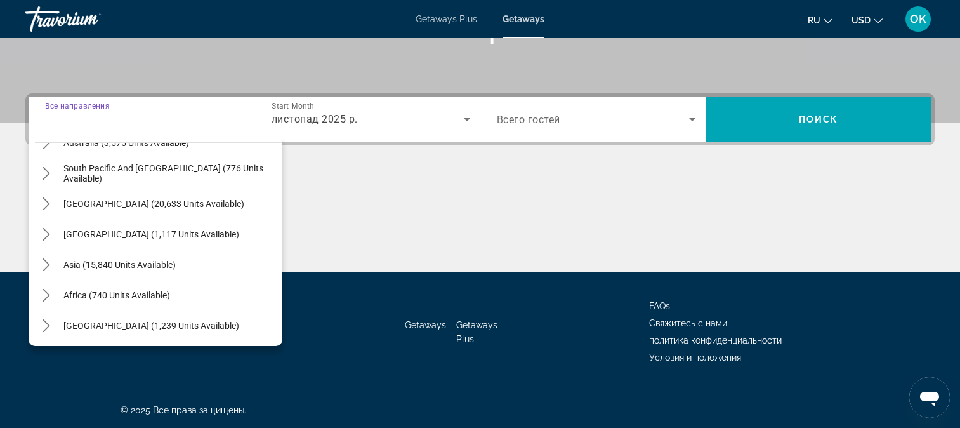
scroll to position [206, 0]
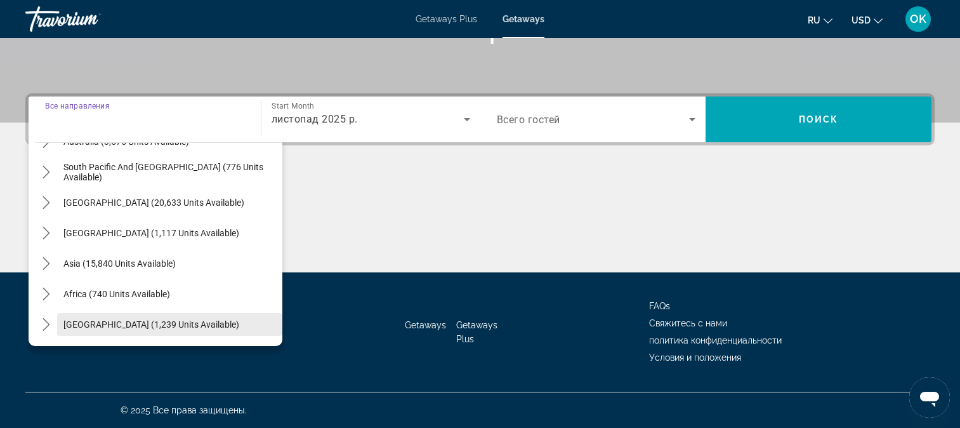
click at [188, 322] on span "[GEOGRAPHIC_DATA] (1,239 units available)" at bounding box center [151, 324] width 176 height 10
type input "**********"
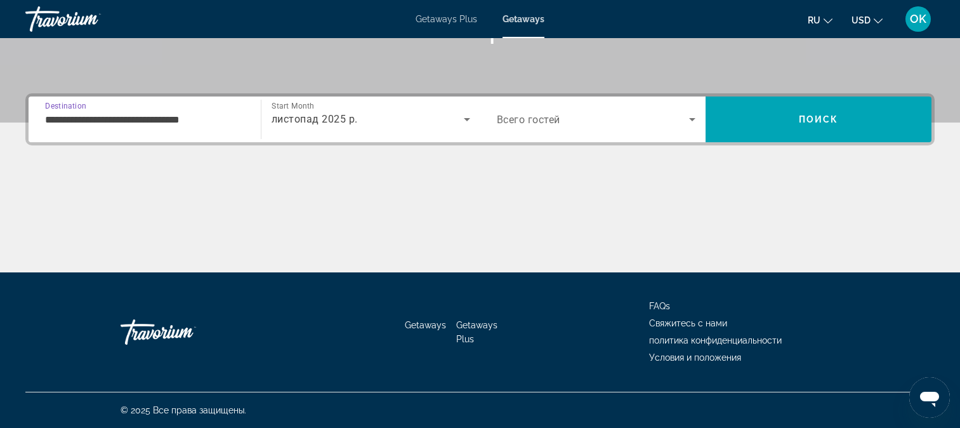
click at [703, 119] on div "Occupancy Всего гостей" at bounding box center [596, 119] width 219 height 36
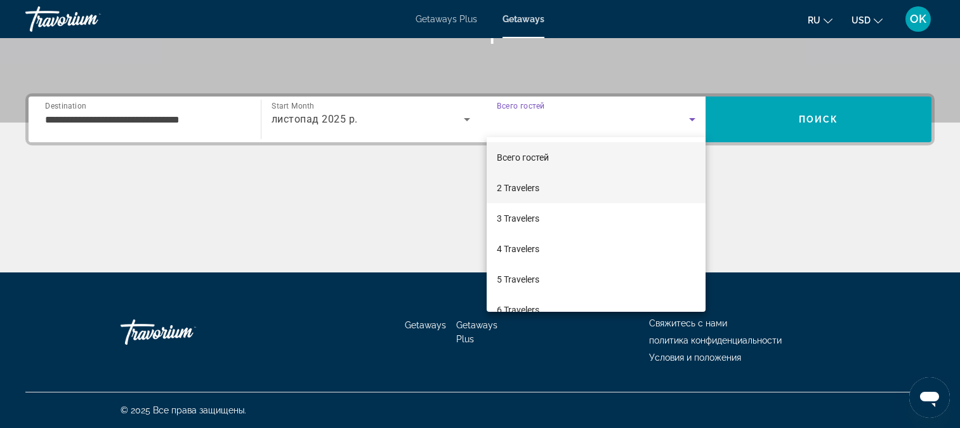
click at [547, 188] on mat-option "2 Travelers" at bounding box center [596, 188] width 219 height 30
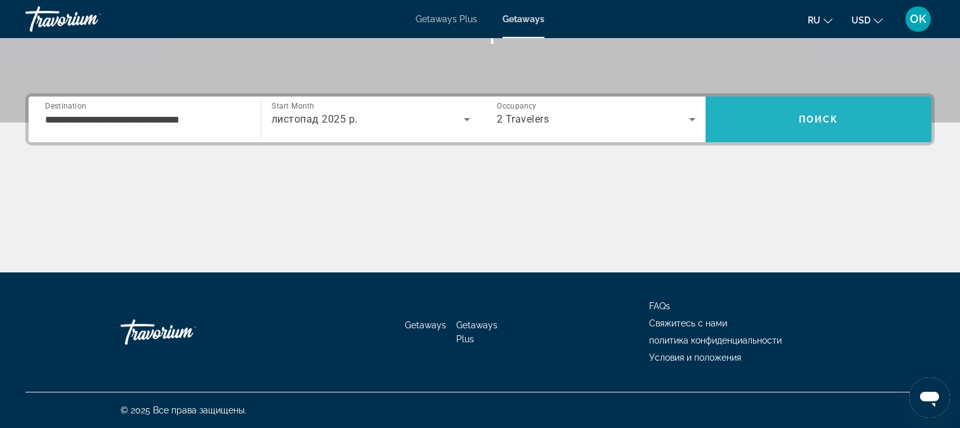
click at [874, 119] on span "Search" at bounding box center [818, 119] width 226 height 30
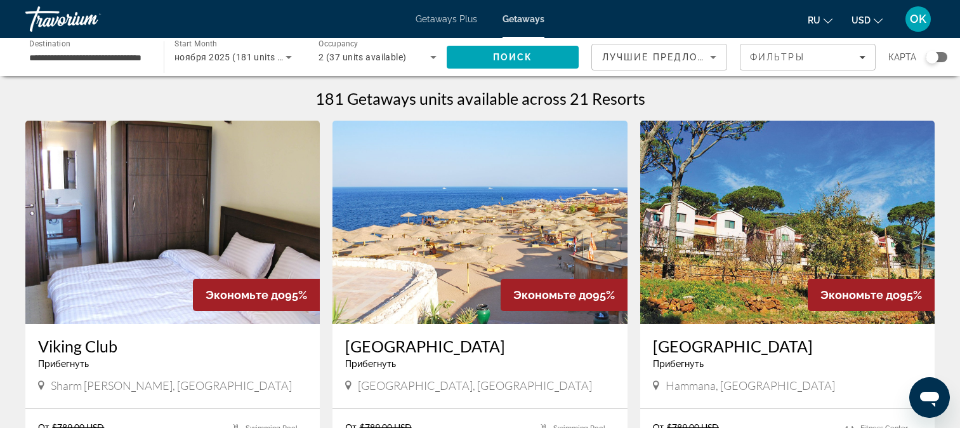
click at [110, 56] on input "**********" at bounding box center [88, 57] width 118 height 15
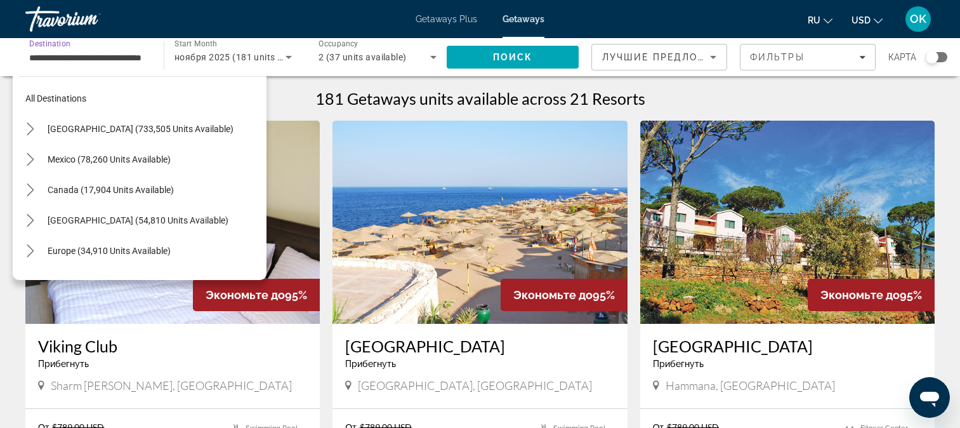
scroll to position [289, 0]
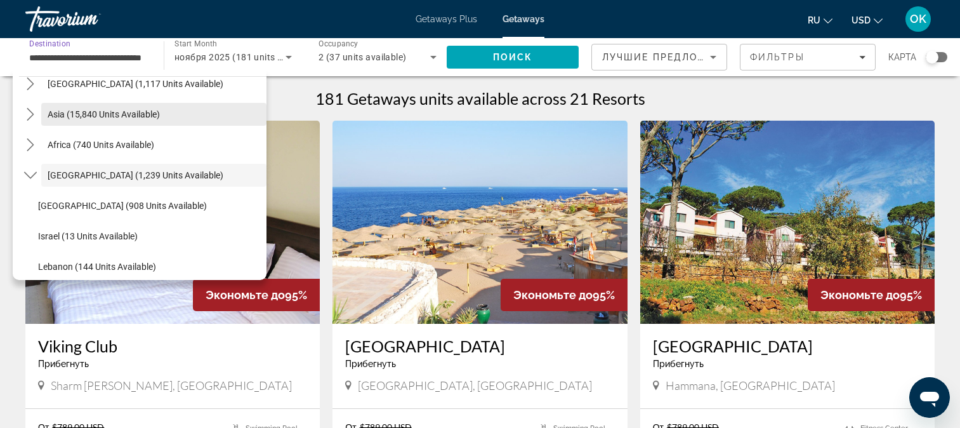
click at [209, 110] on span "Select destination: Asia (15,840 units available)" at bounding box center [153, 114] width 225 height 30
type input "**********"
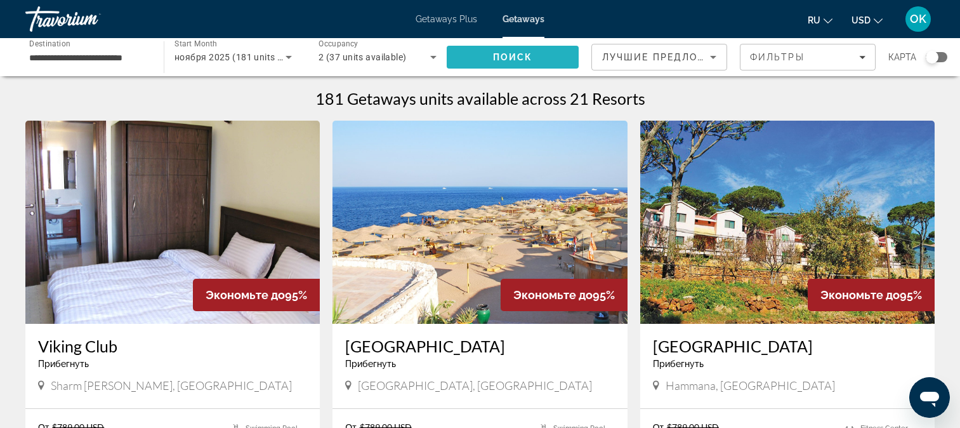
click at [521, 61] on span "Поиск" at bounding box center [513, 57] width 40 height 10
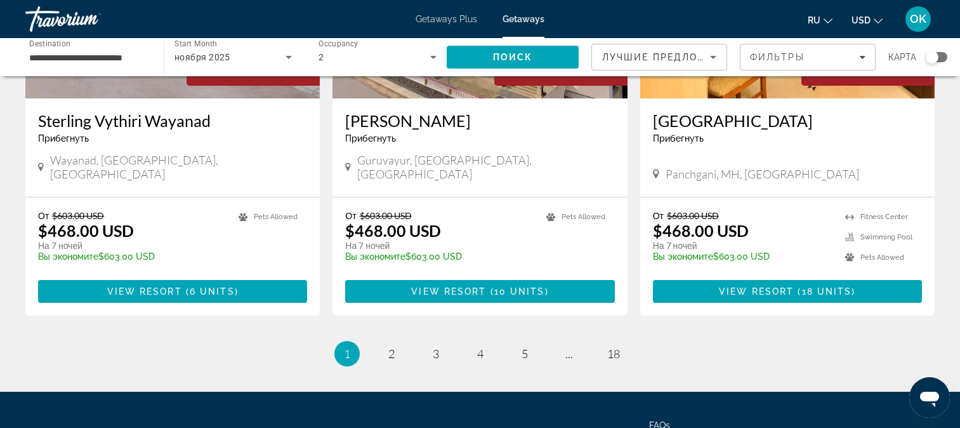
scroll to position [1263, 0]
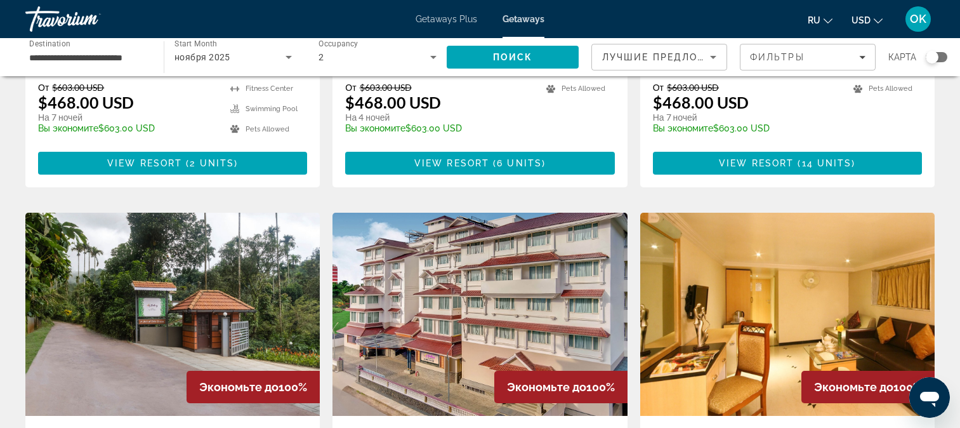
click at [761, 292] on img "Main content" at bounding box center [787, 313] width 294 height 203
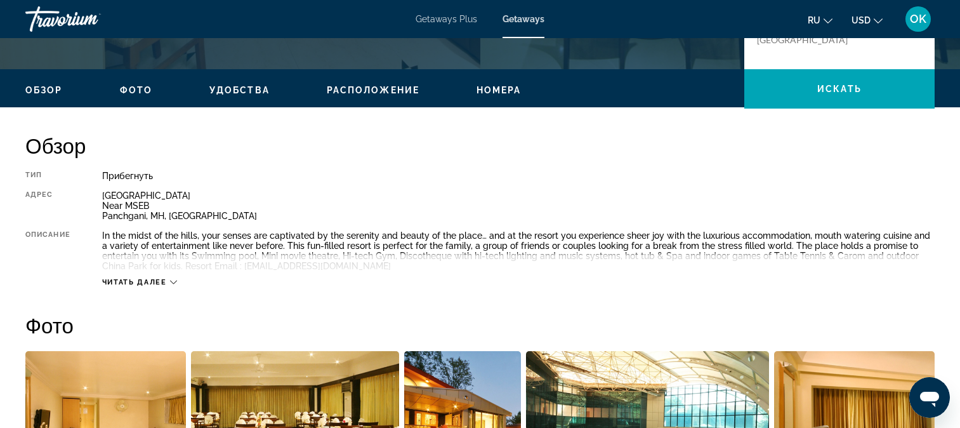
scroll to position [190, 0]
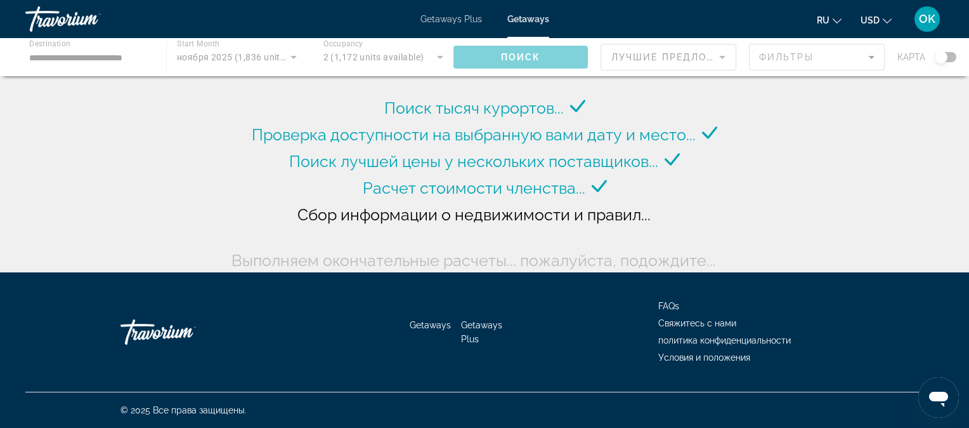
click at [112, 48] on div "Main content" at bounding box center [484, 57] width 969 height 38
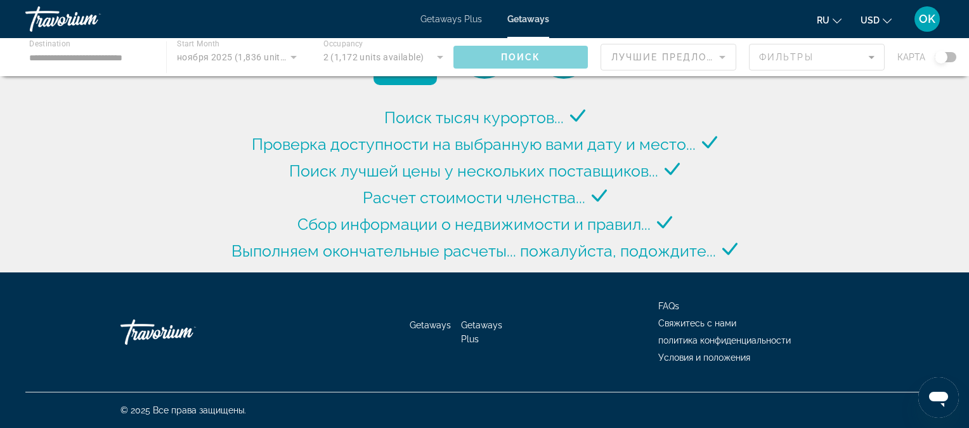
click at [60, 48] on div "Main content" at bounding box center [484, 57] width 969 height 38
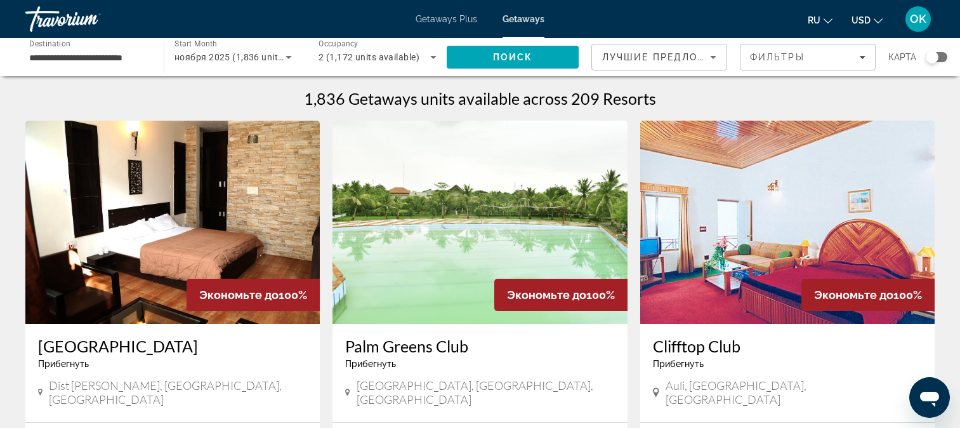
click at [136, 67] on div "**********" at bounding box center [88, 57] width 118 height 36
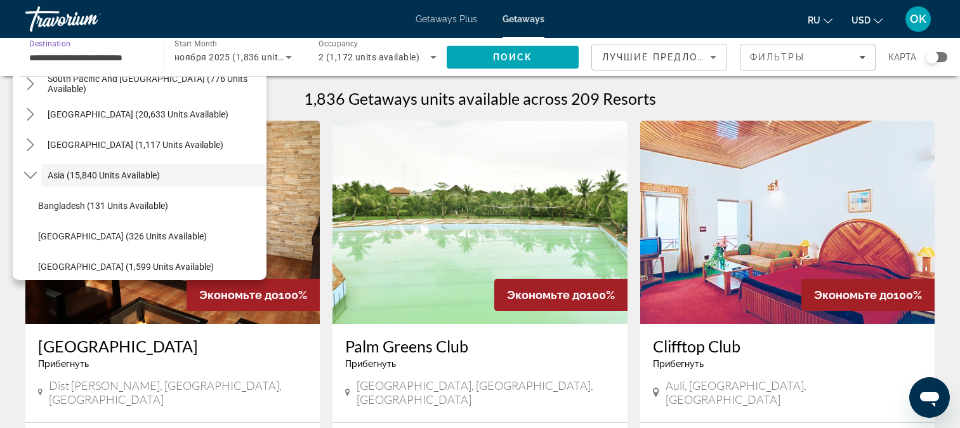
click at [445, 16] on span "Getaways Plus" at bounding box center [446, 19] width 62 height 10
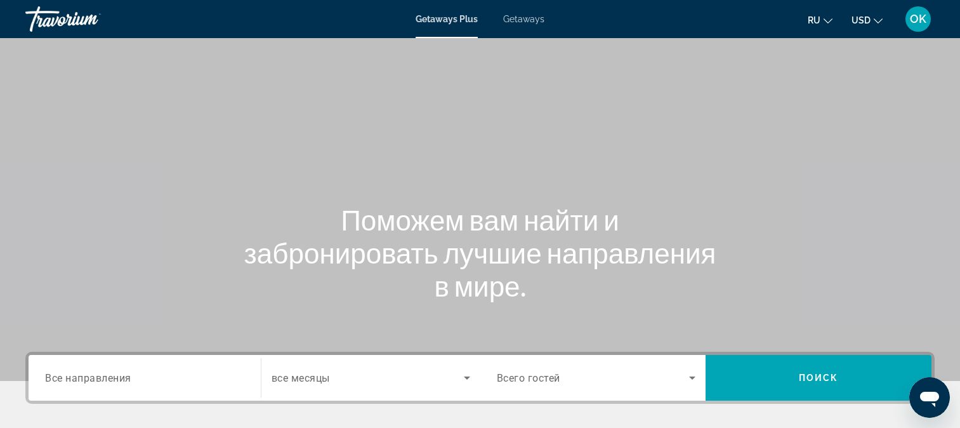
click at [124, 381] on span "Все направления" at bounding box center [88, 377] width 86 height 12
click at [124, 381] on input "Destination Все направления" at bounding box center [144, 377] width 199 height 15
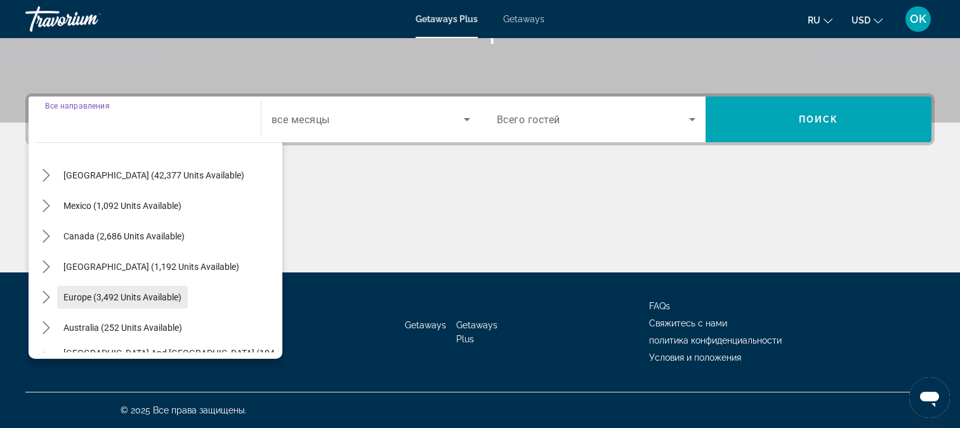
scroll to position [63, 0]
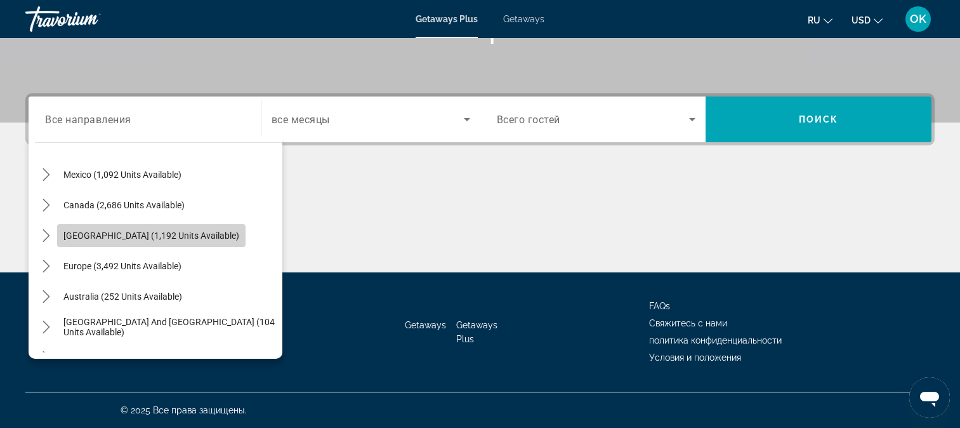
click at [239, 232] on span "[GEOGRAPHIC_DATA] (1,192 units available)" at bounding box center [151, 235] width 176 height 10
type input "**********"
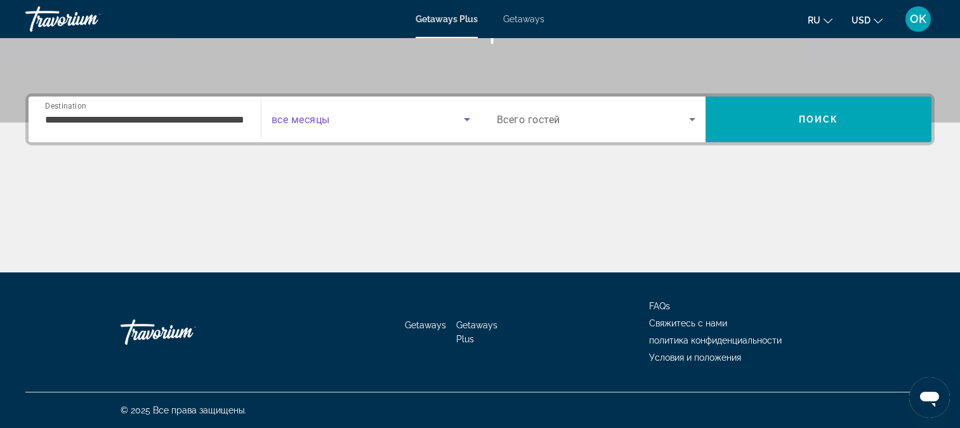
click at [470, 122] on icon "Search widget" at bounding box center [466, 119] width 15 height 15
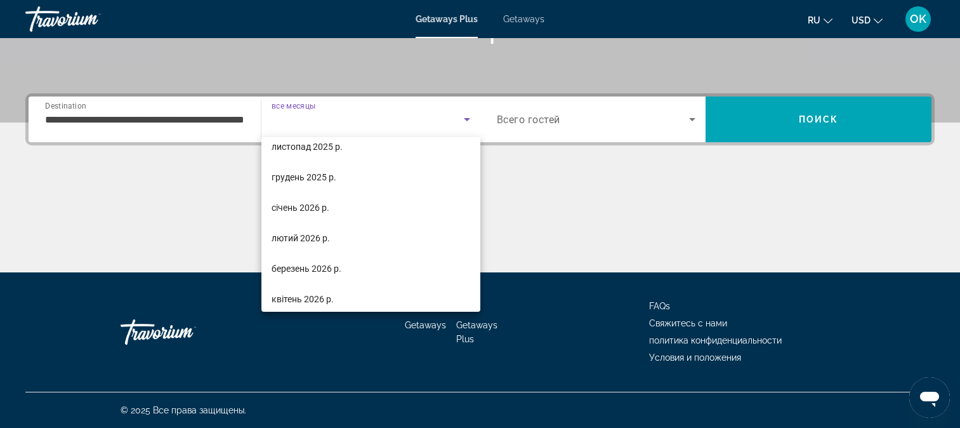
scroll to position [8, 0]
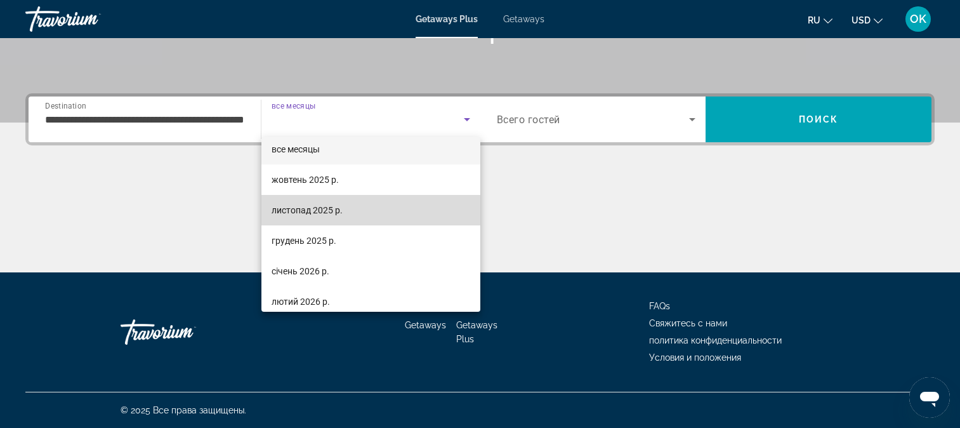
click at [383, 208] on mat-option "листопад 2025 р." at bounding box center [370, 210] width 219 height 30
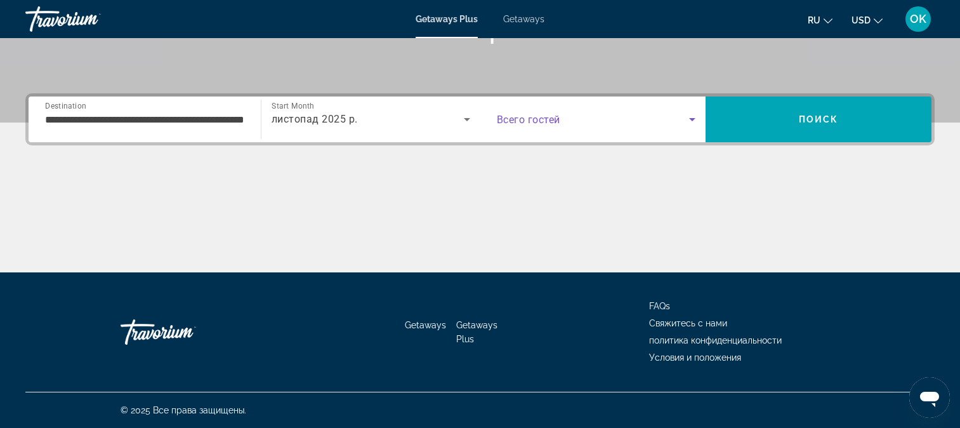
click at [692, 118] on icon "Search widget" at bounding box center [692, 119] width 6 height 3
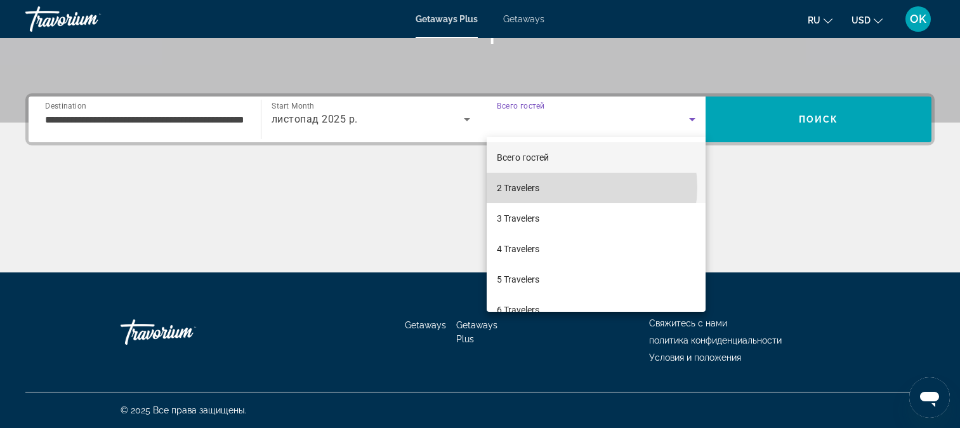
click at [581, 187] on mat-option "2 Travelers" at bounding box center [596, 188] width 219 height 30
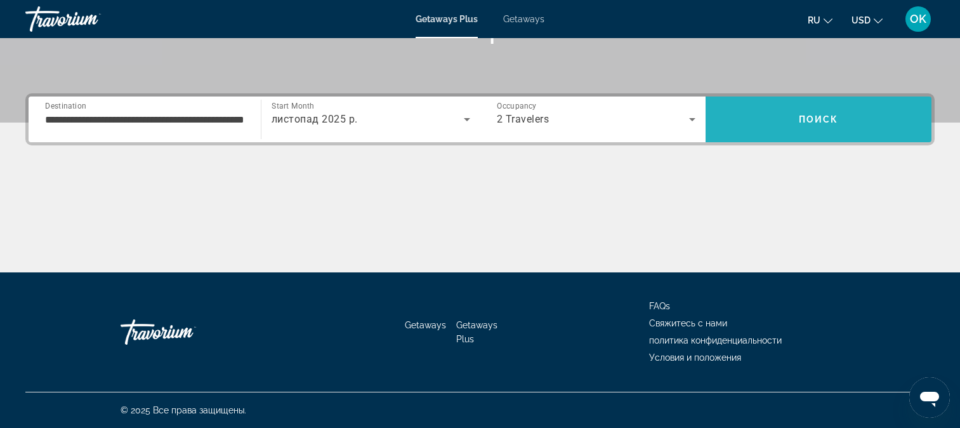
click at [877, 120] on span "Search" at bounding box center [818, 119] width 226 height 30
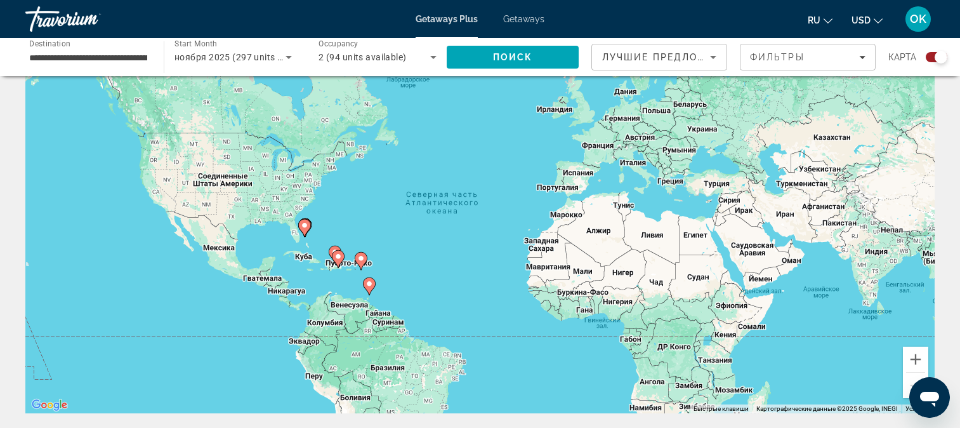
scroll to position [190, 0]
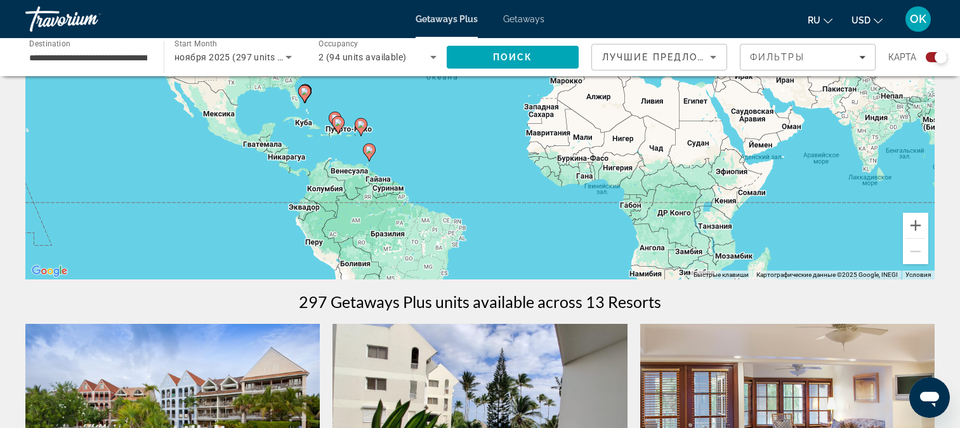
click at [371, 149] on image "Main content" at bounding box center [369, 150] width 8 height 8
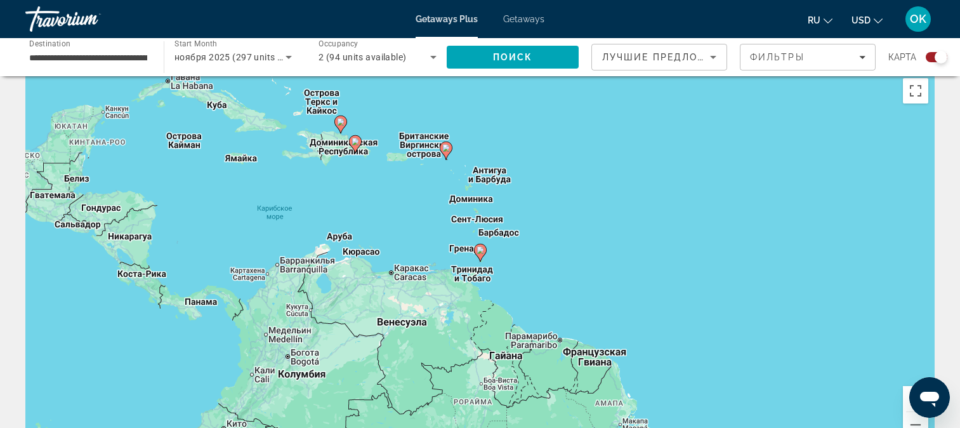
scroll to position [0, 0]
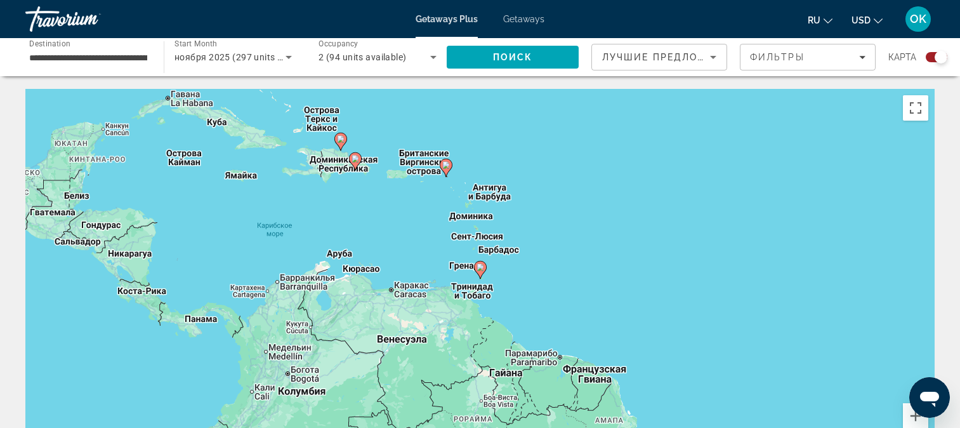
click at [483, 270] on image "Main content" at bounding box center [480, 267] width 8 height 8
type input "**********"
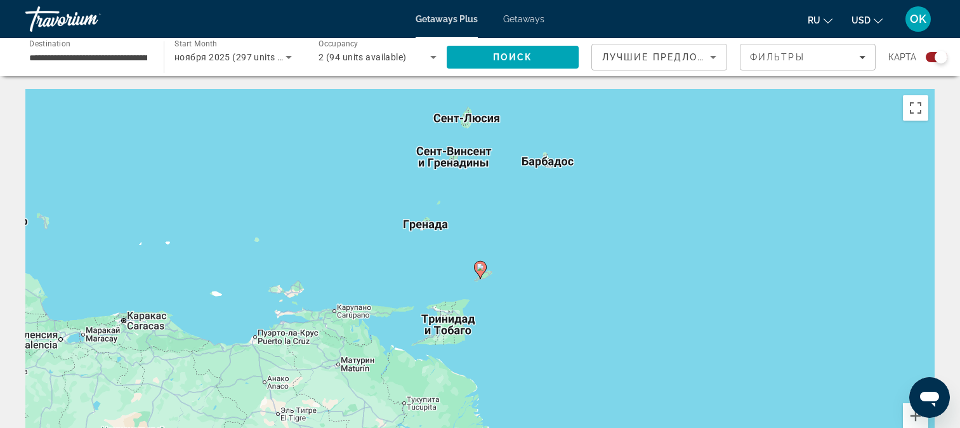
click at [480, 268] on image "Main content" at bounding box center [480, 267] width 8 height 8
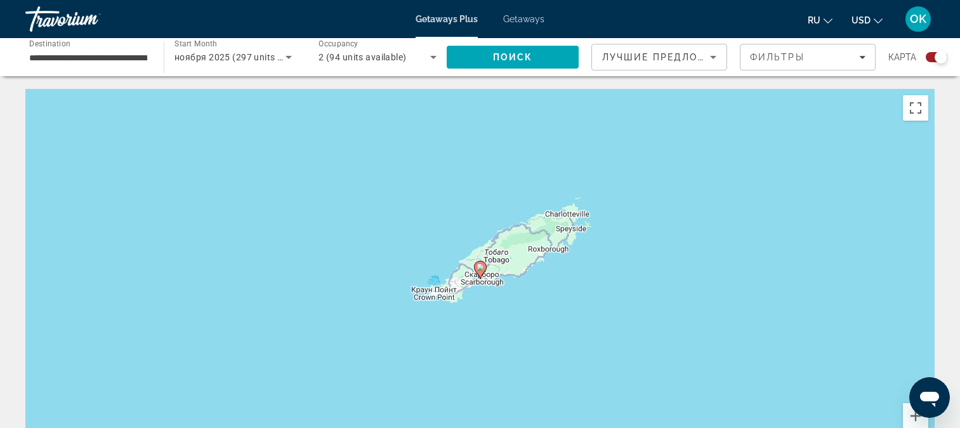
click at [480, 268] on image "Main content" at bounding box center [480, 267] width 8 height 8
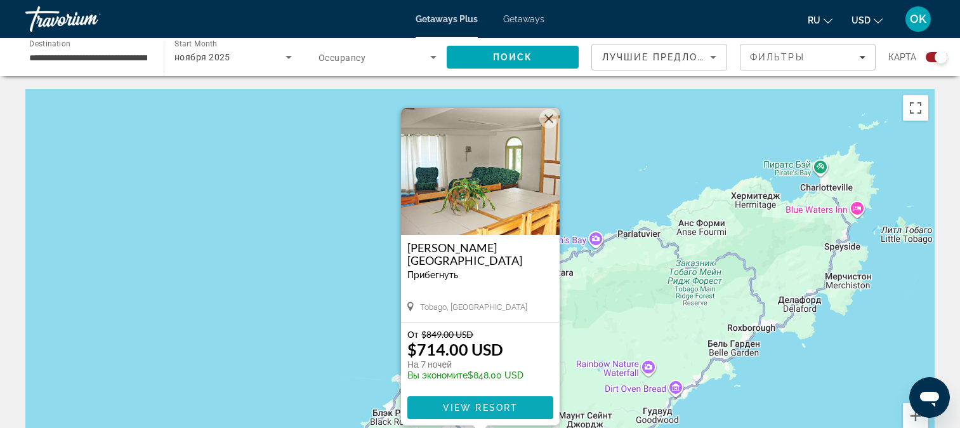
click at [498, 403] on span "View Resort" at bounding box center [479, 407] width 75 height 10
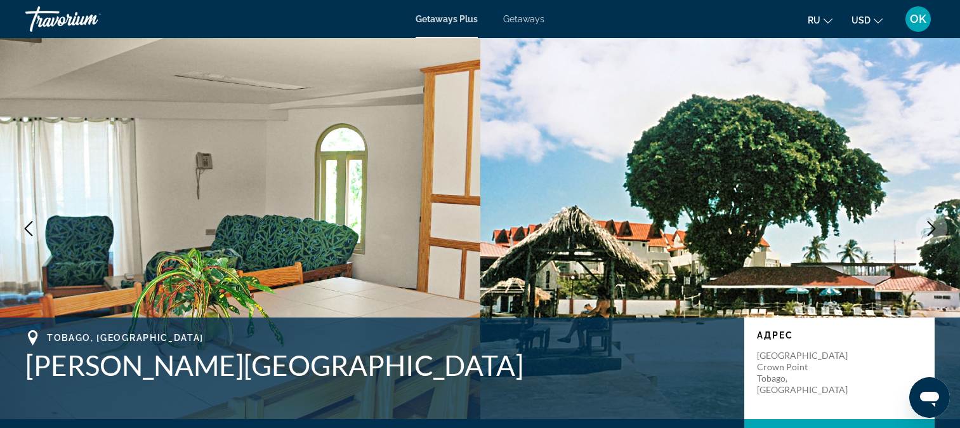
click at [538, 16] on span "Getaways" at bounding box center [523, 19] width 41 height 10
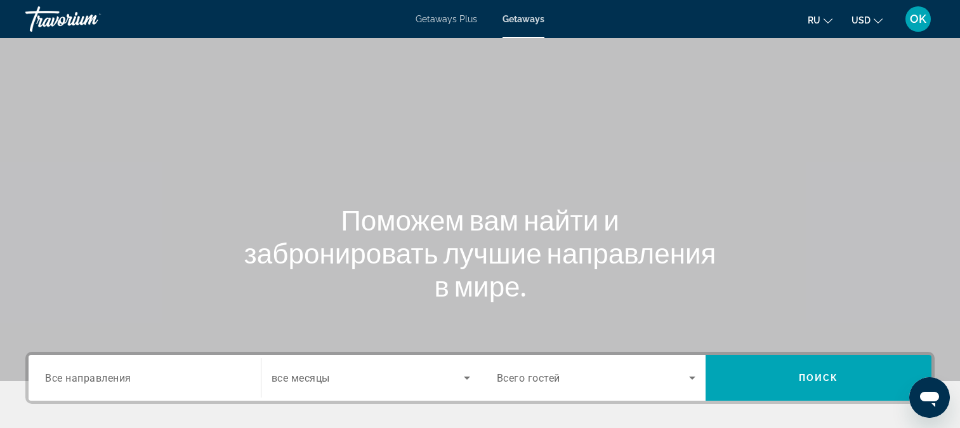
click at [522, 18] on span "Getaways" at bounding box center [523, 19] width 42 height 10
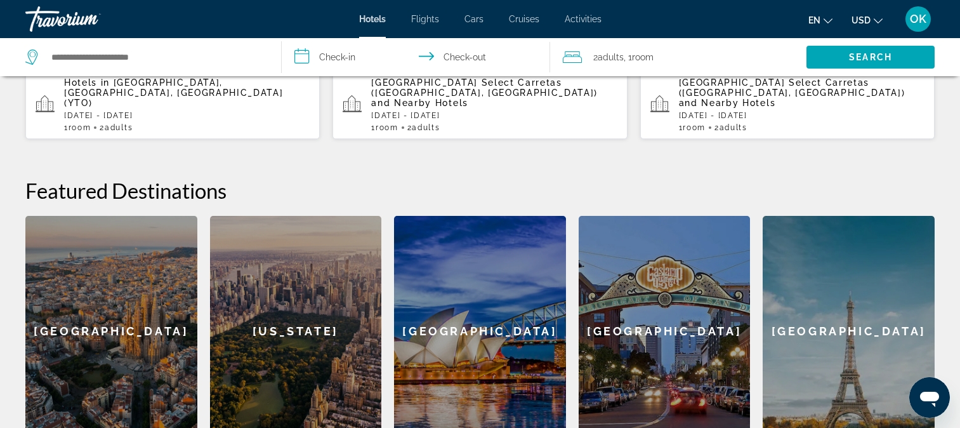
scroll to position [381, 0]
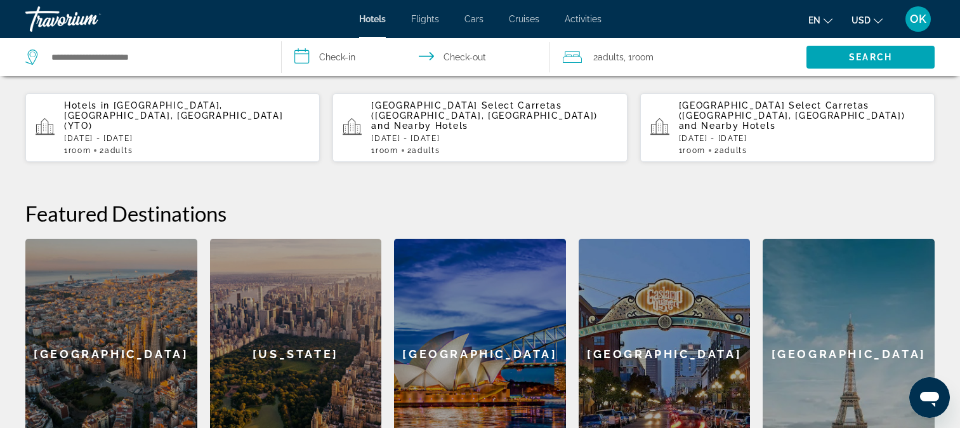
click at [30, 60] on icon "Search widget" at bounding box center [32, 56] width 15 height 15
click at [79, 56] on input "Search hotel destination" at bounding box center [156, 57] width 212 height 19
click at [115, 56] on input "Search hotel destination" at bounding box center [156, 57] width 212 height 19
click at [187, 57] on input "Search hotel destination" at bounding box center [156, 57] width 212 height 19
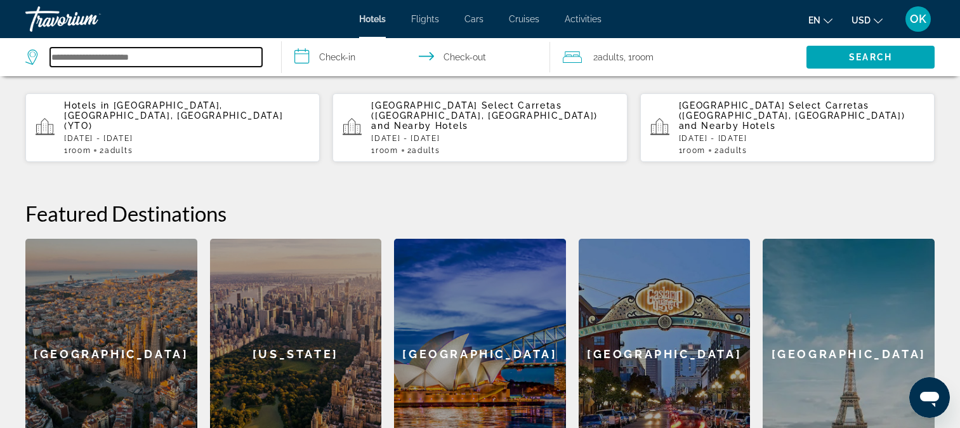
drag, startPoint x: 187, startPoint y: 57, endPoint x: 174, endPoint y: 63, distance: 13.9
click at [174, 63] on input "Search hotel destination" at bounding box center [156, 57] width 212 height 19
drag, startPoint x: 174, startPoint y: 63, endPoint x: 164, endPoint y: 54, distance: 13.5
click at [164, 54] on input "Search hotel destination" at bounding box center [156, 57] width 212 height 19
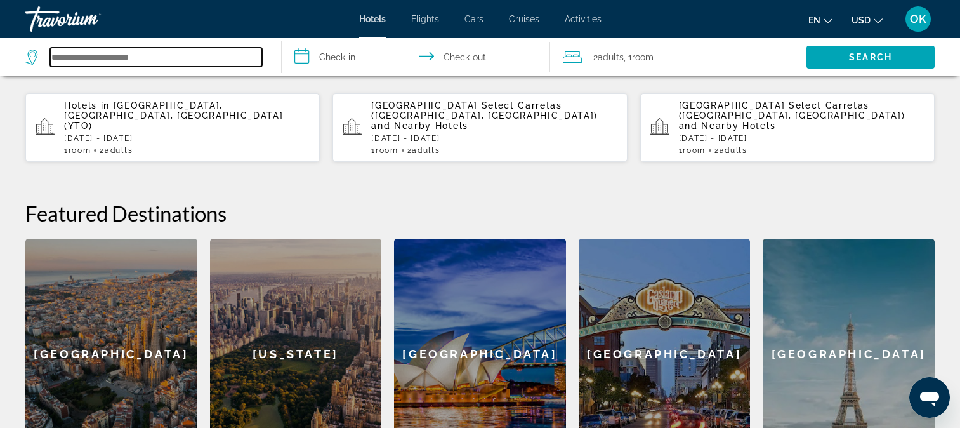
drag, startPoint x: 164, startPoint y: 54, endPoint x: 121, endPoint y: 50, distance: 43.3
click at [121, 50] on input "Search hotel destination" at bounding box center [156, 57] width 212 height 19
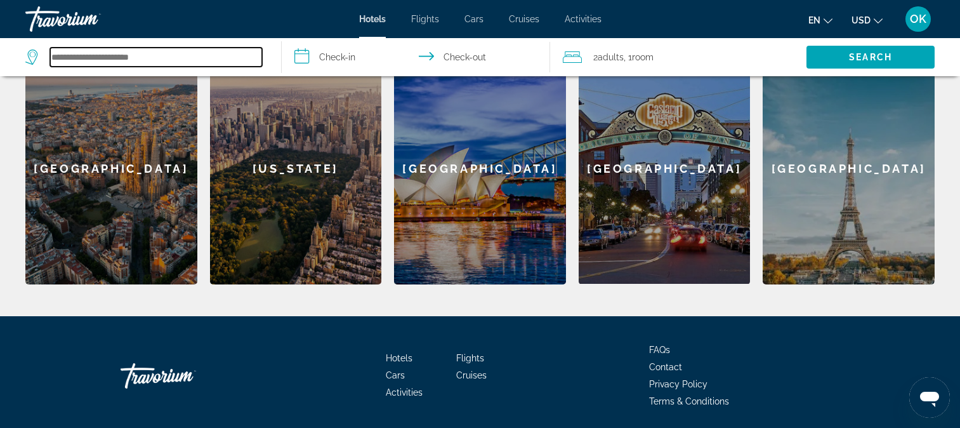
scroll to position [571, 0]
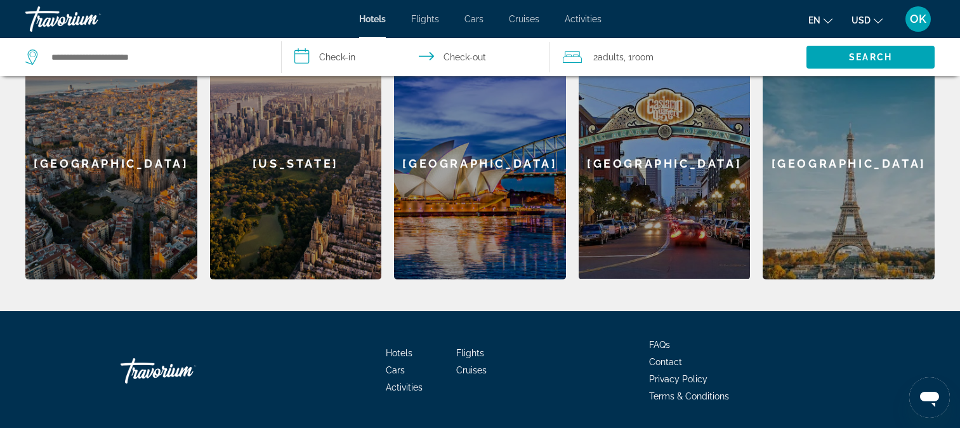
click at [676, 151] on div "San Diego" at bounding box center [664, 163] width 172 height 230
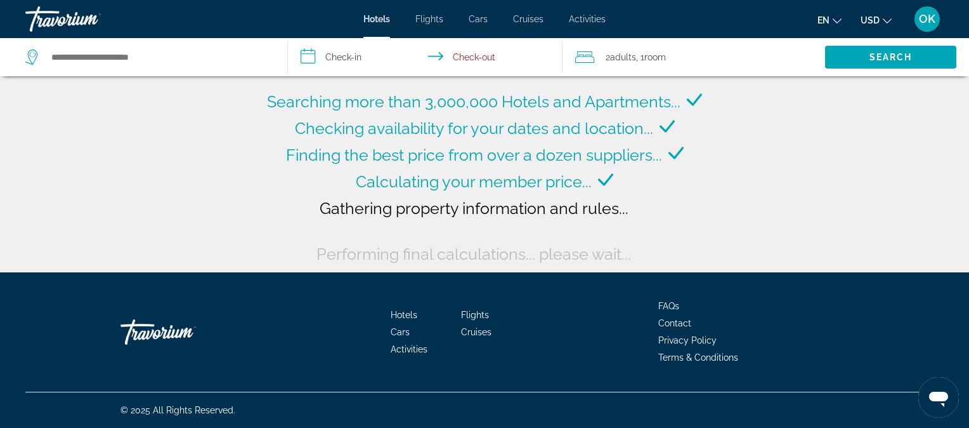
type input "**********"
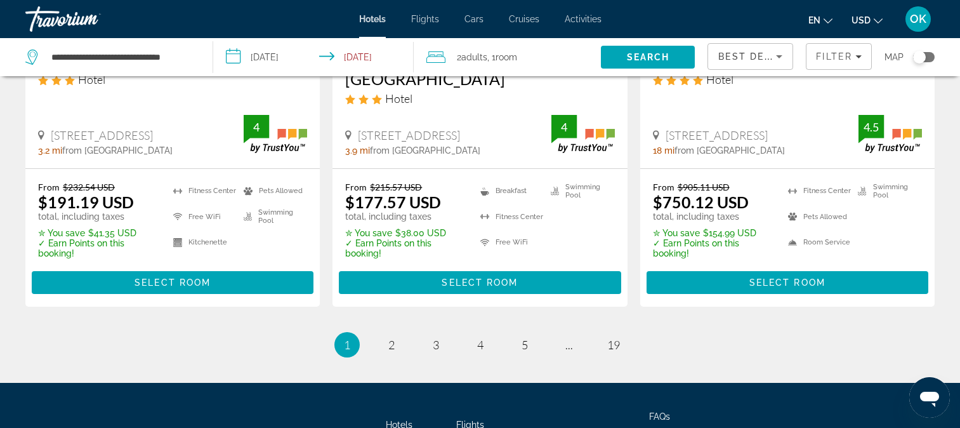
scroll to position [1776, 0]
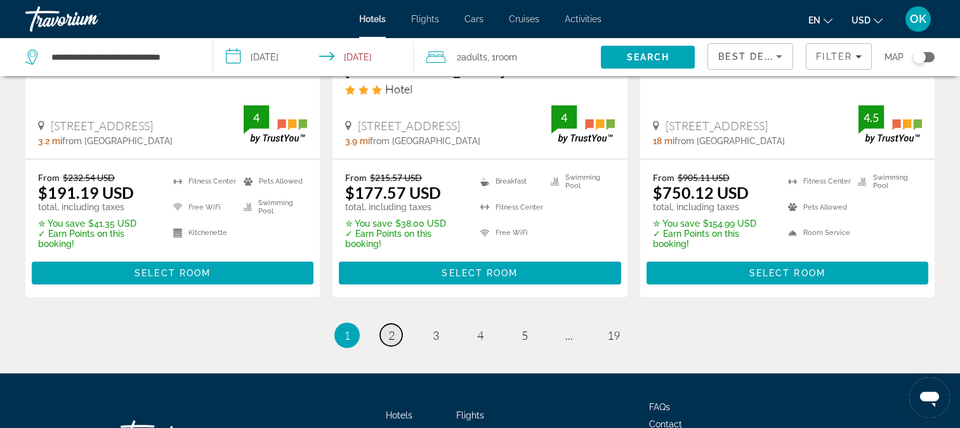
click at [398, 327] on link "page 2" at bounding box center [391, 334] width 22 height 22
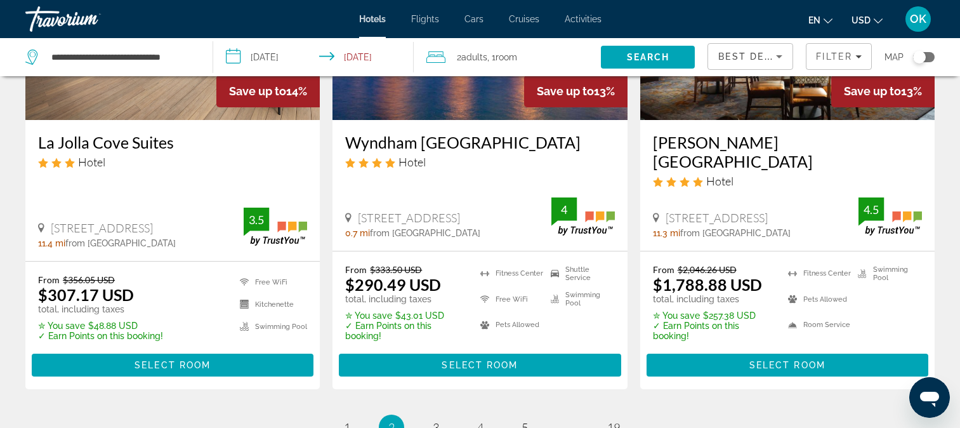
scroll to position [1713, 0]
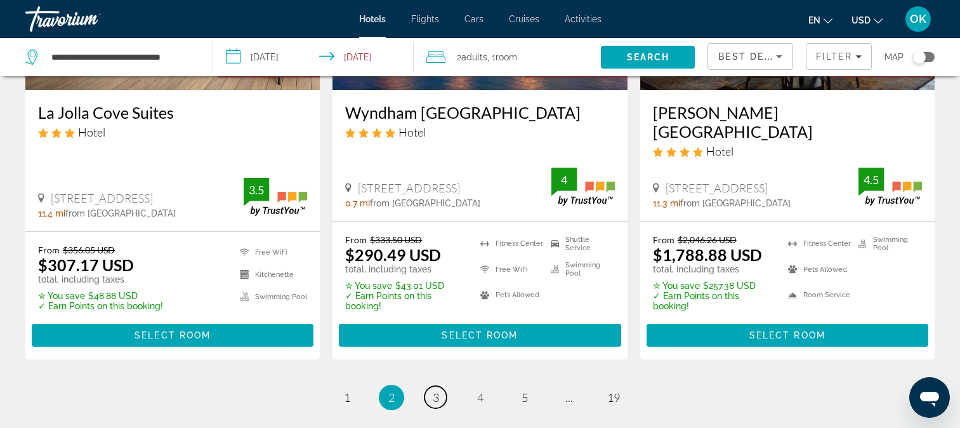
click at [436, 390] on span "3" at bounding box center [436, 397] width 6 height 14
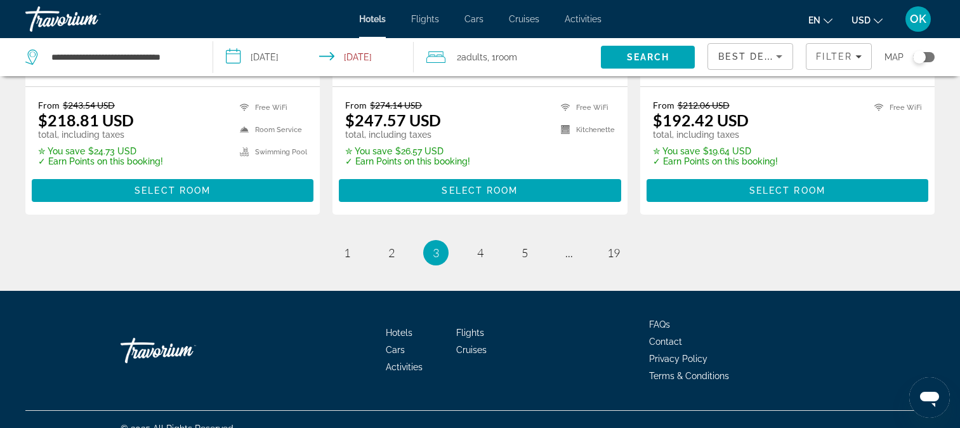
scroll to position [1859, 0]
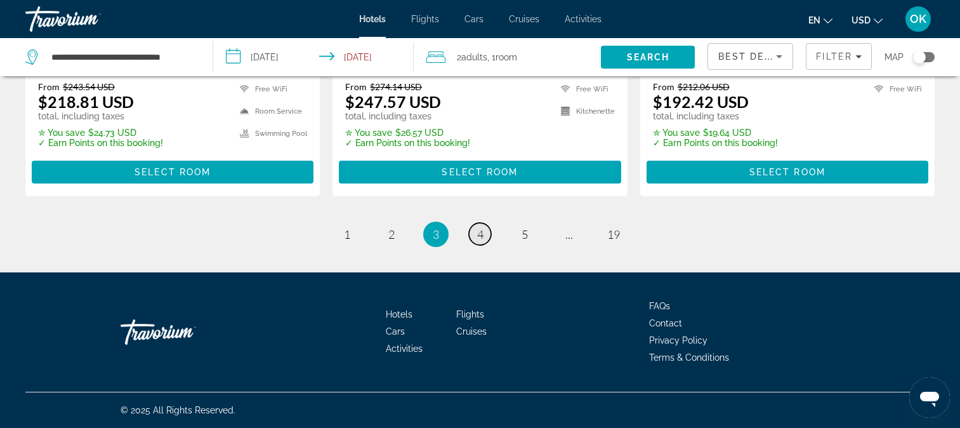
click at [483, 234] on link "page 4" at bounding box center [480, 234] width 22 height 22
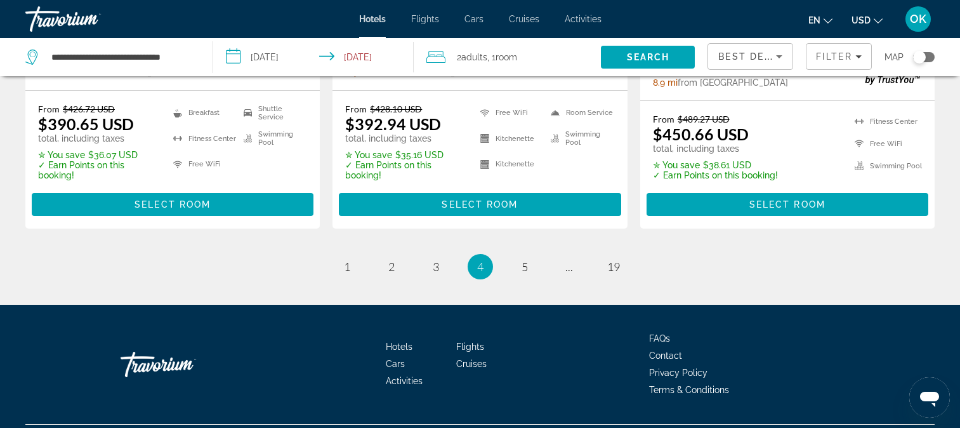
scroll to position [1887, 0]
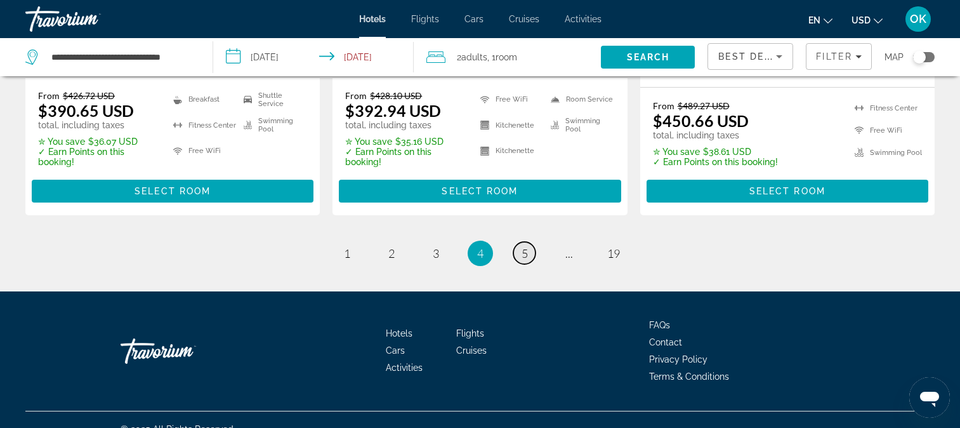
click at [527, 246] on span "5" at bounding box center [524, 253] width 6 height 14
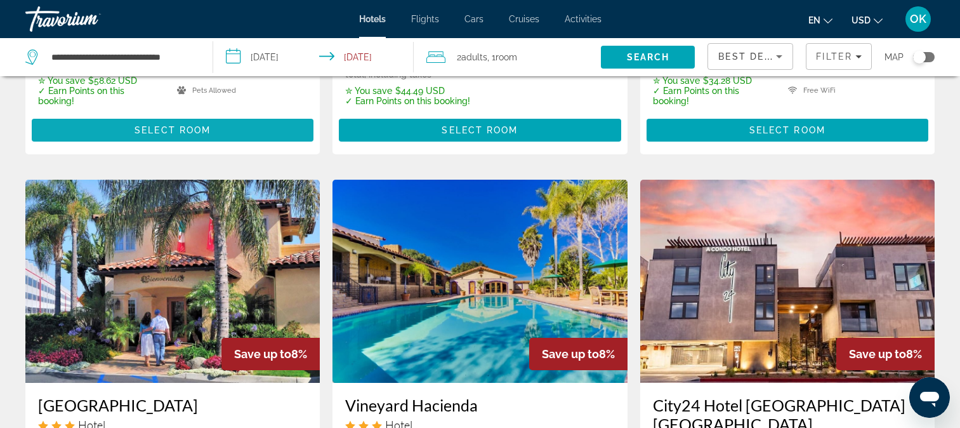
scroll to position [444, 0]
